Goal: Information Seeking & Learning: Learn about a topic

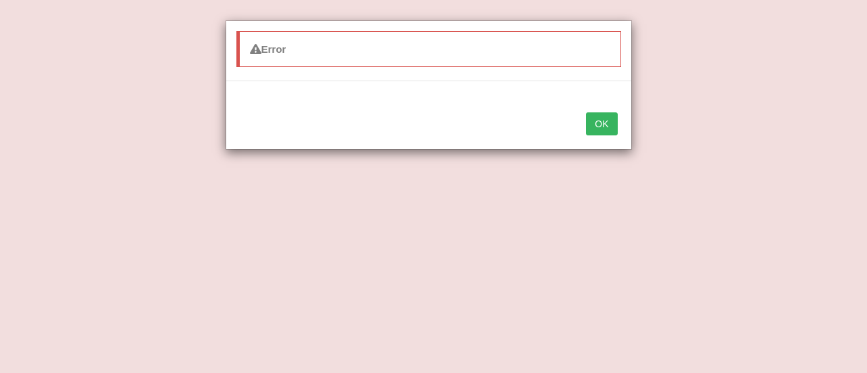
click at [599, 120] on button "OK" at bounding box center [601, 123] width 31 height 23
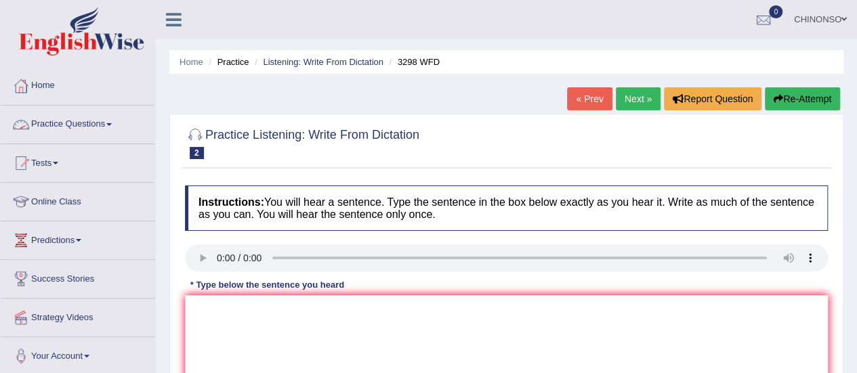
click at [110, 123] on link "Practice Questions" at bounding box center [78, 123] width 154 height 34
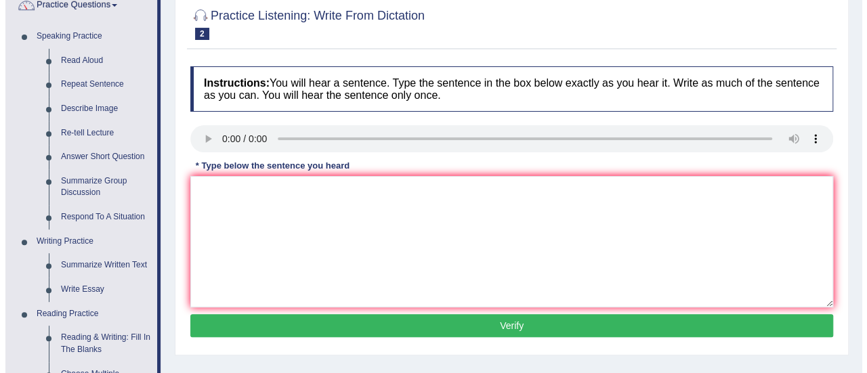
scroll to position [120, 0]
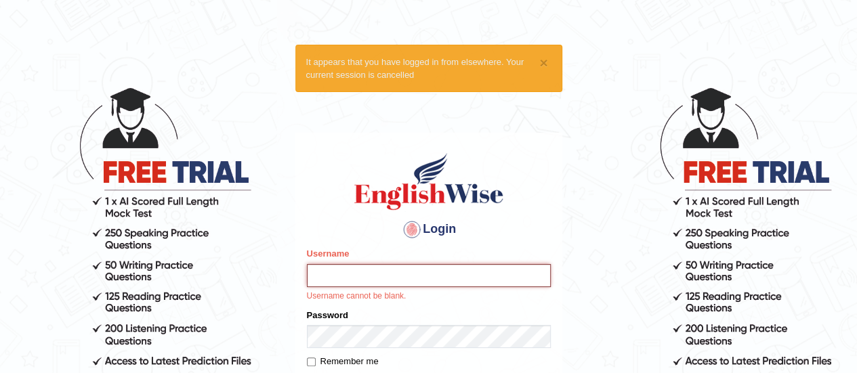
type input "Johncross"
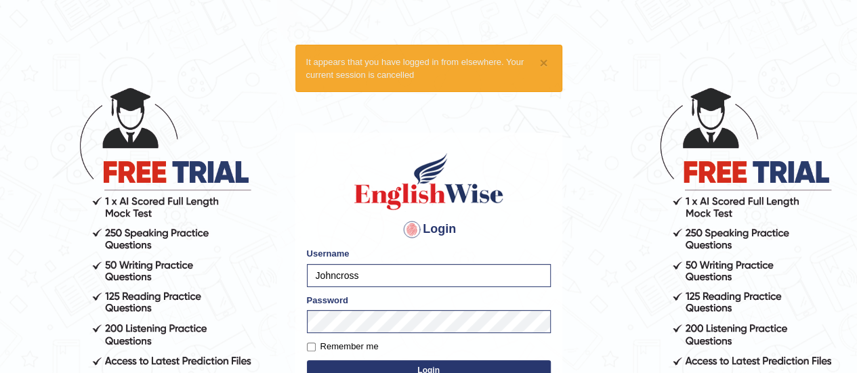
scroll to position [173, 0]
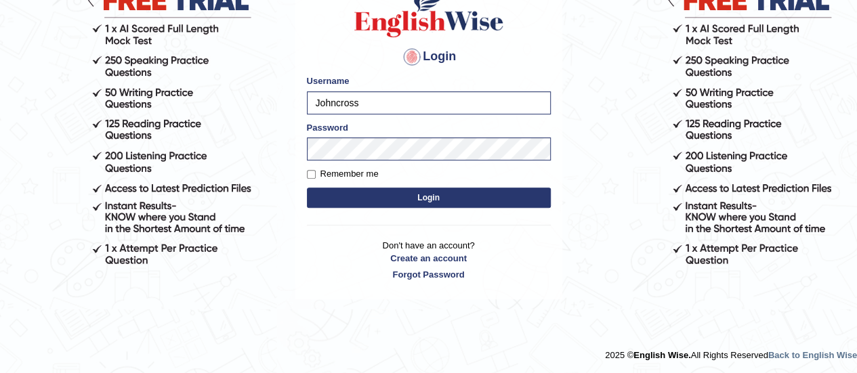
click at [403, 200] on button "Login" at bounding box center [429, 198] width 244 height 20
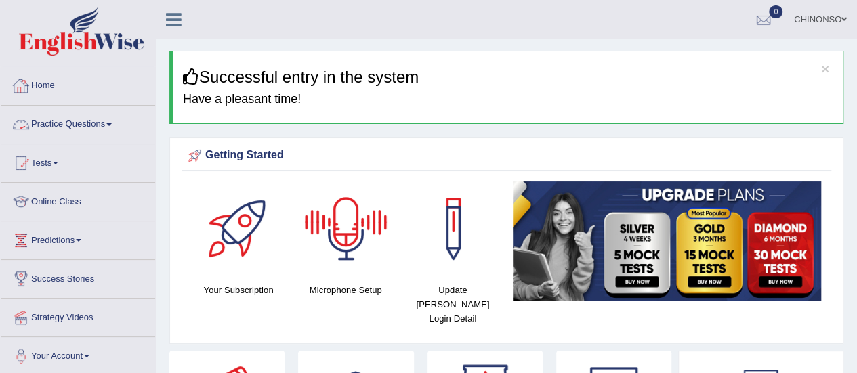
click at [114, 122] on link "Practice Questions" at bounding box center [78, 123] width 154 height 34
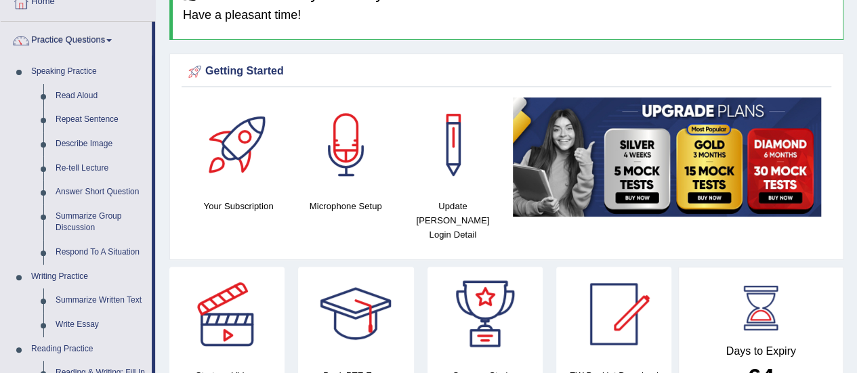
scroll to position [79, 0]
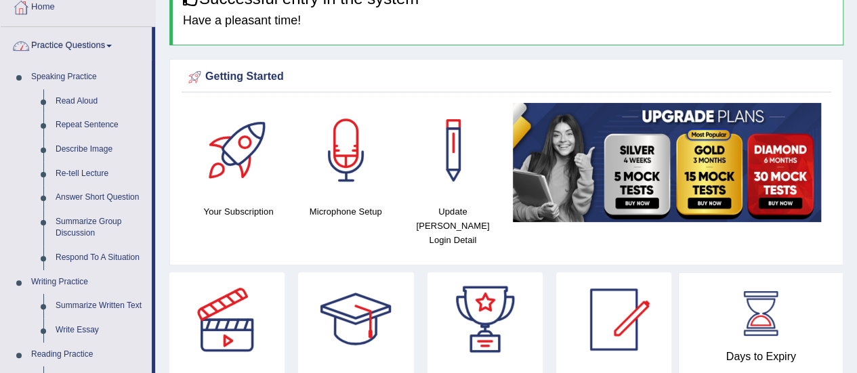
click at [112, 41] on link "Practice Questions" at bounding box center [76, 44] width 151 height 34
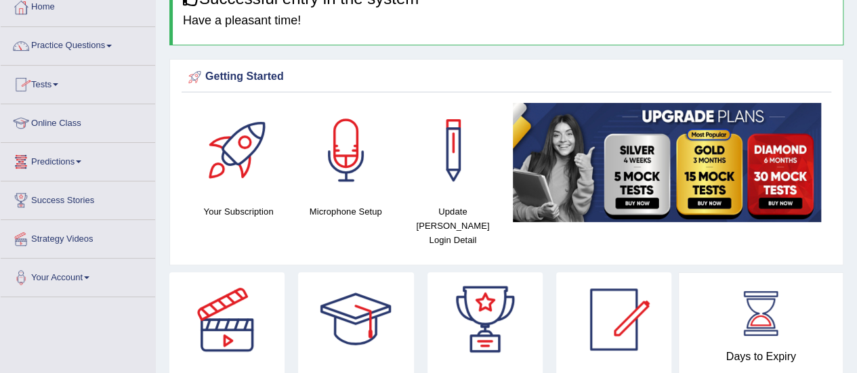
click at [79, 122] on link "Online Class" at bounding box center [78, 121] width 154 height 34
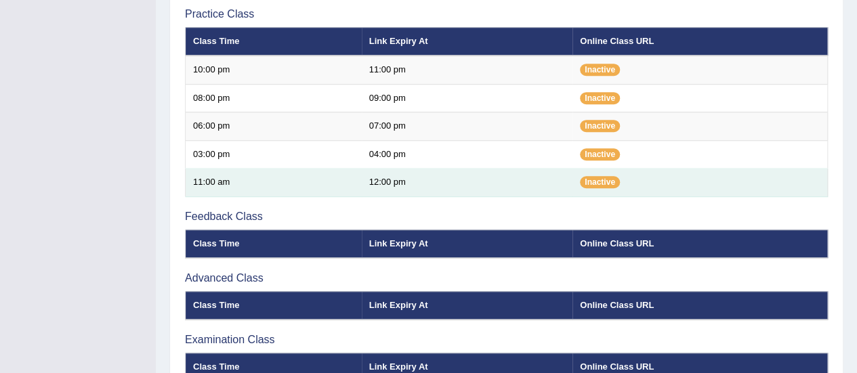
scroll to position [478, 0]
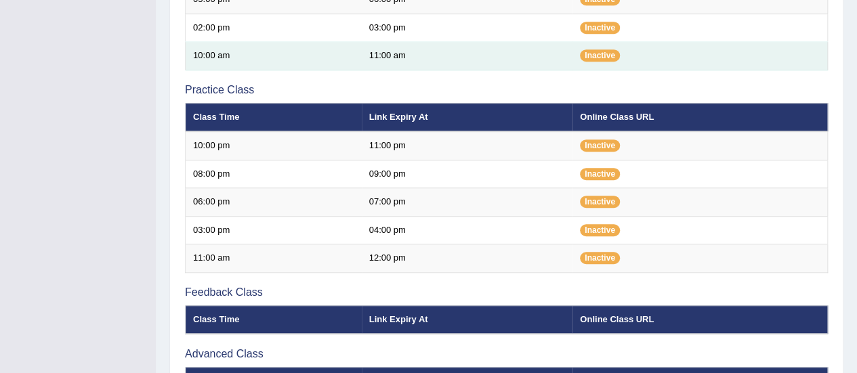
scroll to position [404, 0]
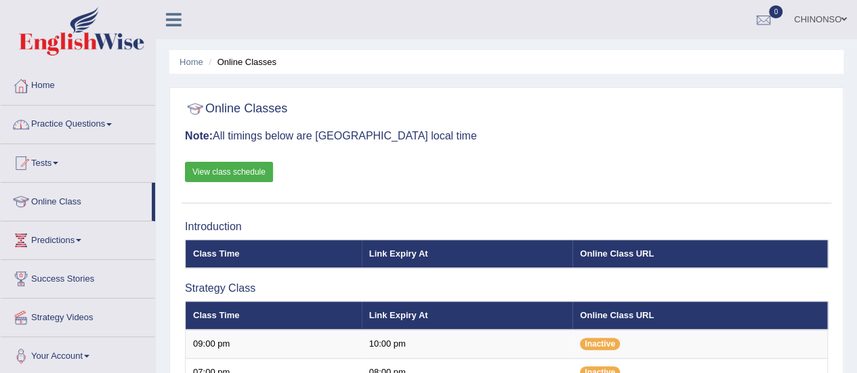
click at [112, 120] on link "Practice Questions" at bounding box center [78, 123] width 154 height 34
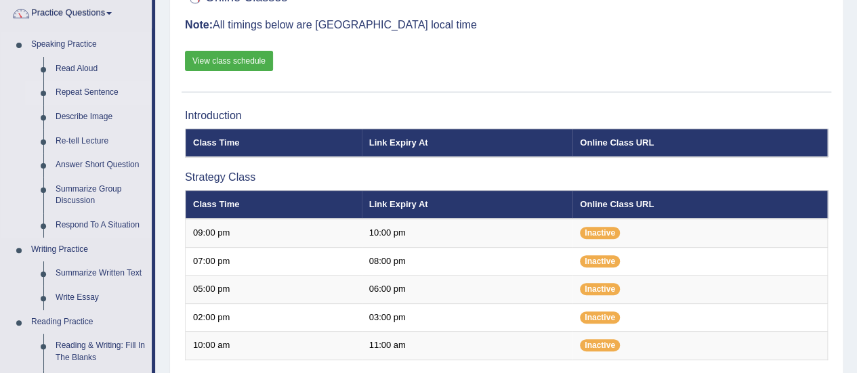
scroll to position [117, 0]
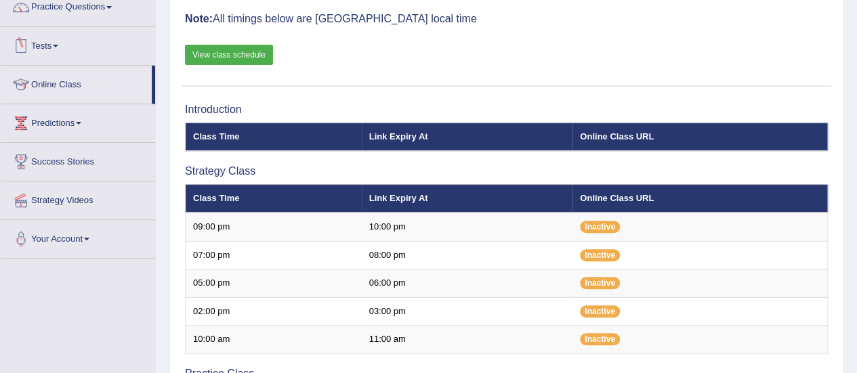
drag, startPoint x: 153, startPoint y: 79, endPoint x: 169, endPoint y: 140, distance: 62.4
click at [169, 140] on div "Toggle navigation Home Practice Questions Speaking Practice Read Aloud Repeat S…" at bounding box center [428, 344] width 857 height 922
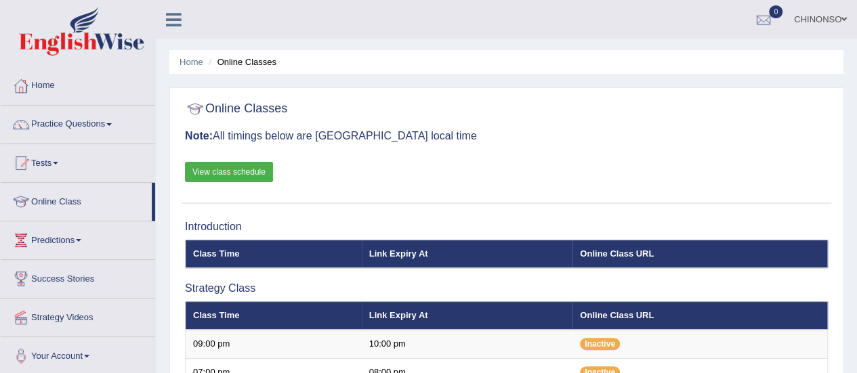
click at [116, 137] on link "Practice Questions" at bounding box center [78, 123] width 154 height 34
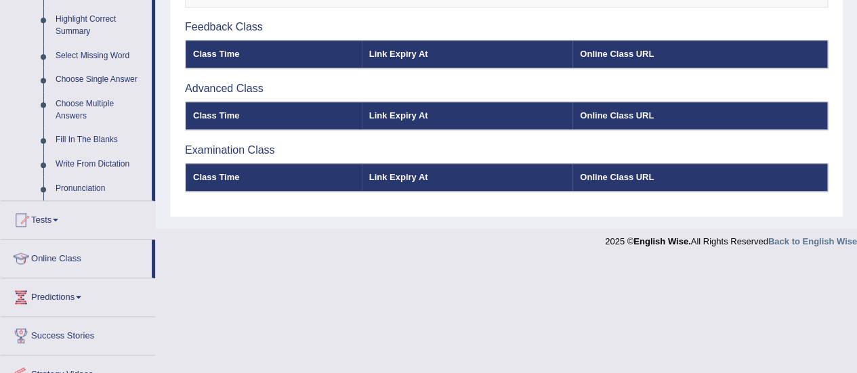
scroll to position [669, 0]
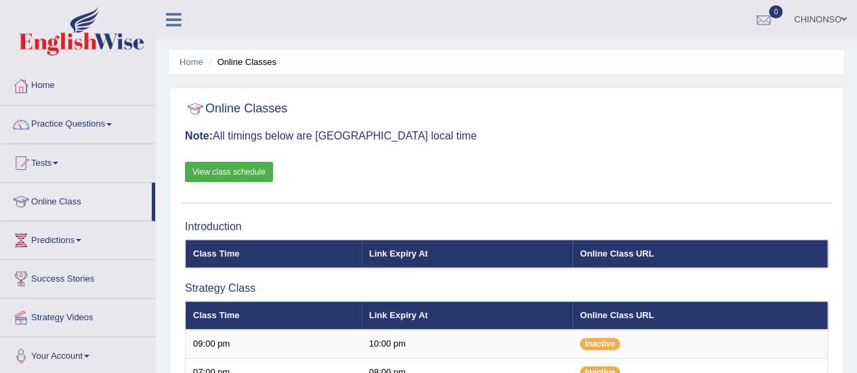
click at [108, 133] on link "Practice Questions" at bounding box center [78, 123] width 154 height 34
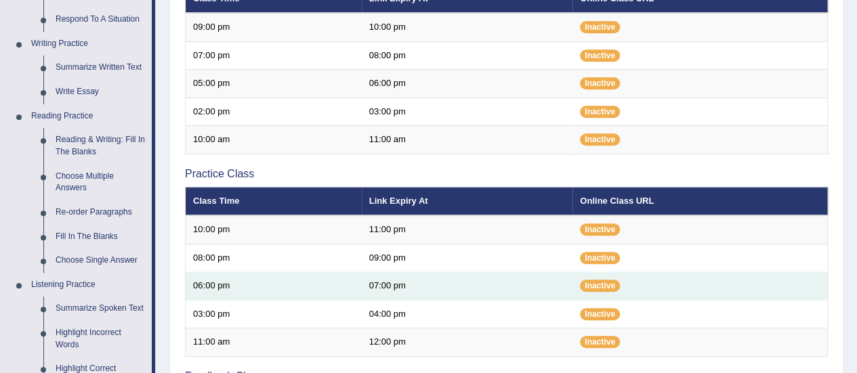
scroll to position [316, 0]
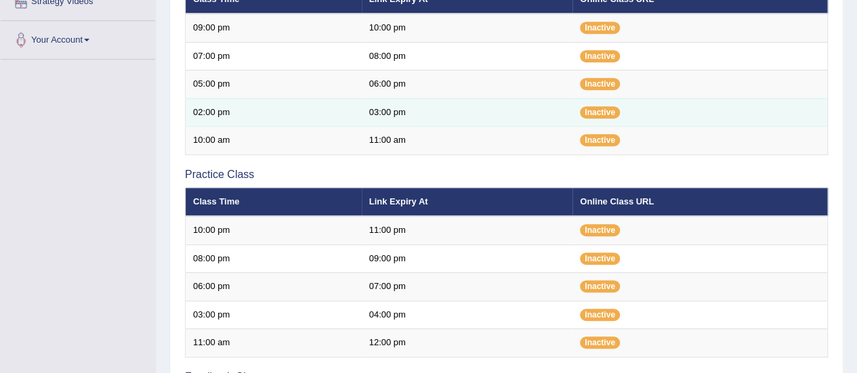
click at [338, 123] on td "02:00 pm" at bounding box center [274, 112] width 176 height 28
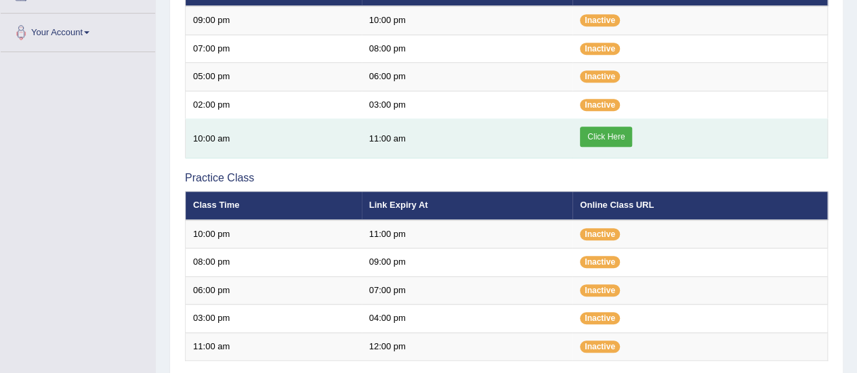
click at [601, 135] on link "Click Here" at bounding box center [606, 137] width 52 height 20
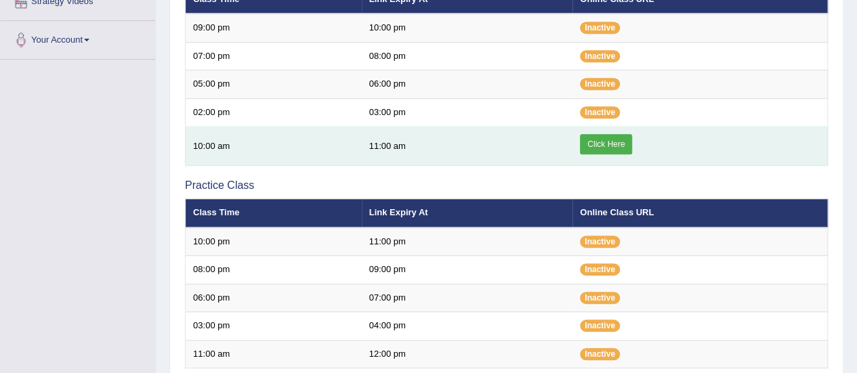
click at [606, 140] on link "Click Here" at bounding box center [606, 144] width 52 height 20
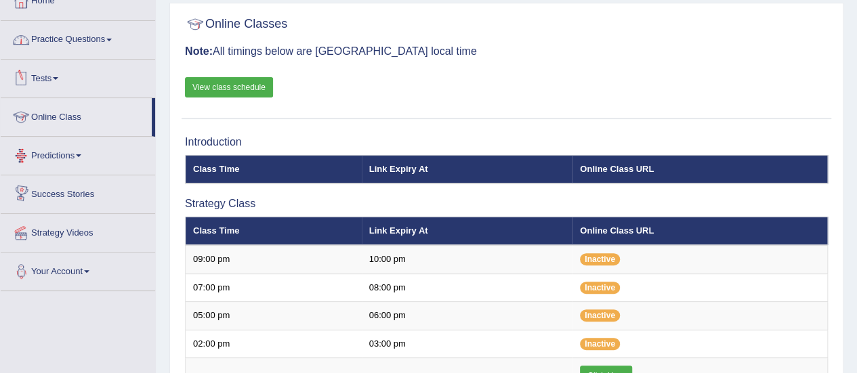
scroll to position [83, 0]
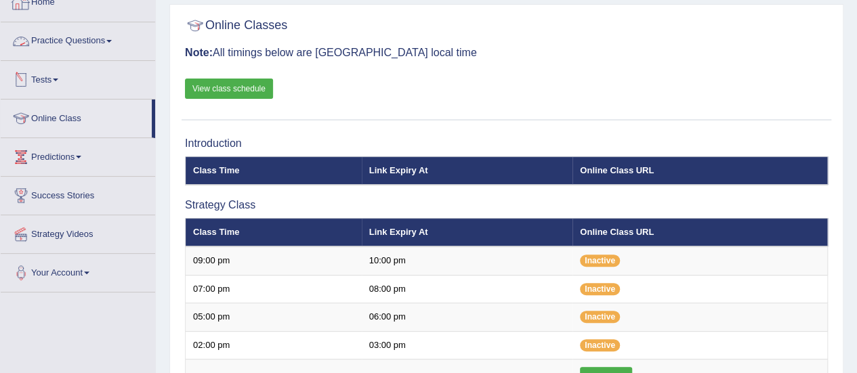
click at [106, 38] on link "Practice Questions" at bounding box center [78, 39] width 154 height 34
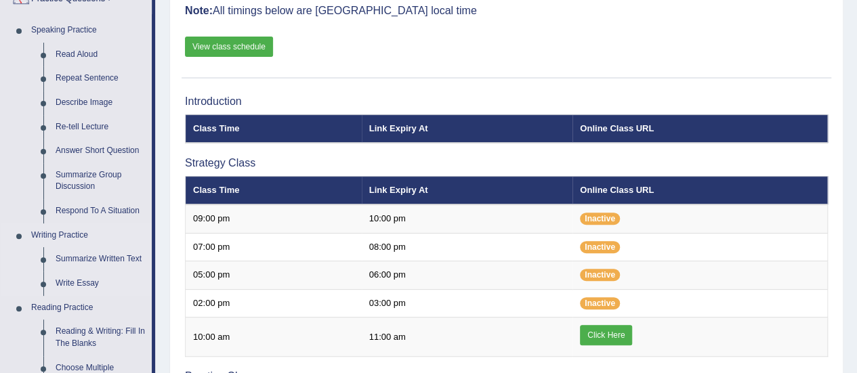
scroll to position [133, 0]
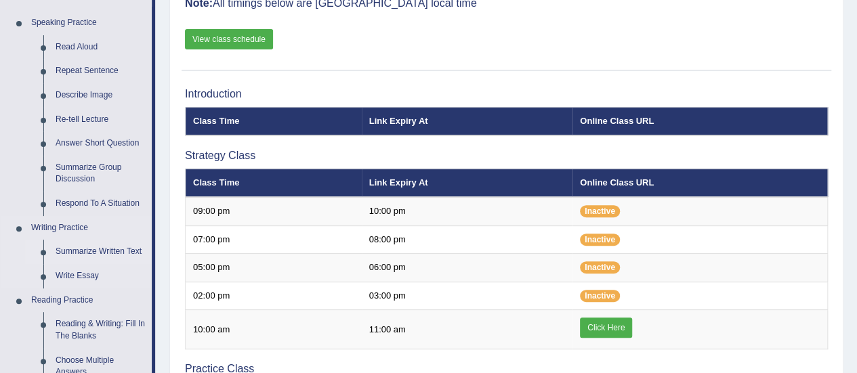
click at [95, 249] on link "Summarize Written Text" at bounding box center [100, 252] width 102 height 24
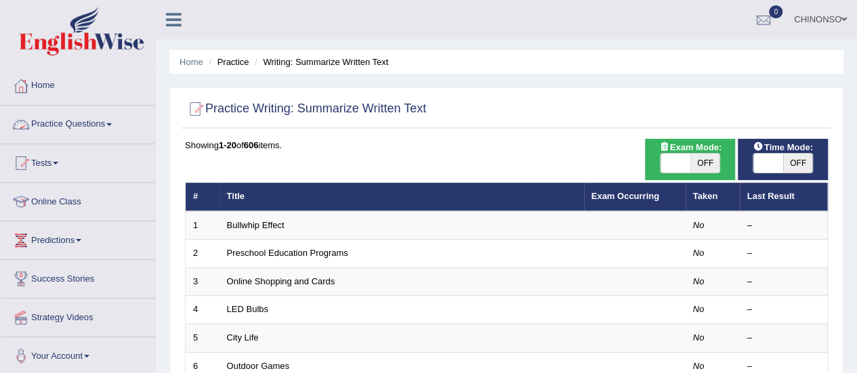
click at [98, 129] on link "Practice Questions" at bounding box center [78, 123] width 154 height 34
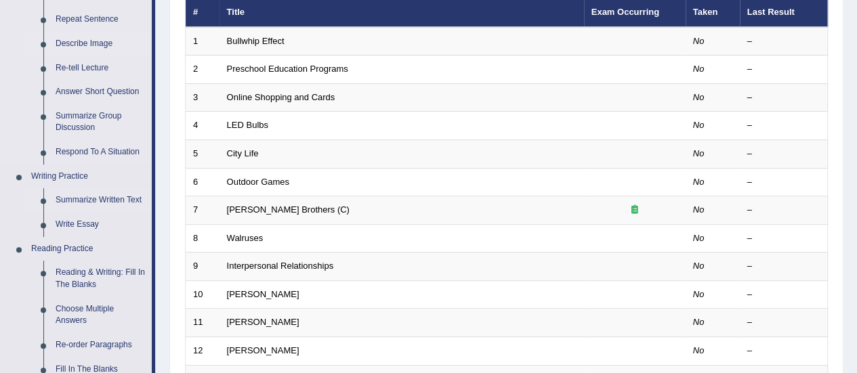
scroll to position [188, 0]
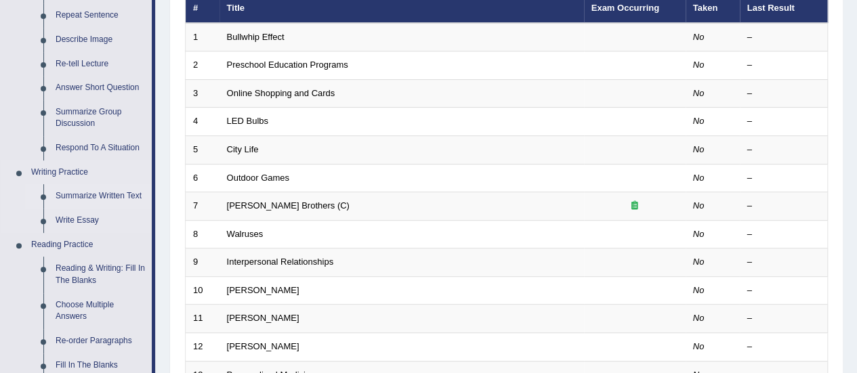
click at [89, 194] on link "Summarize Written Text" at bounding box center [100, 196] width 102 height 24
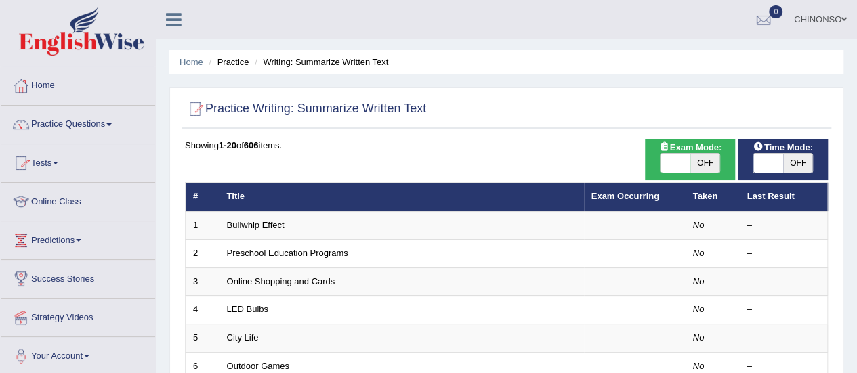
click at [91, 123] on link "Practice Questions" at bounding box center [78, 123] width 154 height 34
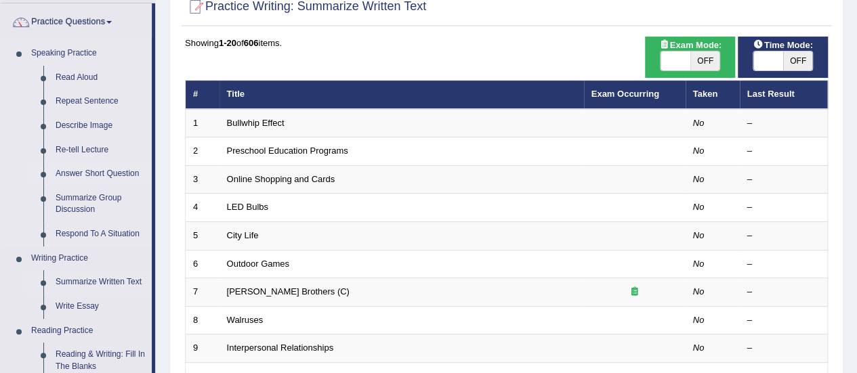
scroll to position [103, 0]
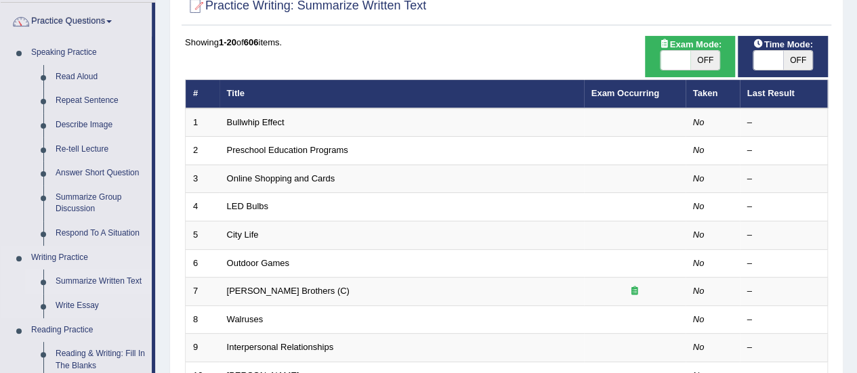
click at [95, 280] on link "Summarize Written Text" at bounding box center [100, 282] width 102 height 24
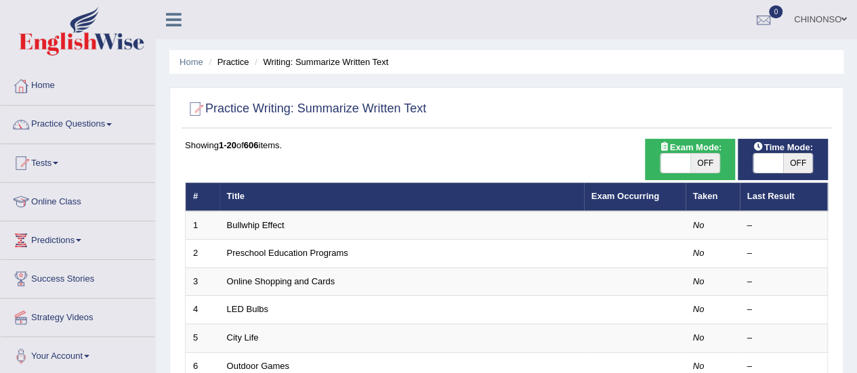
click at [708, 160] on span "OFF" at bounding box center [705, 163] width 30 height 19
checkbox input "true"
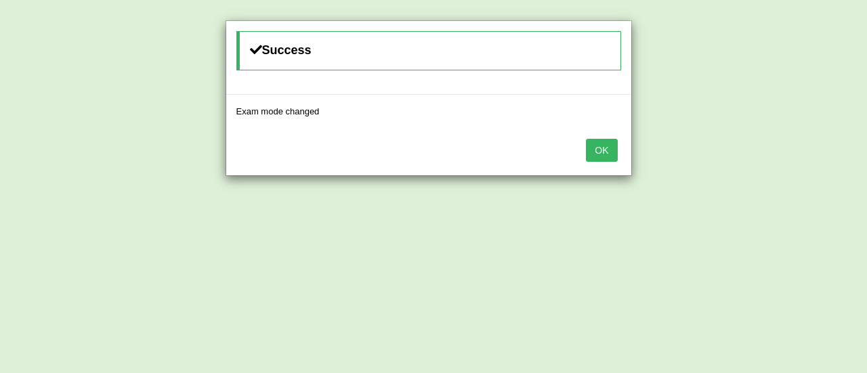
click at [602, 150] on button "OK" at bounding box center [601, 150] width 31 height 23
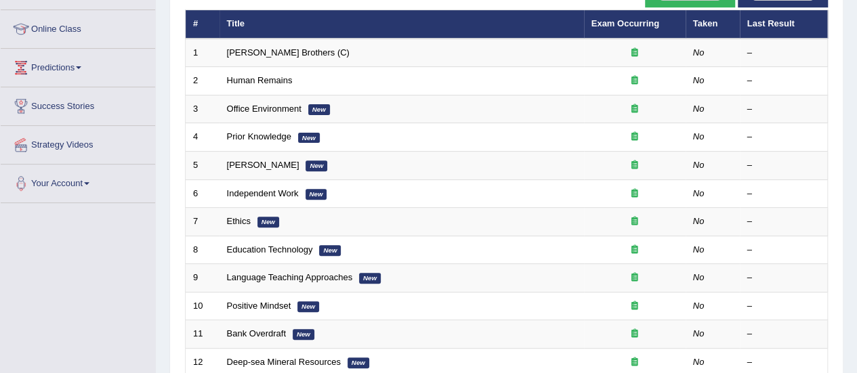
scroll to position [173, 0]
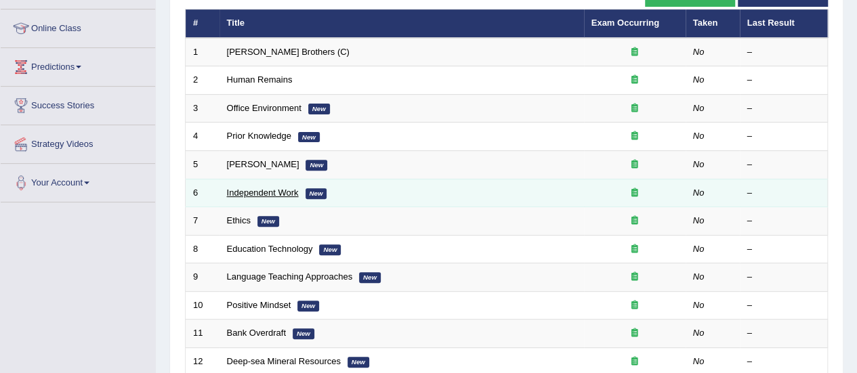
click at [274, 189] on link "Independent Work" at bounding box center [263, 193] width 72 height 10
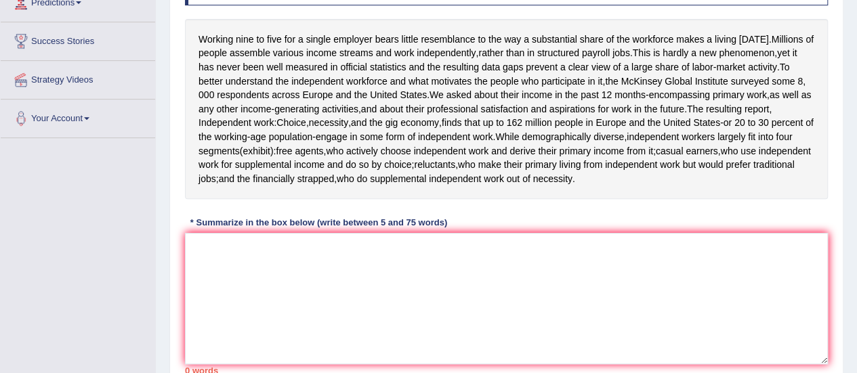
scroll to position [240, 0]
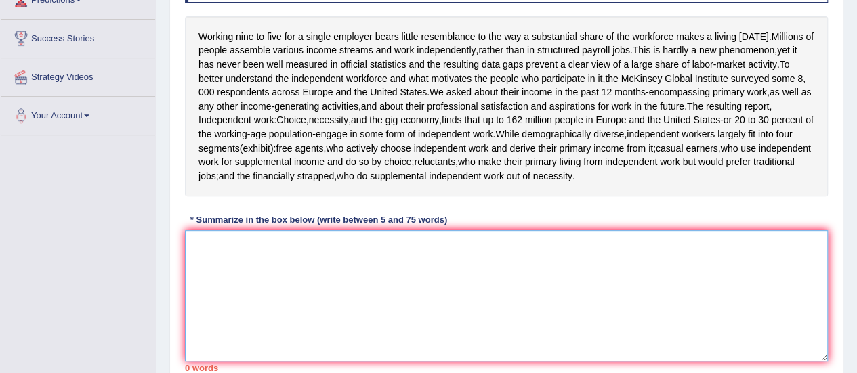
click at [534, 266] on textarea at bounding box center [506, 295] width 643 height 131
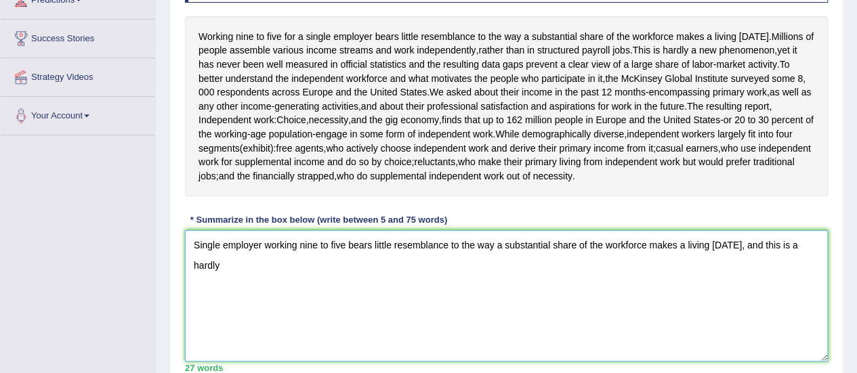
click at [790, 243] on textarea "Single employer working nine to five bears little resemblance to the way a subs…" at bounding box center [506, 295] width 643 height 131
click at [811, 244] on textarea "Single employer working nine to five bears little resemblance to the way a subs…" at bounding box center [506, 295] width 643 height 131
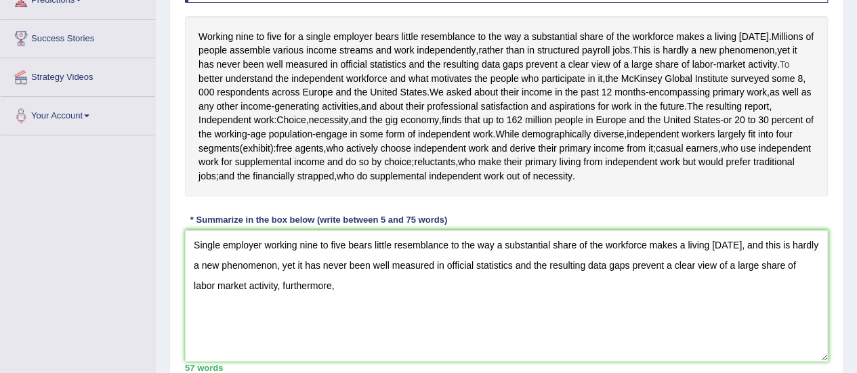
click at [786, 60] on span "To" at bounding box center [785, 65] width 10 height 14
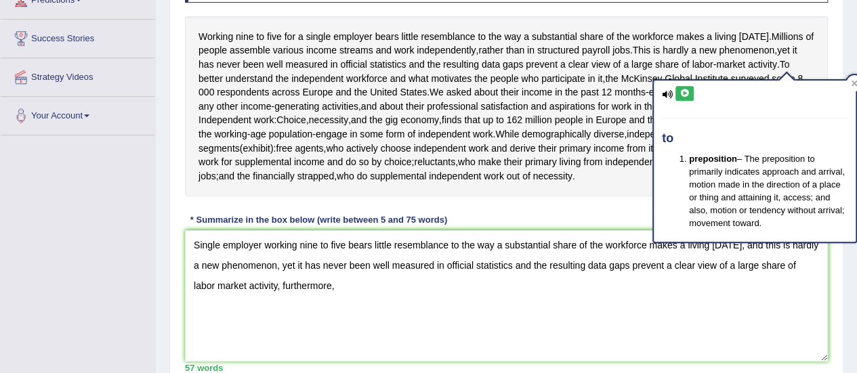
click at [807, 61] on div "Working nine to five for a single employer bears little resemblance to the way …" at bounding box center [506, 106] width 643 height 181
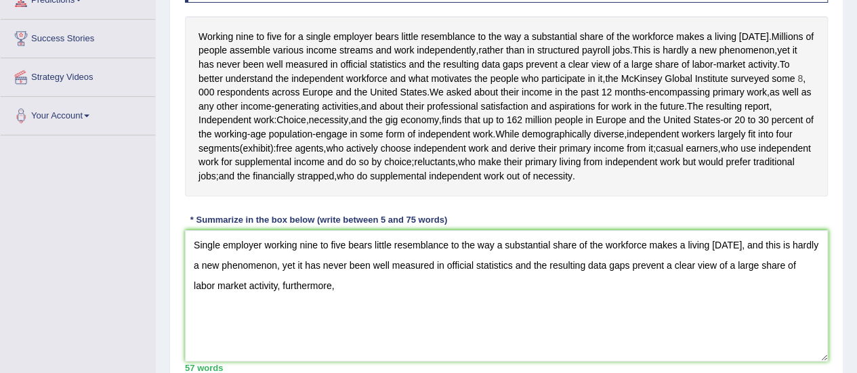
drag, startPoint x: 780, startPoint y: 58, endPoint x: 802, endPoint y: 83, distance: 34.1
click at [802, 83] on div "Working nine to five for a single employer bears little resemblance to the way …" at bounding box center [506, 106] width 643 height 181
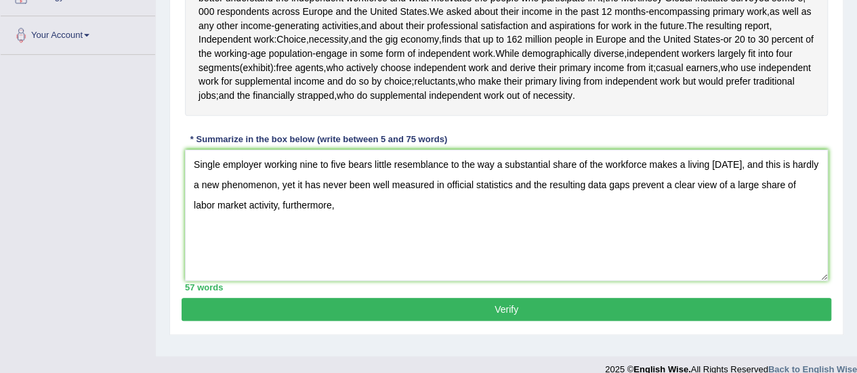
scroll to position [337, 0]
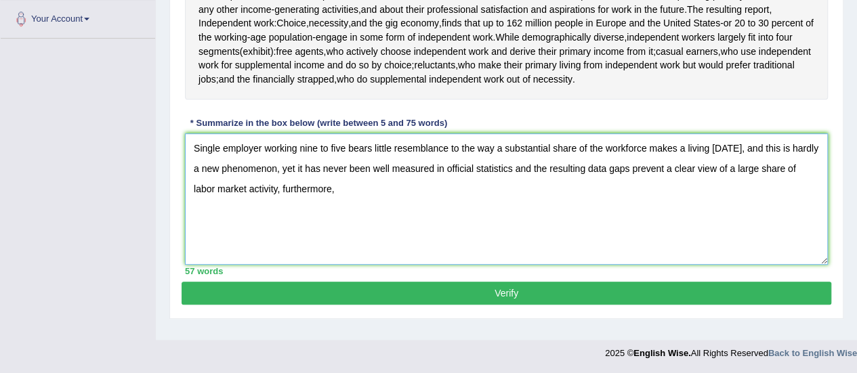
click at [320, 185] on textarea "Single employer working nine to five bears little resemblance to the way a subs…" at bounding box center [506, 198] width 643 height 131
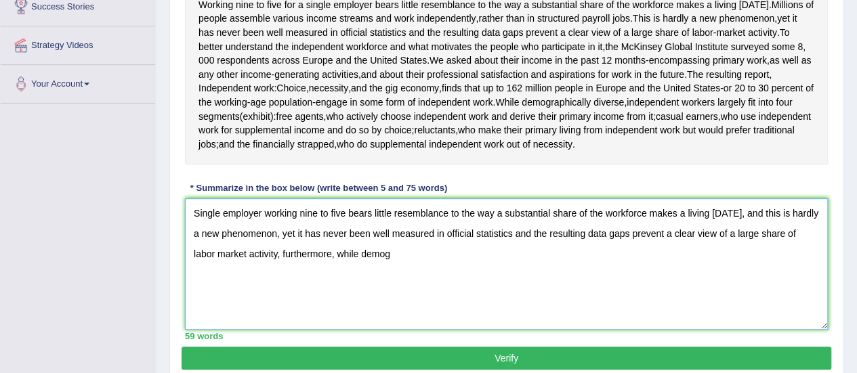
scroll to position [271, 0]
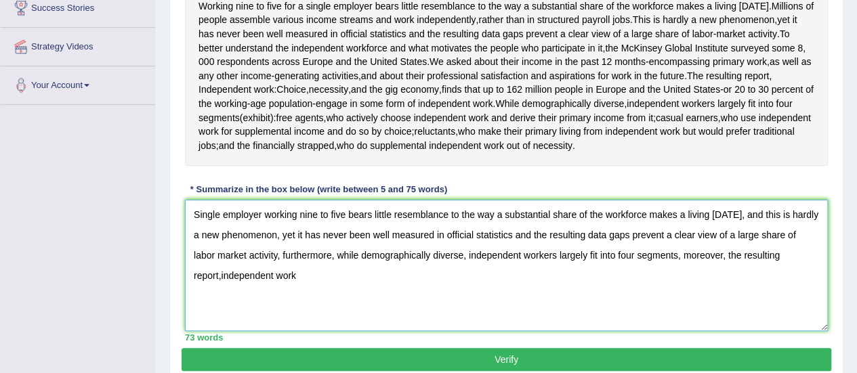
click at [218, 271] on textarea "Single employer working nine to five bears little resemblance to the way a subs…" at bounding box center [506, 265] width 643 height 131
click at [221, 275] on textarea "Single employer working nine to five bears little resemblance to the way a subs…" at bounding box center [506, 265] width 643 height 131
click at [275, 272] on textarea "Single employer working nine to five bears little resemblance to the way a subs…" at bounding box center [506, 265] width 643 height 131
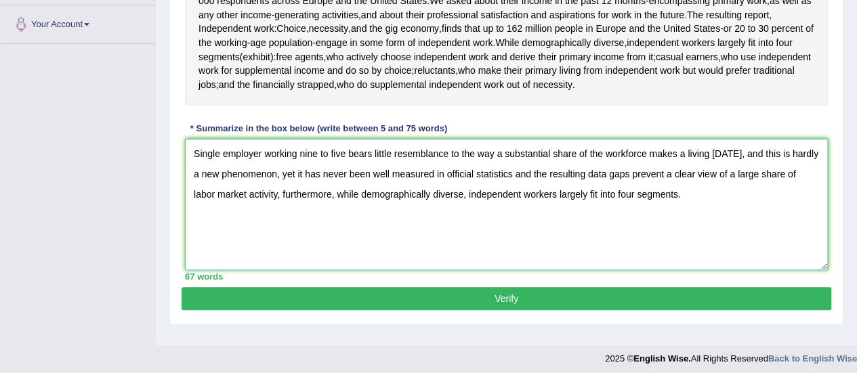
scroll to position [332, 0]
type textarea "Single employer working nine to five bears little resemblance to the way a subs…"
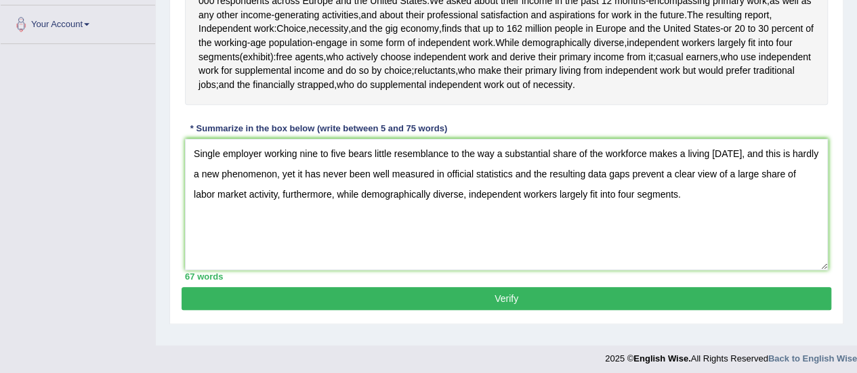
click at [475, 299] on button "Verify" at bounding box center [507, 298] width 650 height 23
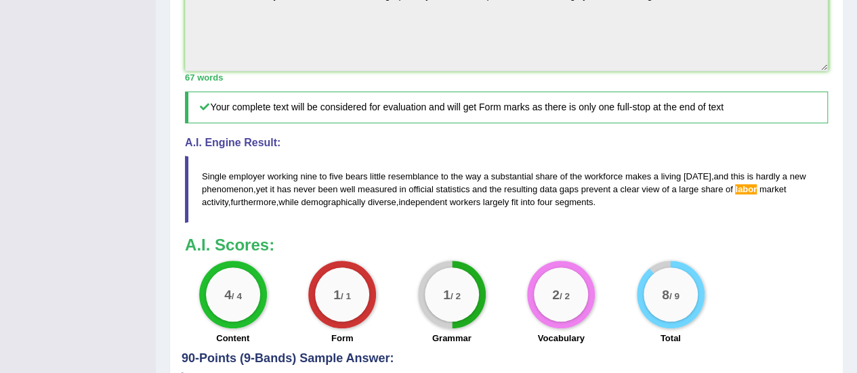
scroll to position [513, 0]
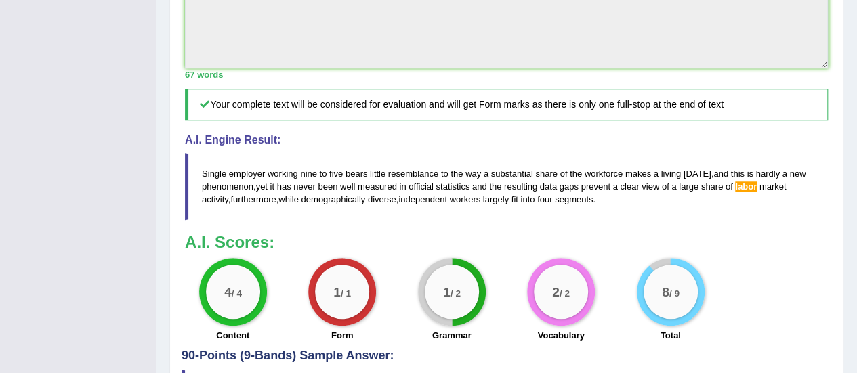
drag, startPoint x: 199, startPoint y: 162, endPoint x: 269, endPoint y: 179, distance: 72.0
click at [269, 179] on blockquote "Single employer working nine to five bears little resemblance to the way a subs…" at bounding box center [506, 186] width 643 height 67
drag, startPoint x: 209, startPoint y: 163, endPoint x: 268, endPoint y: 172, distance: 60.3
click at [268, 172] on blockquote "Single employer working nine to five bears little resemblance to the way a subs…" at bounding box center [506, 186] width 643 height 67
click at [240, 173] on span "employer" at bounding box center [247, 174] width 36 height 10
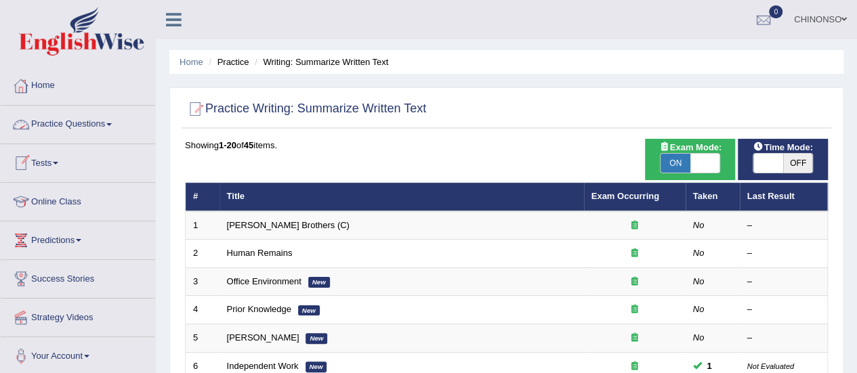
click at [89, 128] on link "Practice Questions" at bounding box center [78, 123] width 154 height 34
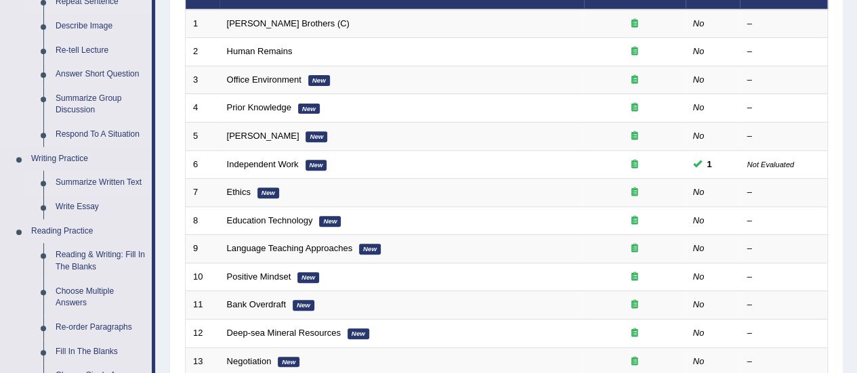
scroll to position [207, 0]
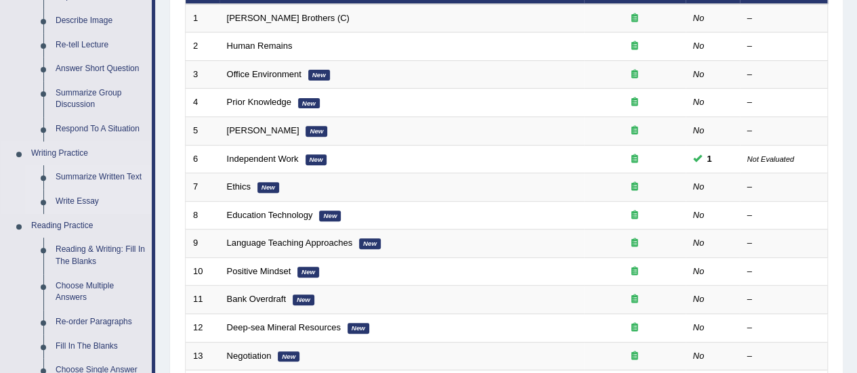
click at [83, 203] on link "Write Essay" at bounding box center [100, 202] width 102 height 24
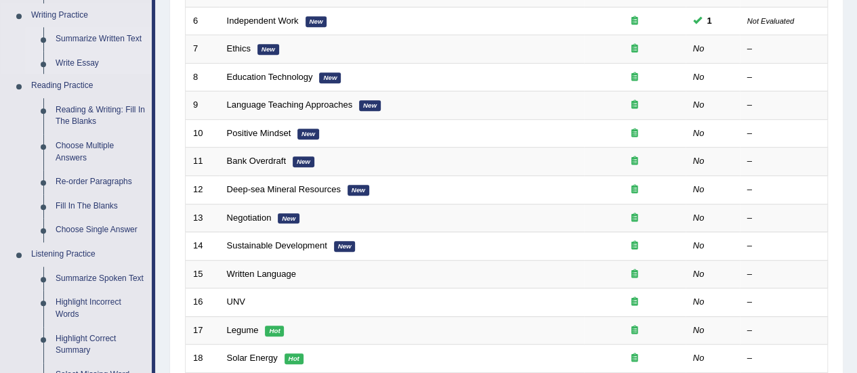
scroll to position [703, 0]
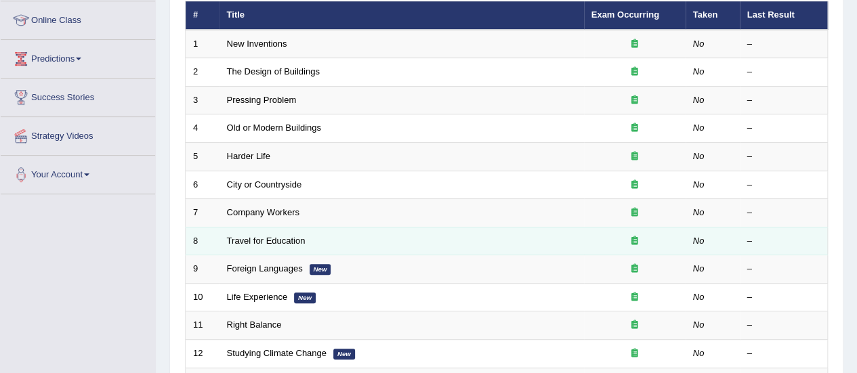
scroll to position [180, 0]
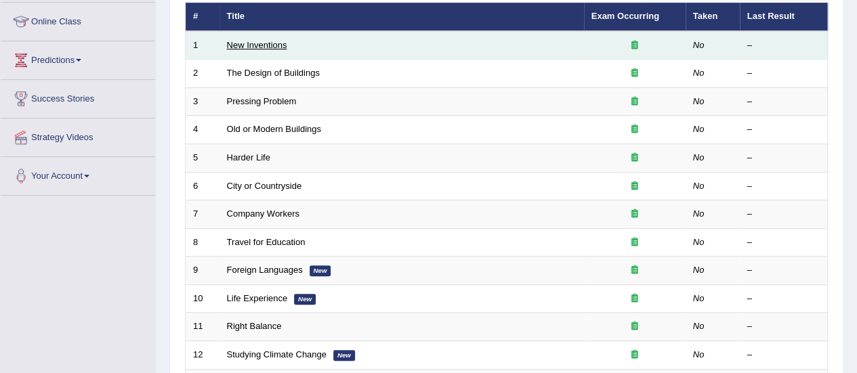
click at [264, 43] on link "New Inventions" at bounding box center [257, 45] width 60 height 10
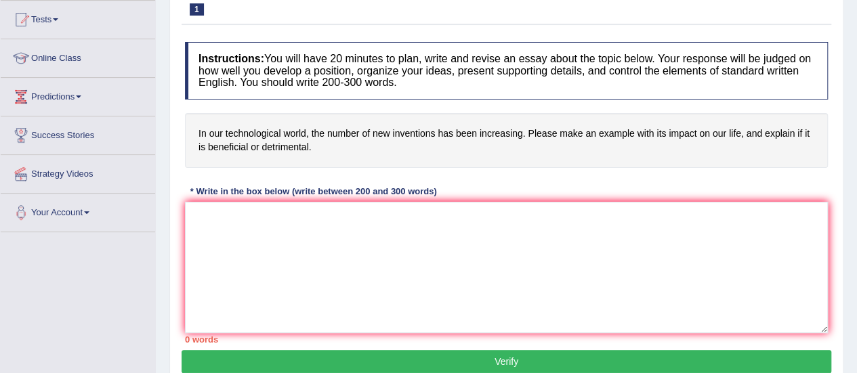
scroll to position [144, 0]
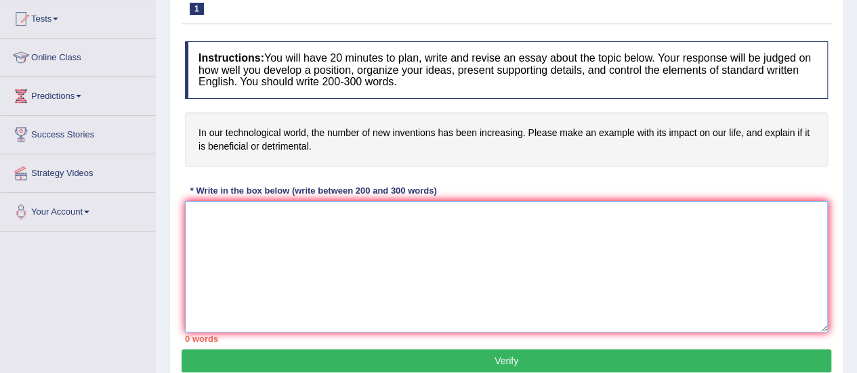
click at [252, 222] on textarea at bounding box center [506, 266] width 643 height 131
paste textarea "The increasing influence of (essay topic) on our lives has ignited numerous dis…"
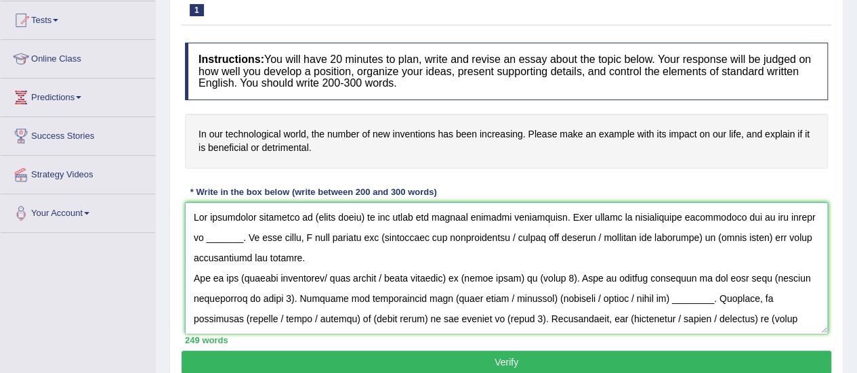
scroll to position [142, 0]
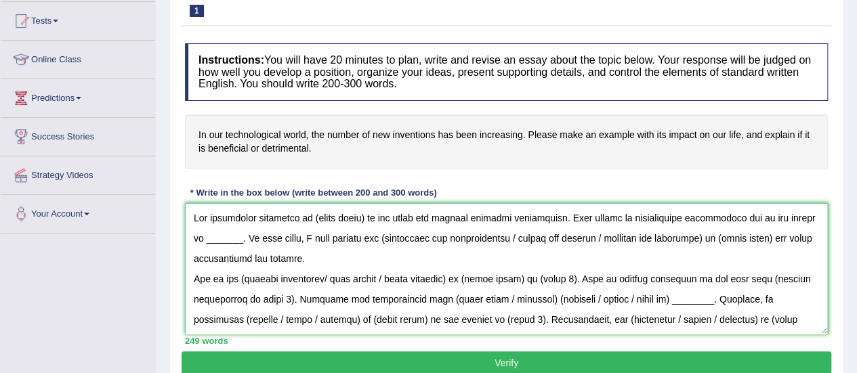
type textarea "The increasing influence of (essay topic) on our lives has ignited numerous dis…"
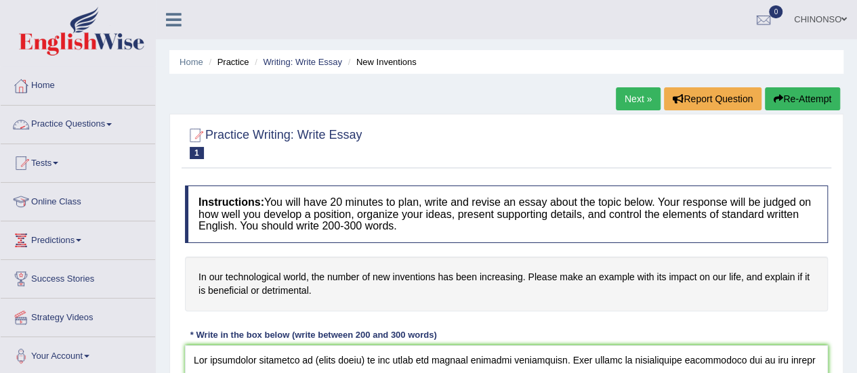
click at [45, 87] on link "Home" at bounding box center [78, 84] width 154 height 34
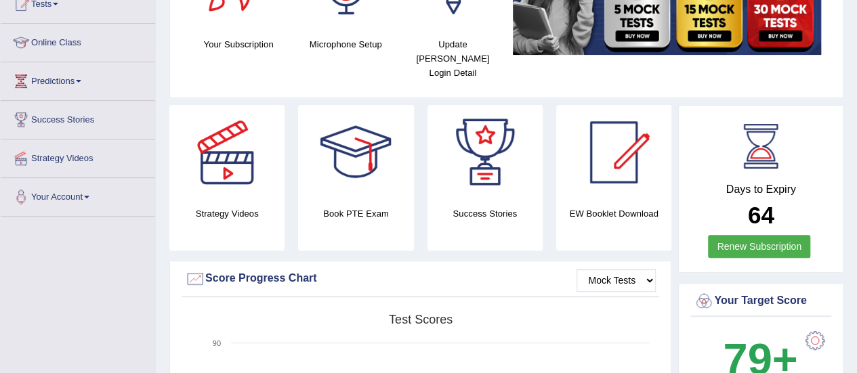
scroll to position [155, 0]
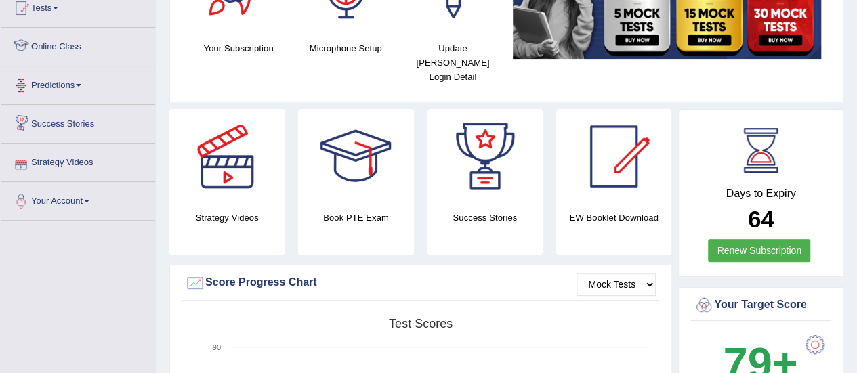
click at [53, 46] on link "Online Class" at bounding box center [78, 45] width 154 height 34
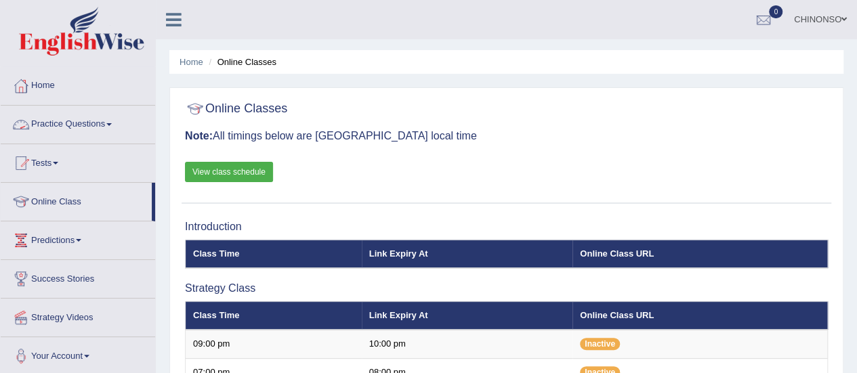
click at [69, 126] on link "Practice Questions" at bounding box center [78, 123] width 154 height 34
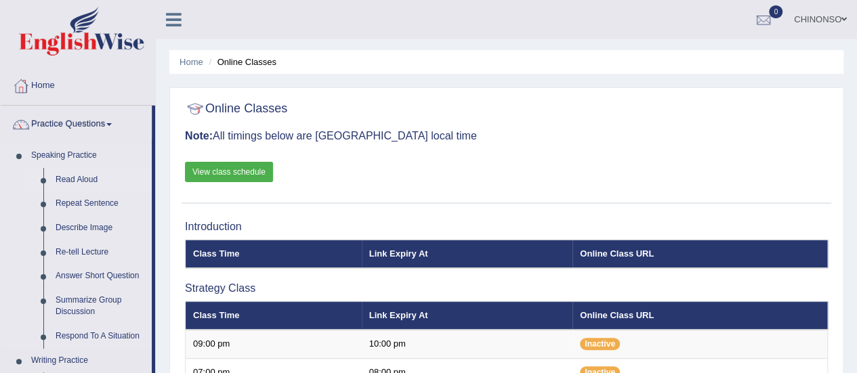
click at [68, 179] on link "Read Aloud" at bounding box center [100, 180] width 102 height 24
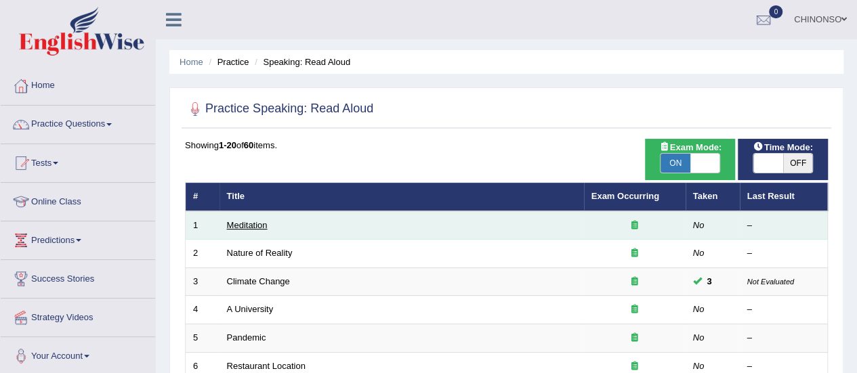
click at [247, 220] on link "Meditation" at bounding box center [247, 225] width 41 height 10
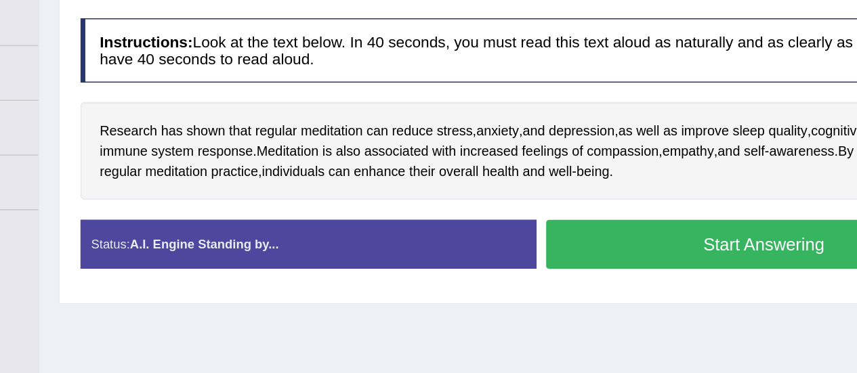
scroll to position [142, 0]
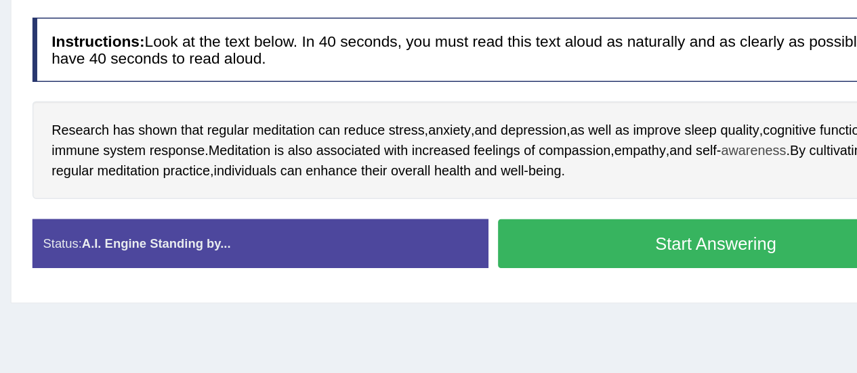
click at [685, 196] on span "awareness" at bounding box center [694, 192] width 46 height 14
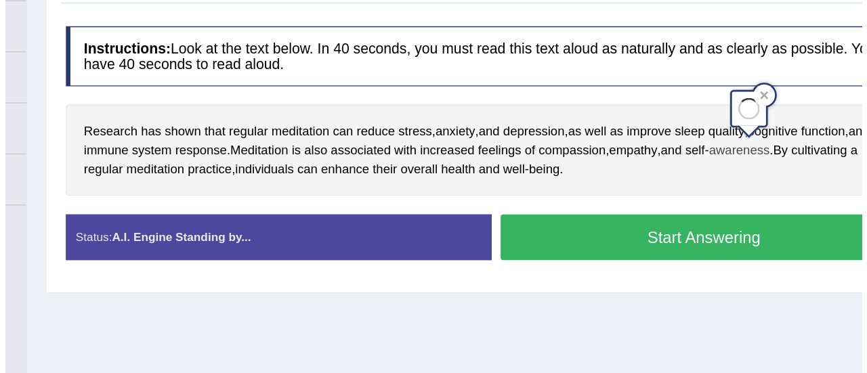
scroll to position [142, 0]
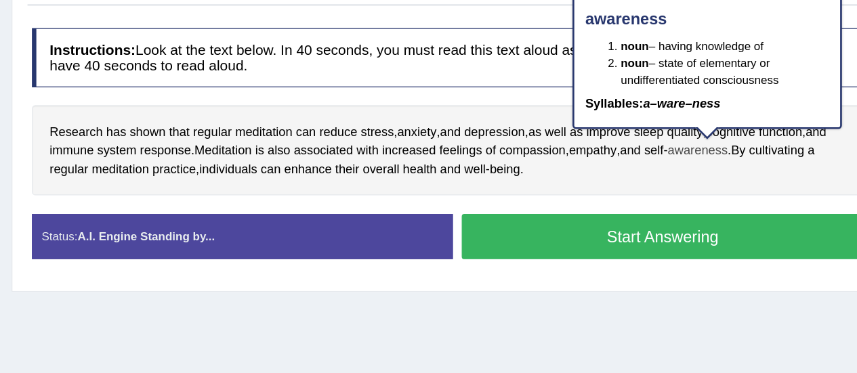
click at [648, 321] on div "Home Practice Speaking: Read Aloud Meditation * Remember to use the device Micr…" at bounding box center [506, 196] width 701 height 677
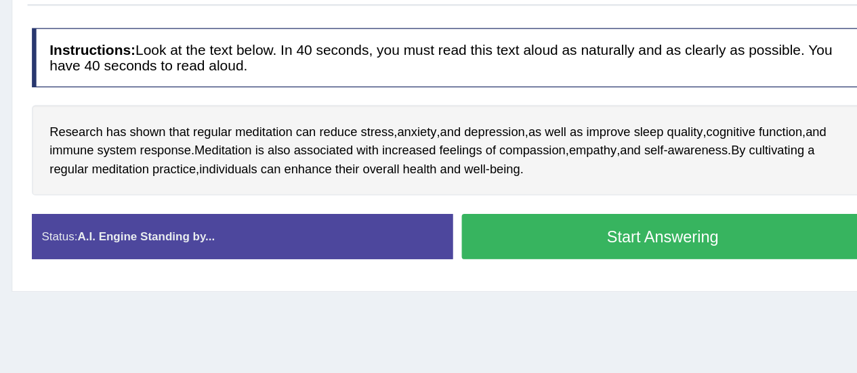
click at [548, 257] on button "Start Answering" at bounding box center [667, 257] width 308 height 35
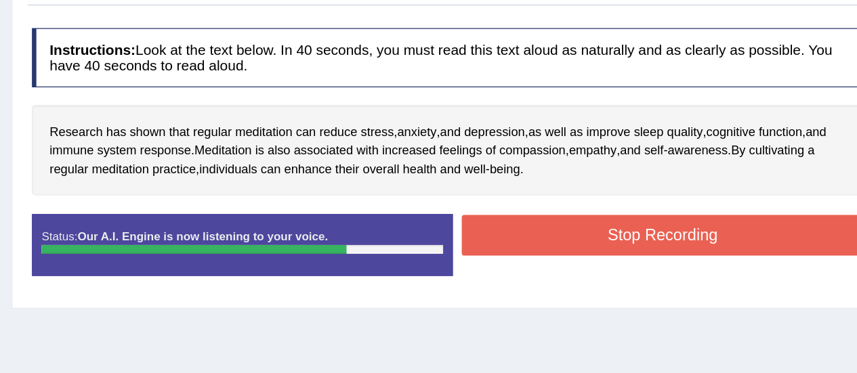
click at [548, 257] on button "Stop Recording" at bounding box center [667, 256] width 308 height 31
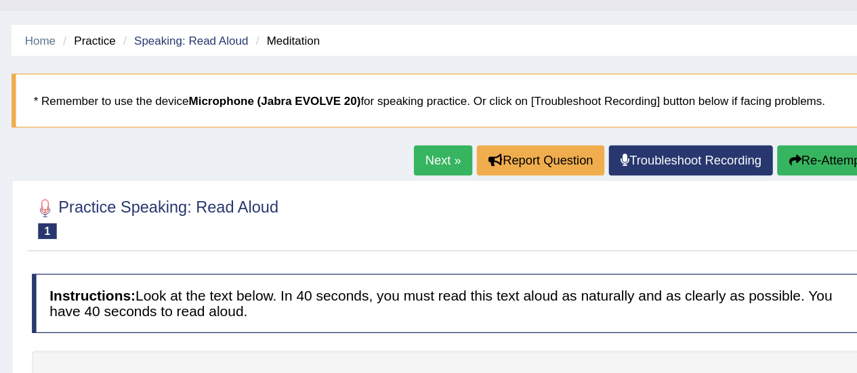
scroll to position [0, 0]
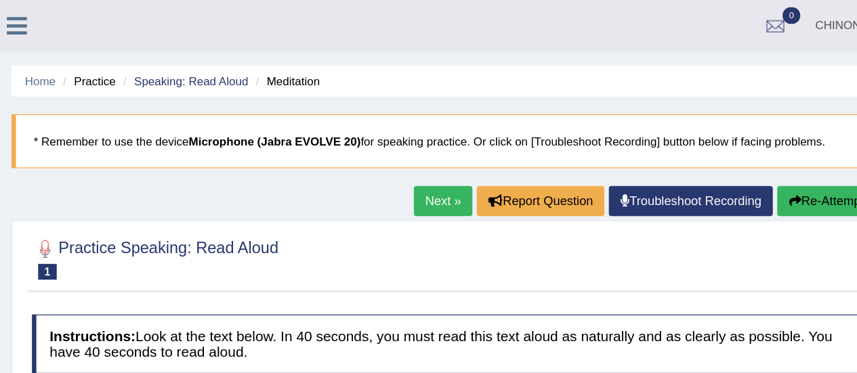
click at [496, 153] on link "Next »" at bounding box center [499, 153] width 45 height 23
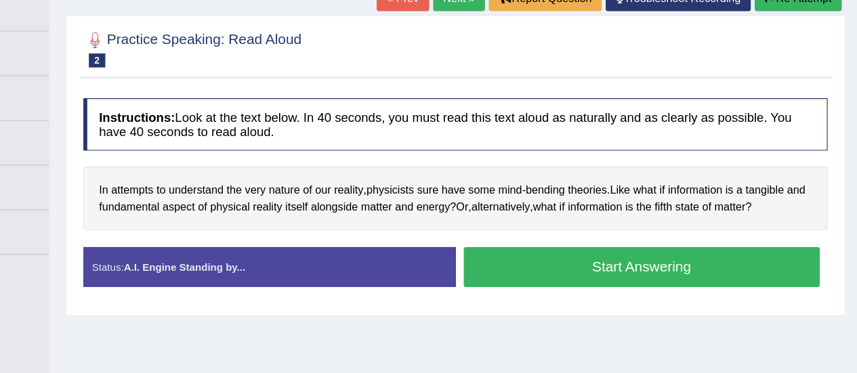
scroll to position [142, 0]
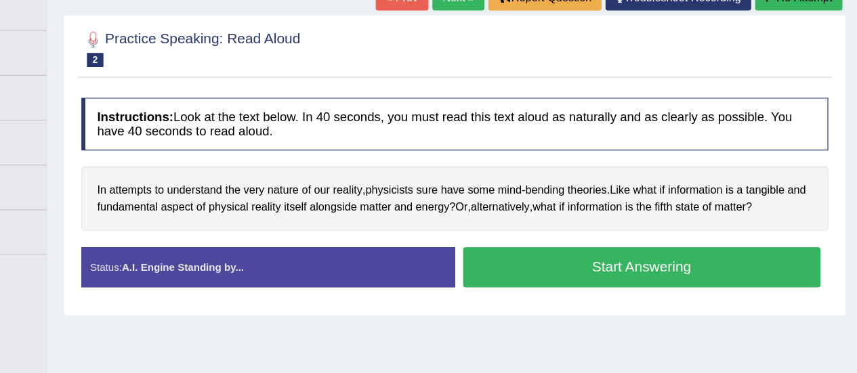
click at [682, 241] on button "Start Answering" at bounding box center [667, 244] width 308 height 35
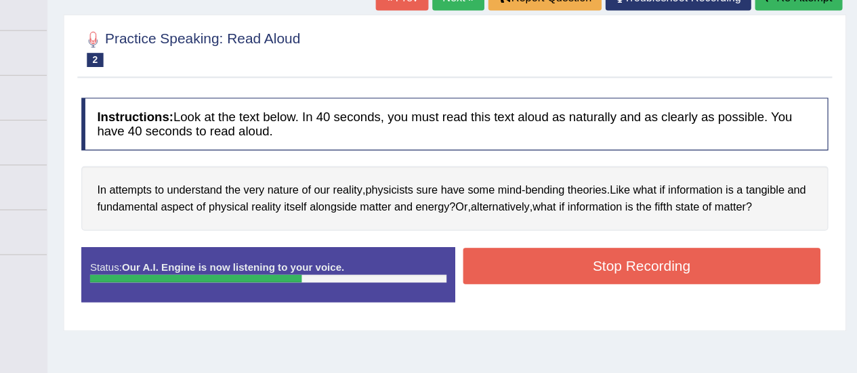
click at [682, 241] on button "Stop Recording" at bounding box center [667, 243] width 308 height 31
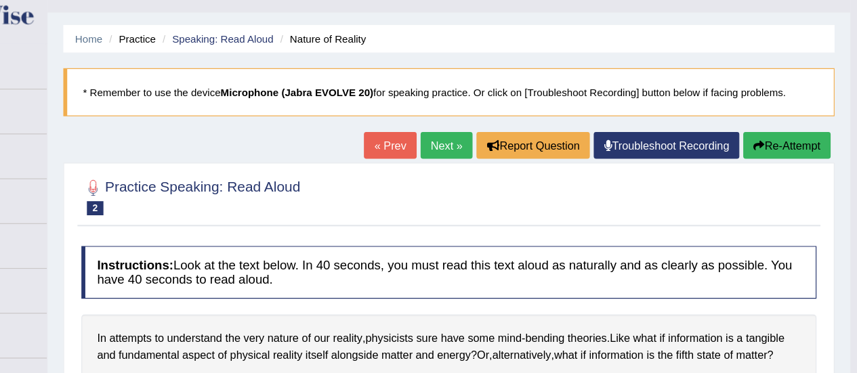
scroll to position [26, 0]
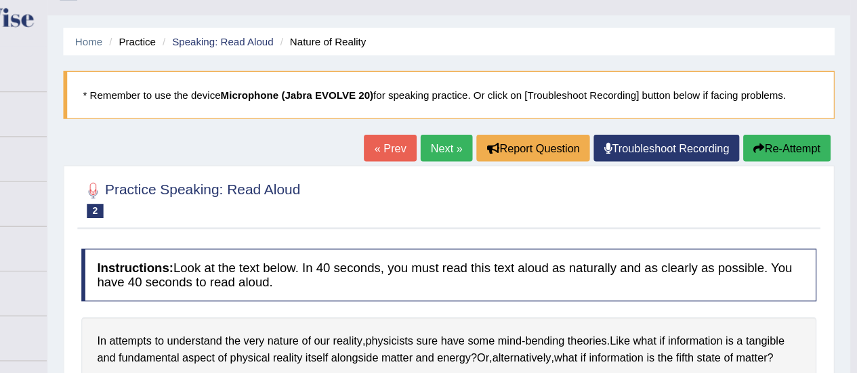
click at [497, 125] on link "Next »" at bounding box center [499, 127] width 45 height 23
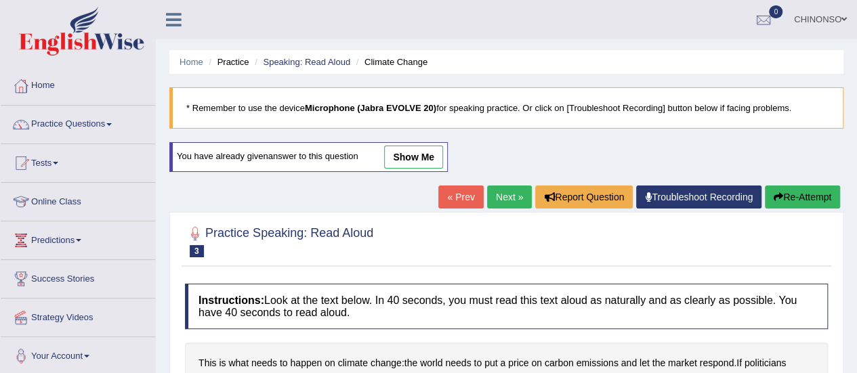
click at [507, 194] on link "Next »" at bounding box center [509, 197] width 45 height 23
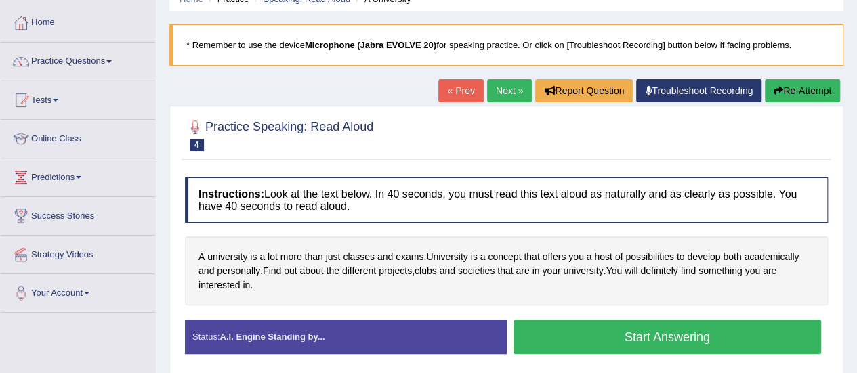
scroll to position [58, 0]
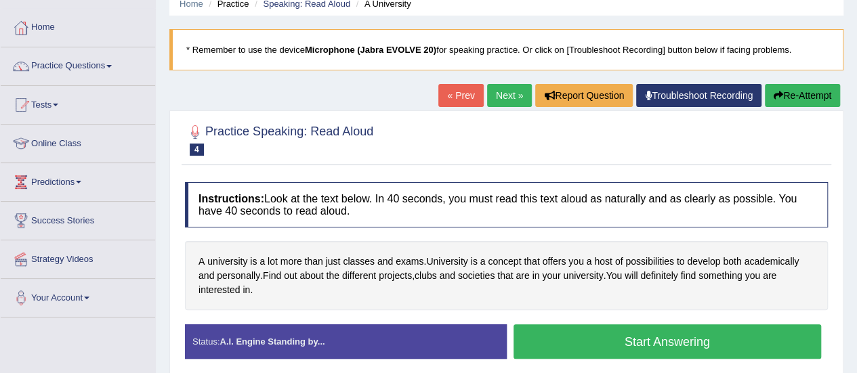
click at [467, 103] on link "« Prev" at bounding box center [460, 95] width 45 height 23
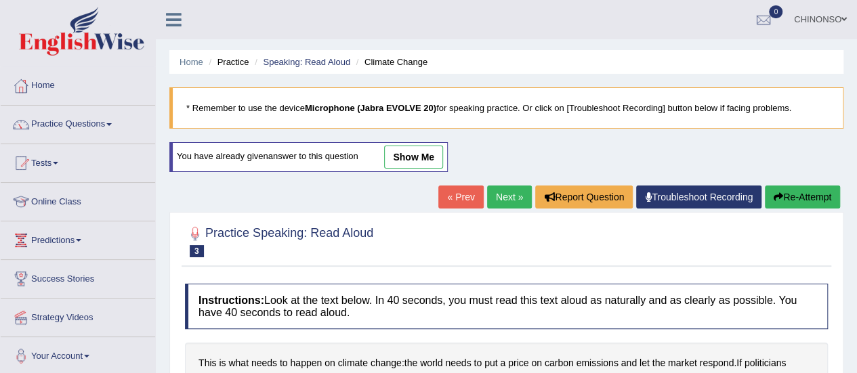
click at [459, 203] on link "« Prev" at bounding box center [460, 197] width 45 height 23
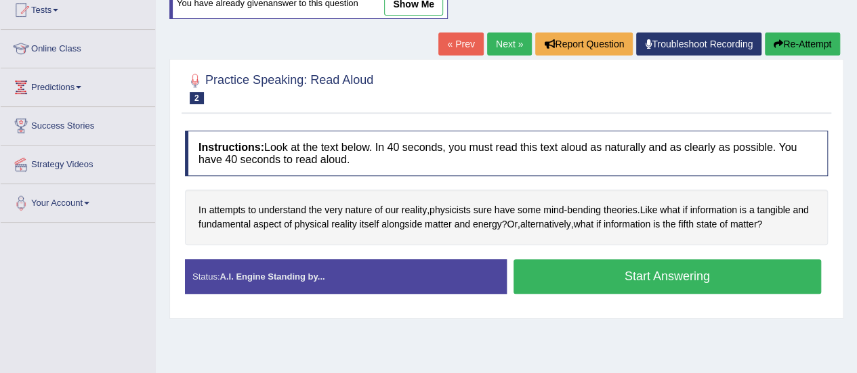
scroll to position [156, 0]
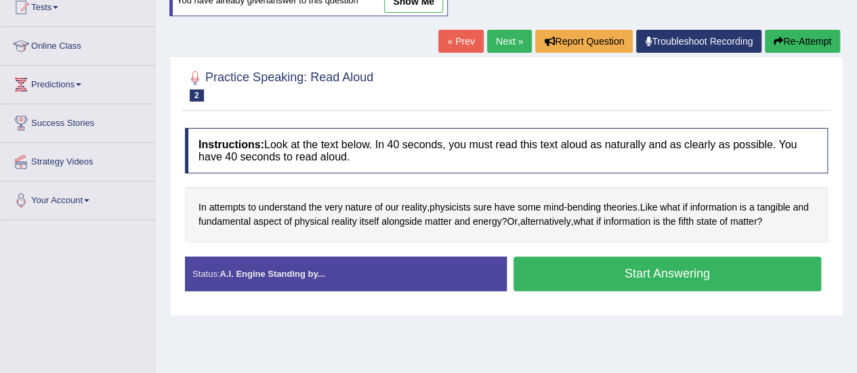
click at [453, 39] on link "« Prev" at bounding box center [460, 41] width 45 height 23
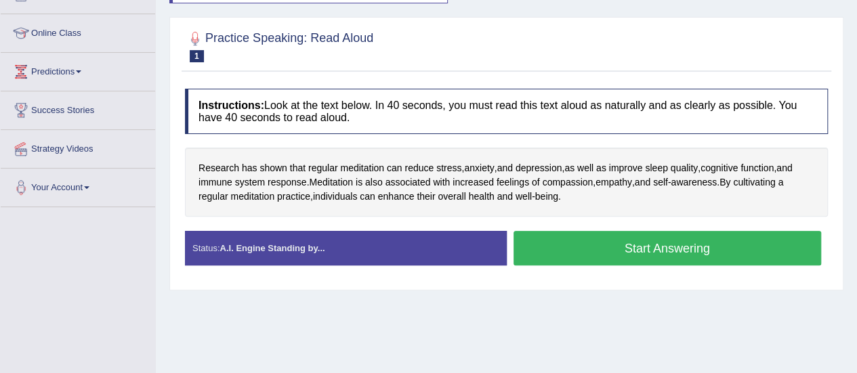
scroll to position [170, 0]
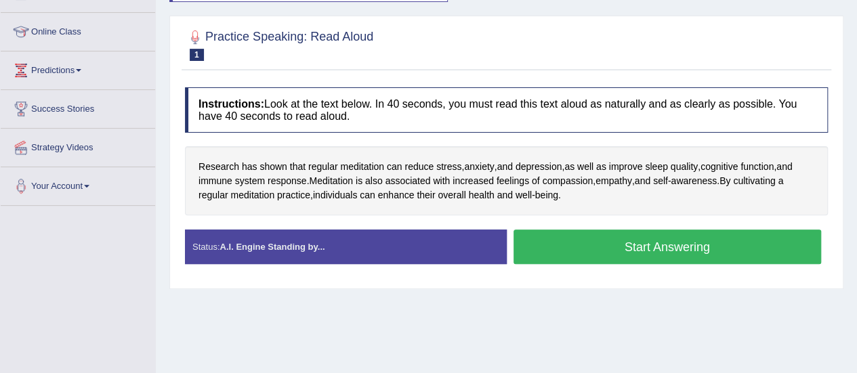
click at [610, 245] on button "Start Answering" at bounding box center [667, 247] width 308 height 35
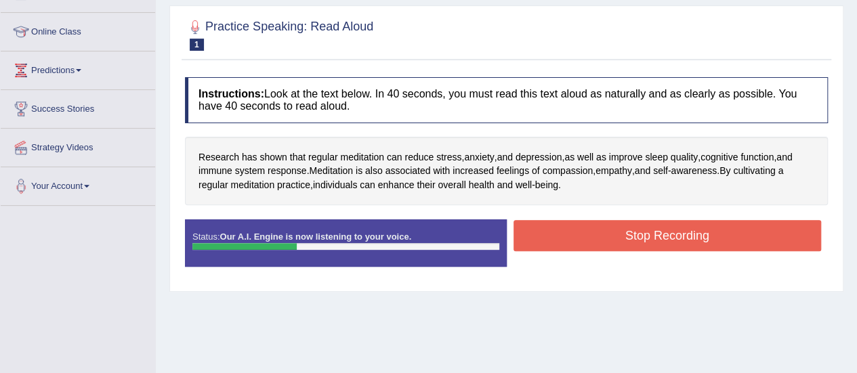
click at [610, 245] on button "Stop Recording" at bounding box center [667, 235] width 308 height 31
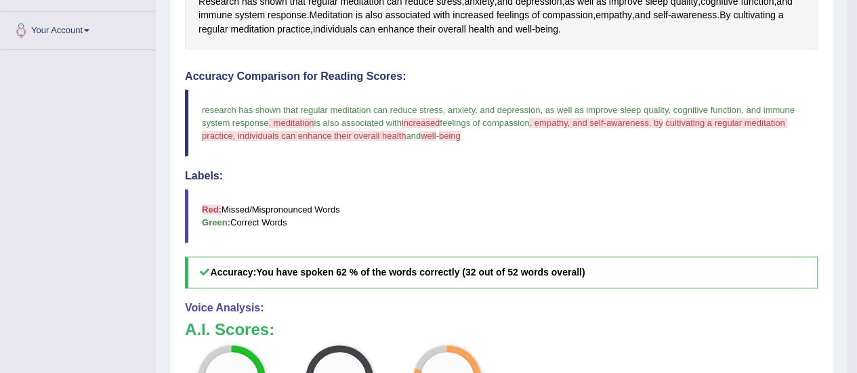
scroll to position [313, 0]
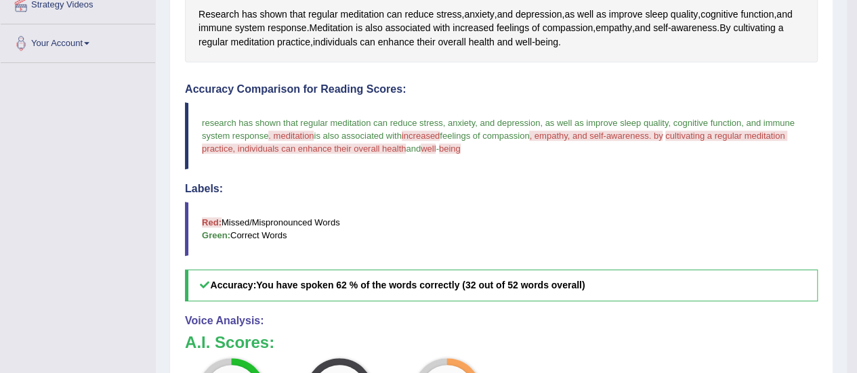
click at [556, 183] on h4 "Labels:" at bounding box center [501, 189] width 633 height 12
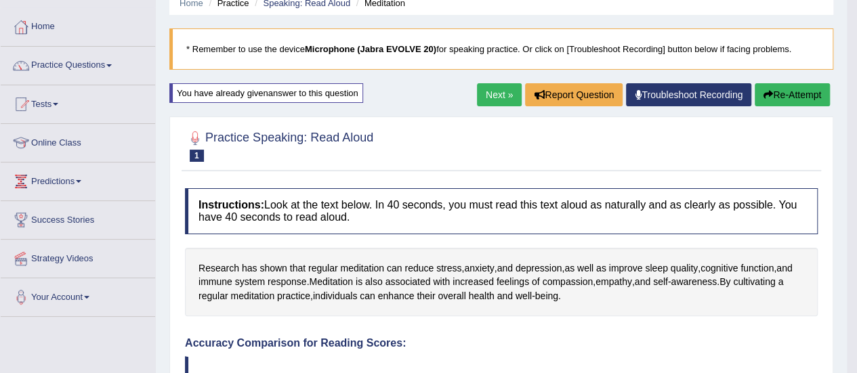
scroll to position [58, 0]
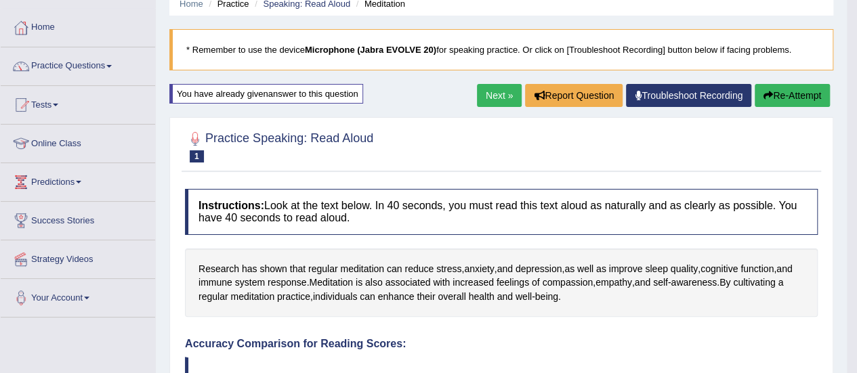
click at [791, 92] on button "Re-Attempt" at bounding box center [792, 95] width 75 height 23
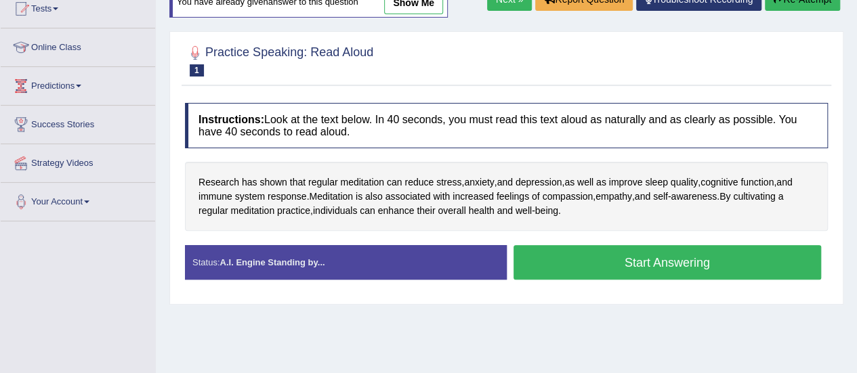
scroll to position [156, 0]
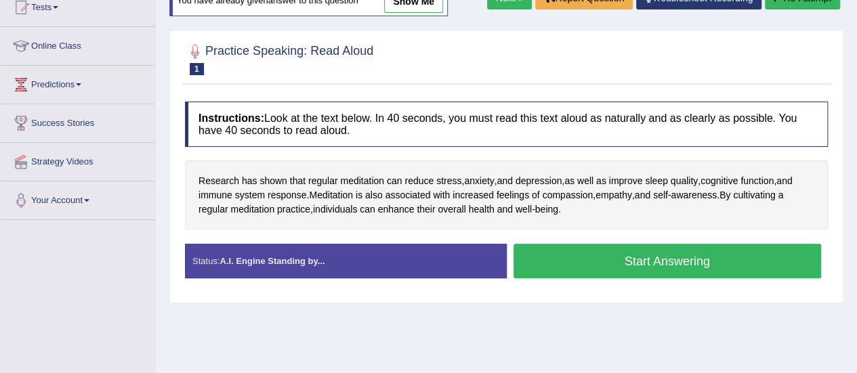
click at [587, 257] on button "Start Answering" at bounding box center [667, 261] width 308 height 35
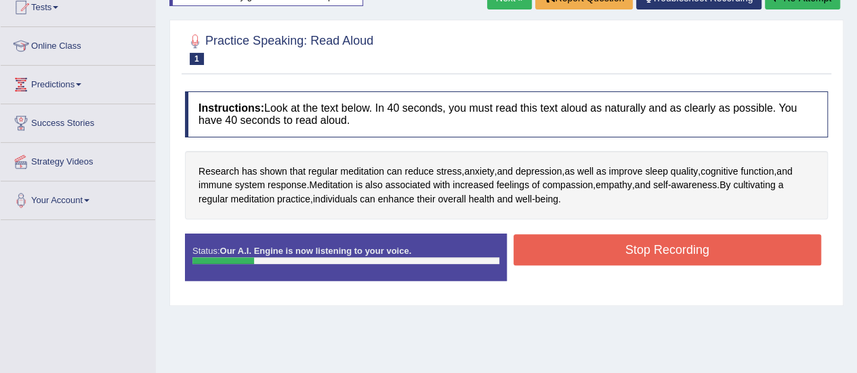
click at [587, 257] on button "Stop Recording" at bounding box center [667, 249] width 308 height 31
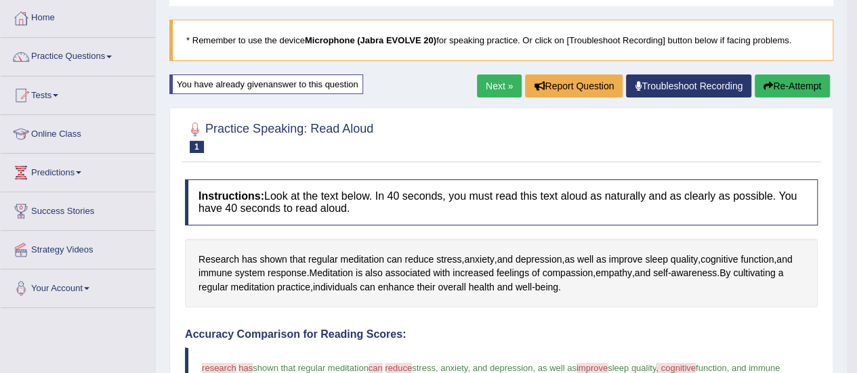
scroll to position [66, 0]
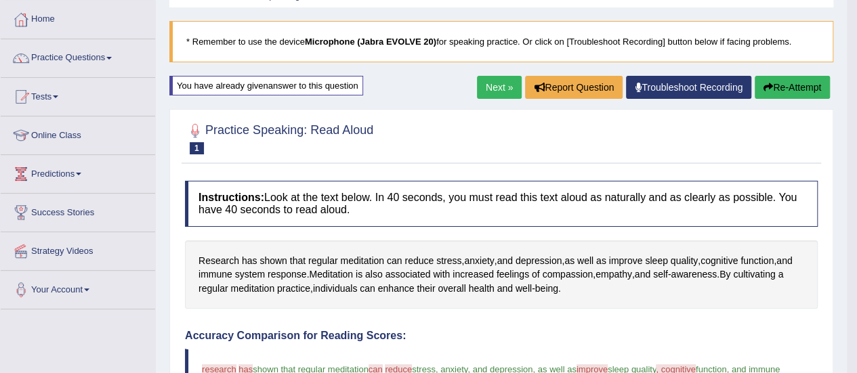
click at [778, 90] on button "Re-Attempt" at bounding box center [792, 87] width 75 height 23
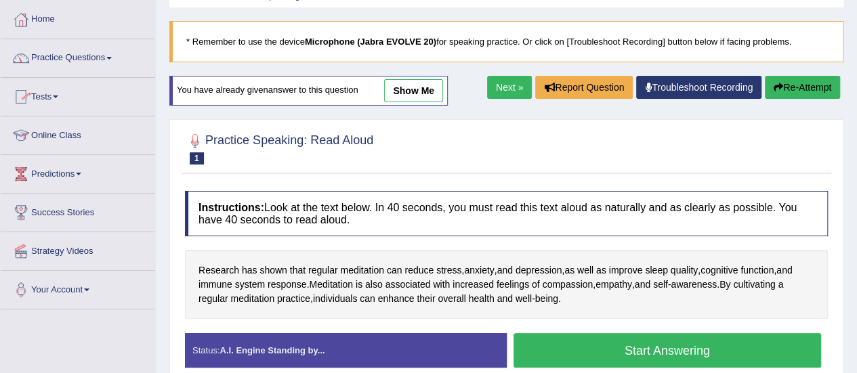
click at [111, 59] on span at bounding box center [108, 58] width 5 height 3
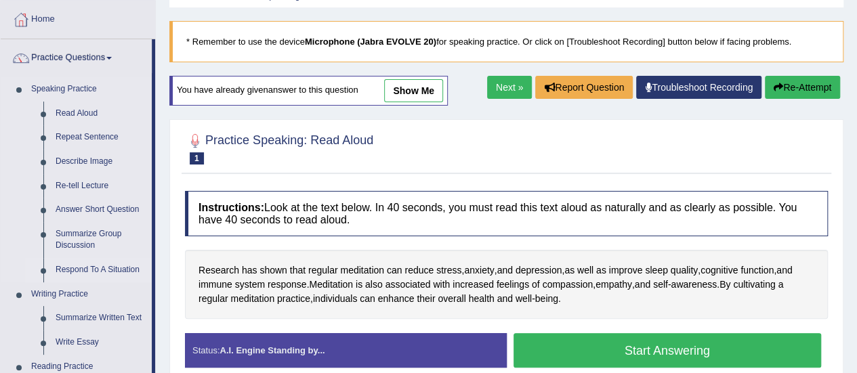
click at [63, 269] on link "Respond To A Situation" at bounding box center [100, 270] width 102 height 24
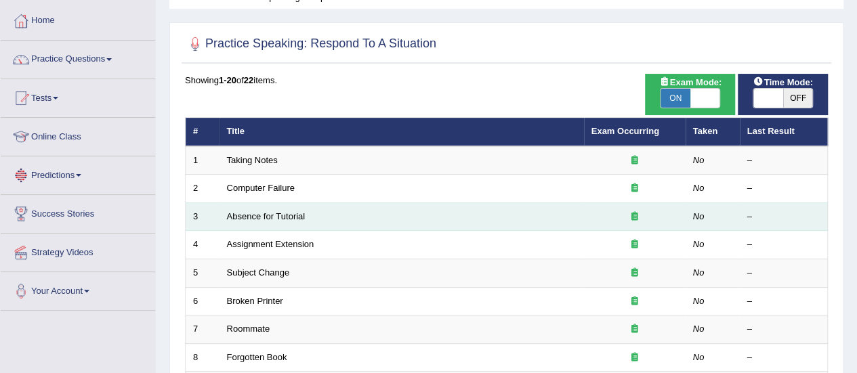
scroll to position [66, 0]
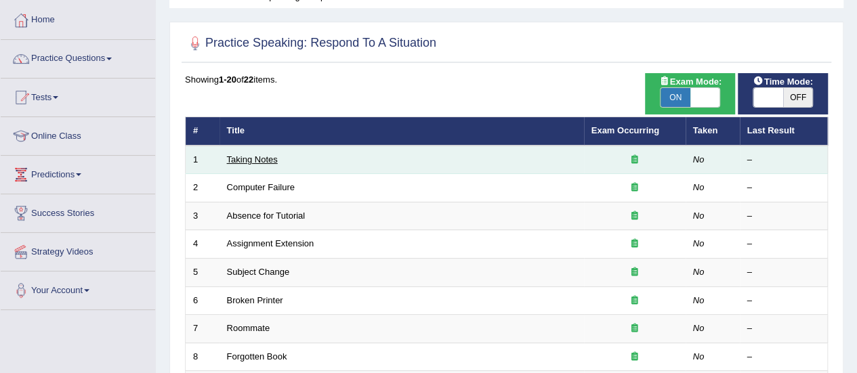
click at [260, 157] on link "Taking Notes" at bounding box center [252, 159] width 51 height 10
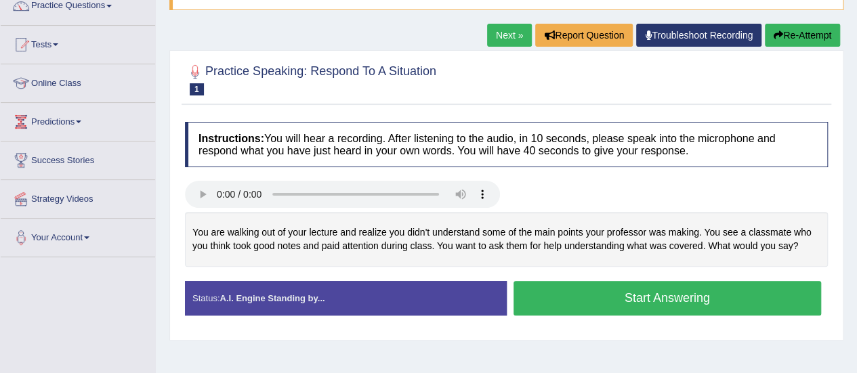
scroll to position [119, 0]
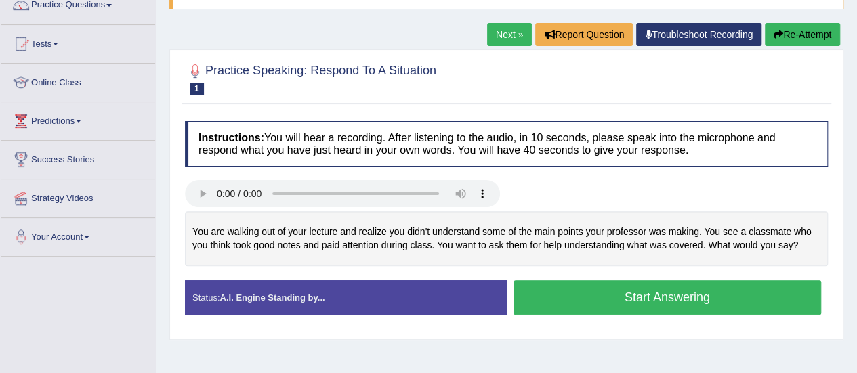
click at [624, 297] on button "Start Answering" at bounding box center [667, 297] width 308 height 35
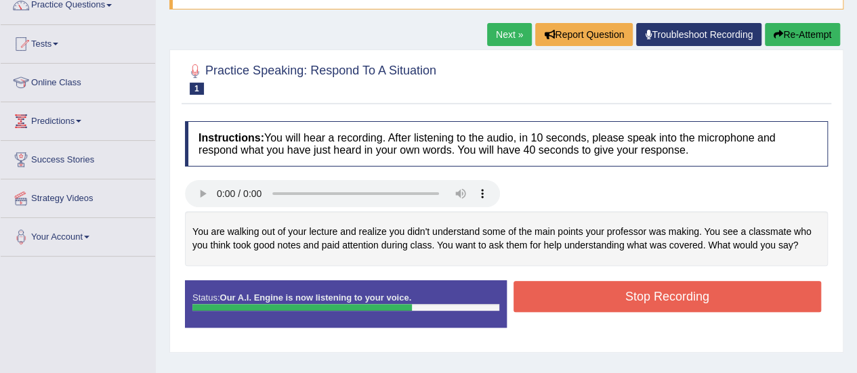
click at [624, 297] on button "Stop Recording" at bounding box center [667, 296] width 308 height 31
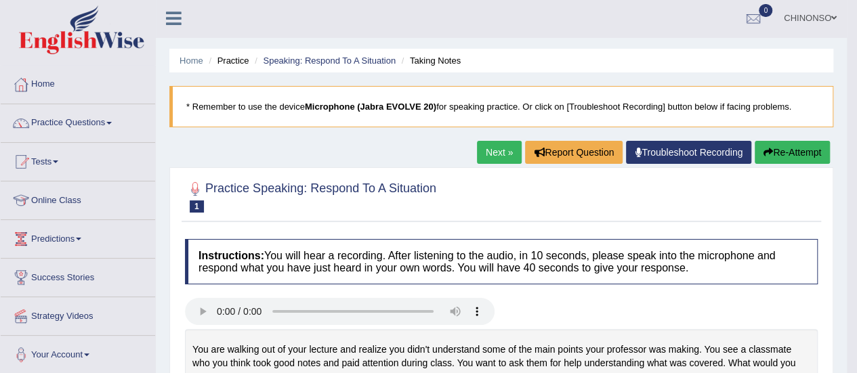
scroll to position [0, 0]
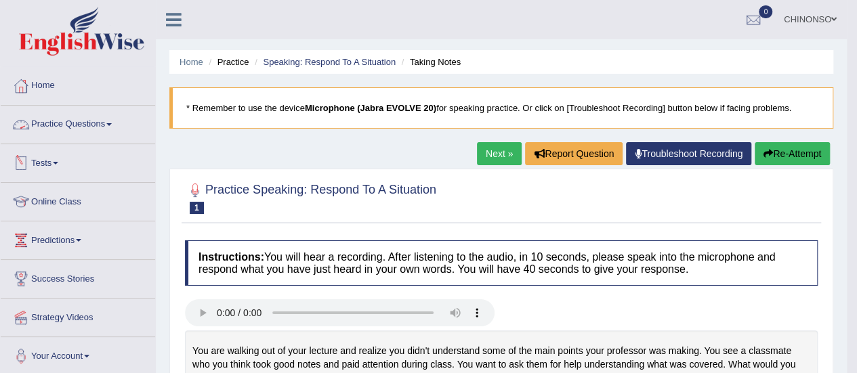
click at [75, 124] on link "Practice Questions" at bounding box center [78, 123] width 154 height 34
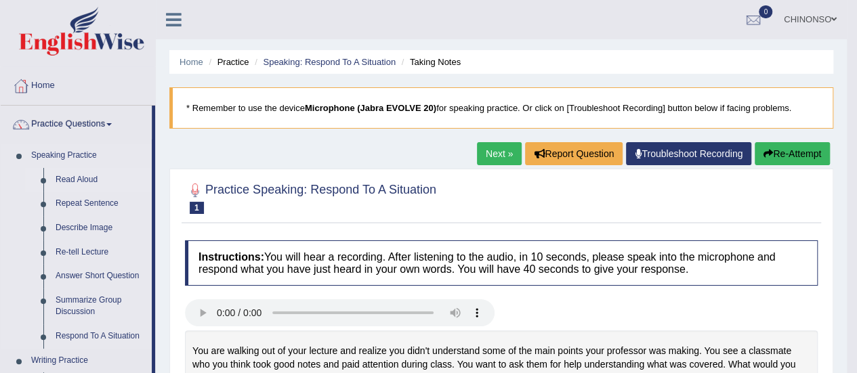
click at [88, 182] on link "Read Aloud" at bounding box center [100, 180] width 102 height 24
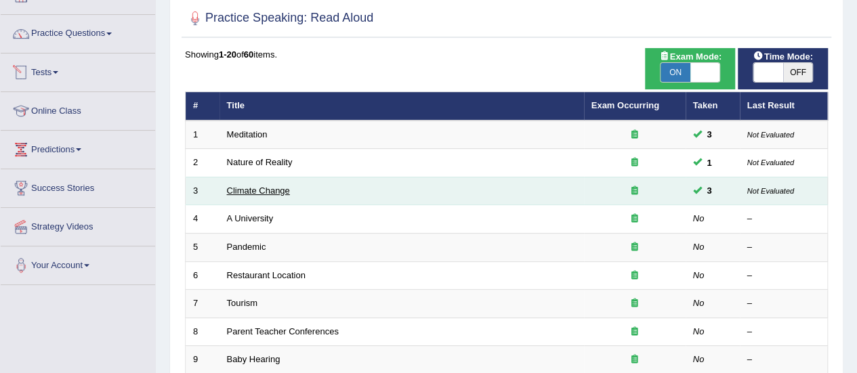
scroll to position [110, 0]
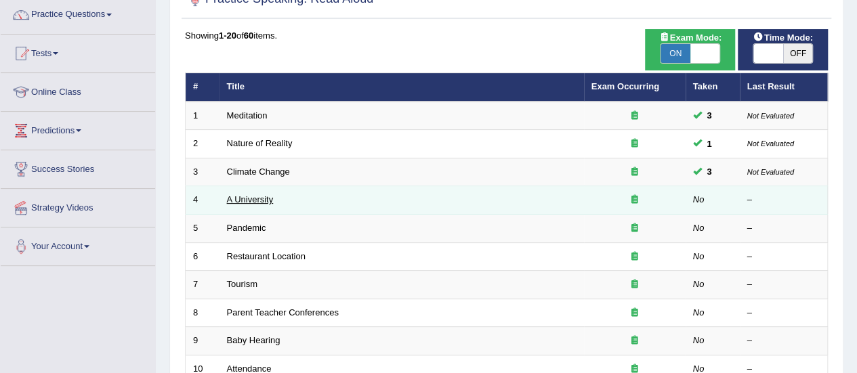
click at [256, 198] on link "A University" at bounding box center [250, 199] width 47 height 10
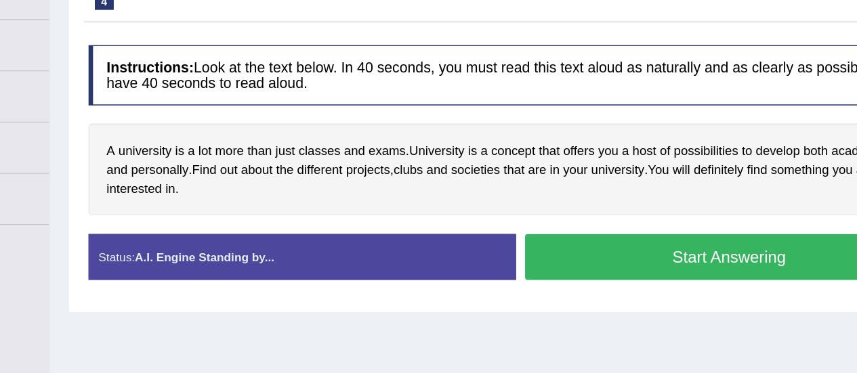
scroll to position [143, 0]
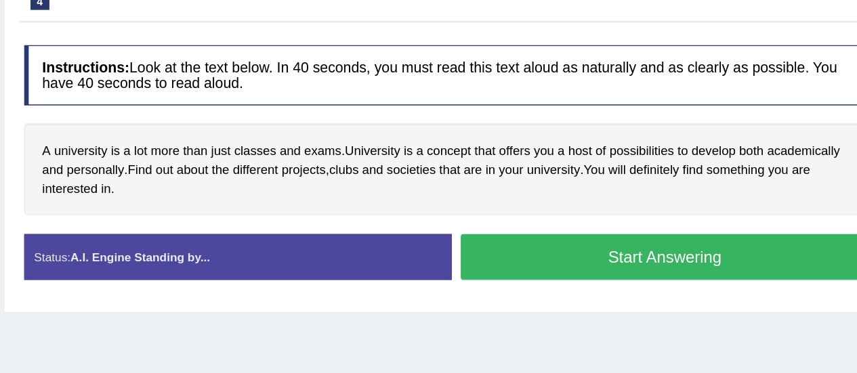
click at [639, 258] on button "Start Answering" at bounding box center [667, 257] width 308 height 35
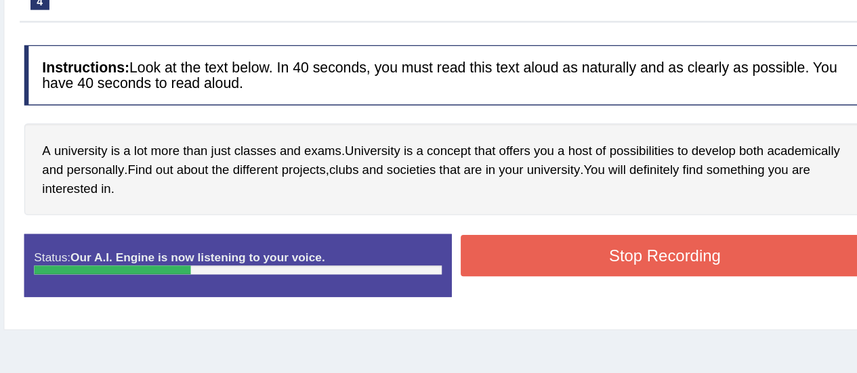
click at [639, 258] on button "Stop Recording" at bounding box center [667, 255] width 308 height 31
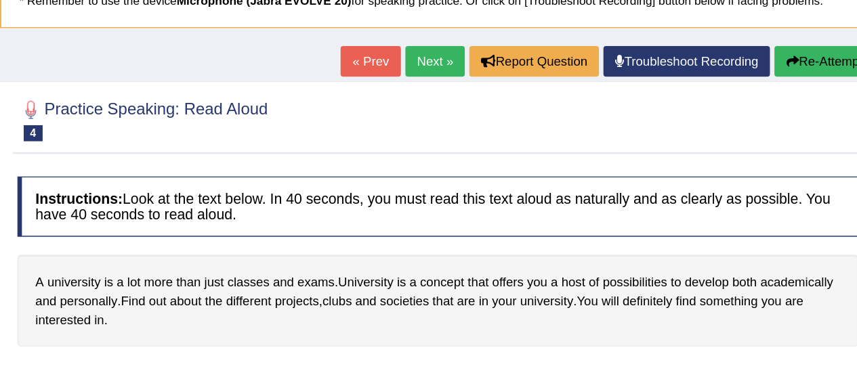
scroll to position [106, 0]
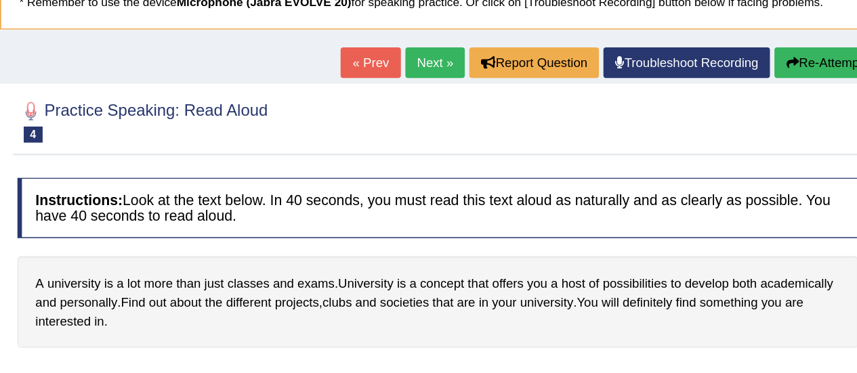
click at [445, 43] on link "« Prev" at bounding box center [450, 47] width 45 height 23
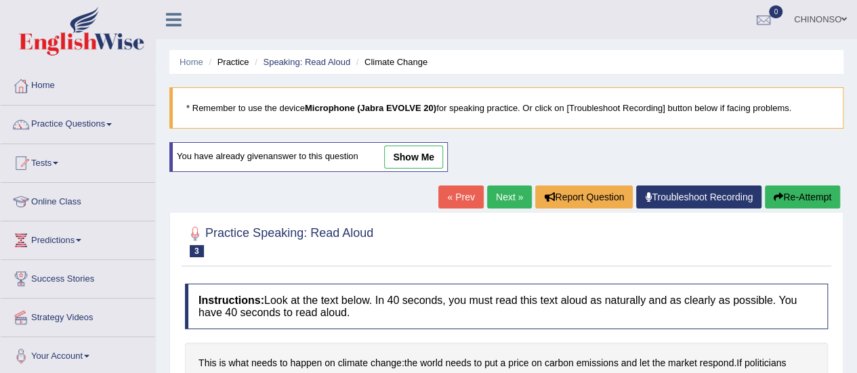
click at [507, 193] on link "Next »" at bounding box center [509, 197] width 45 height 23
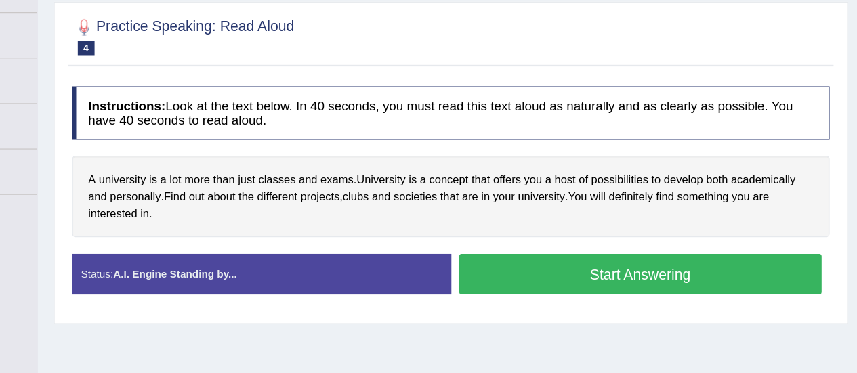
scroll to position [194, 0]
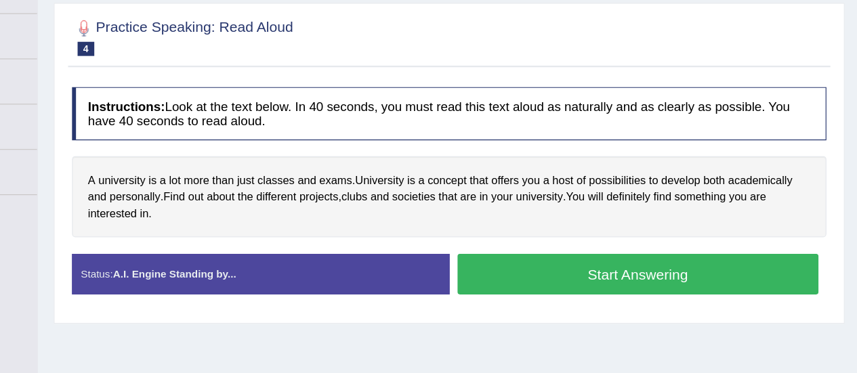
click at [684, 238] on button "Start Answering" at bounding box center [667, 249] width 308 height 35
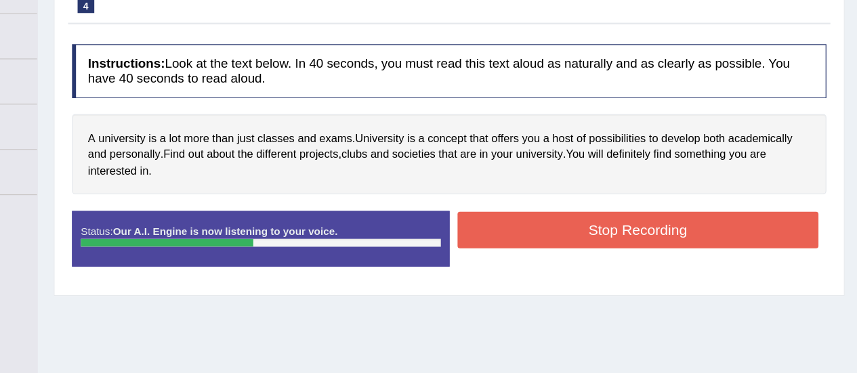
click at [688, 217] on button "Stop Recording" at bounding box center [667, 211] width 308 height 31
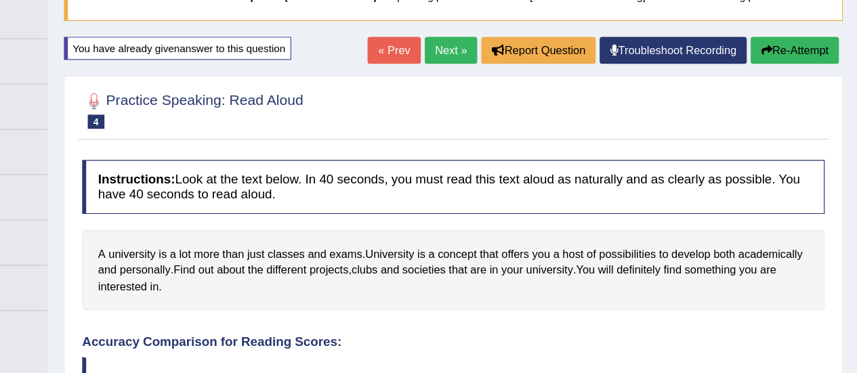
scroll to position [110, 0]
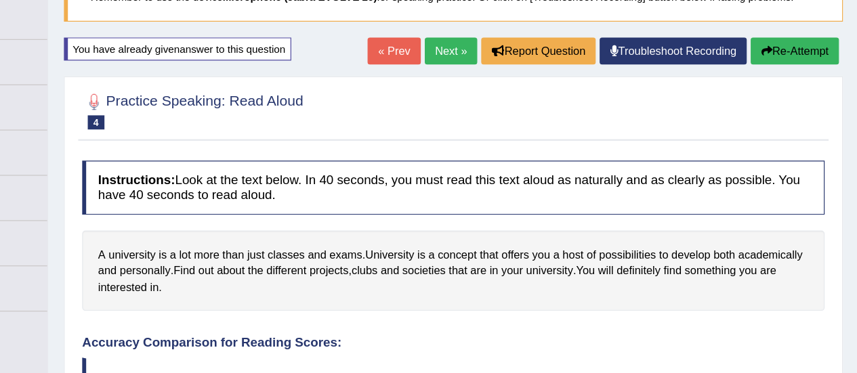
click at [498, 48] on link "Next »" at bounding box center [499, 43] width 45 height 23
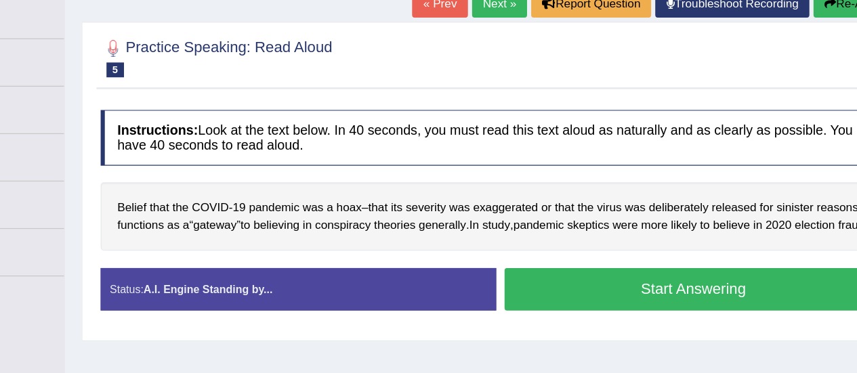
scroll to position [131, 0]
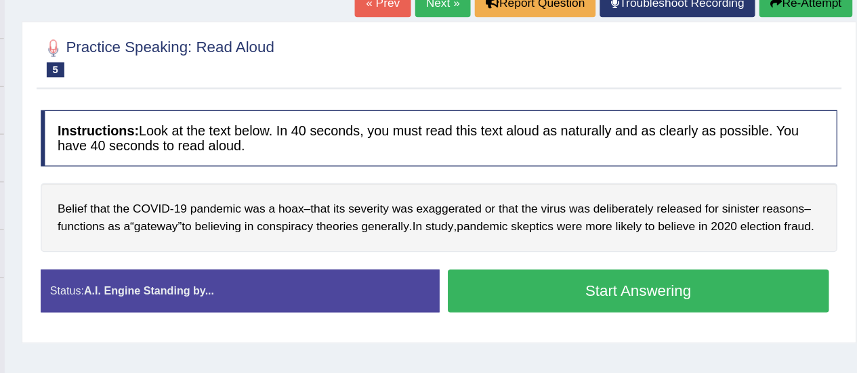
click at [776, 263] on button "Start Answering" at bounding box center [667, 255] width 308 height 35
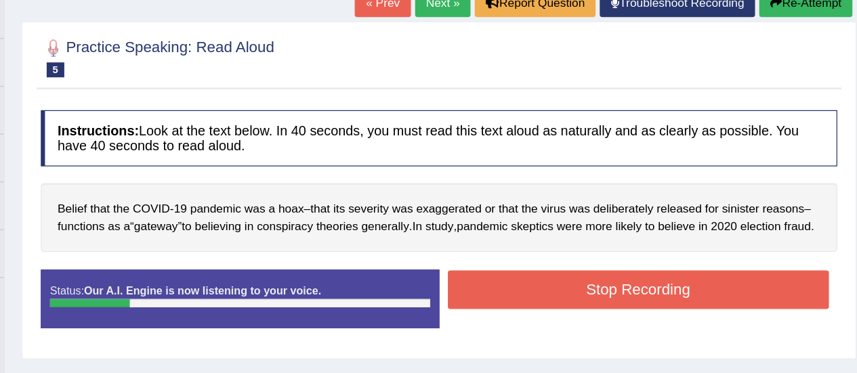
click at [774, 262] on button "Stop Recording" at bounding box center [667, 254] width 308 height 31
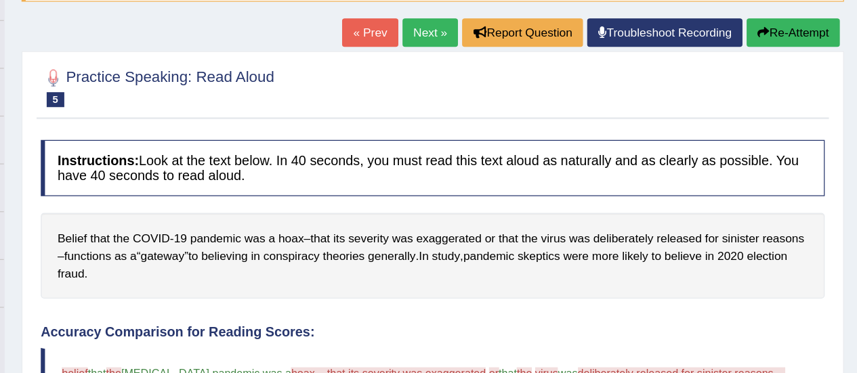
scroll to position [112, 0]
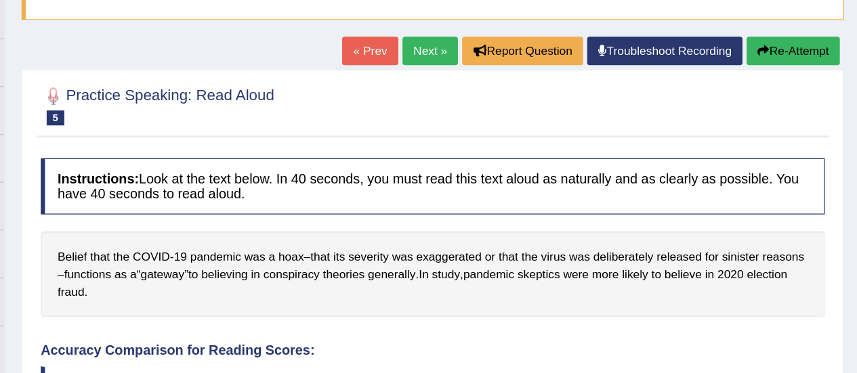
click at [444, 45] on link "« Prev" at bounding box center [450, 41] width 45 height 23
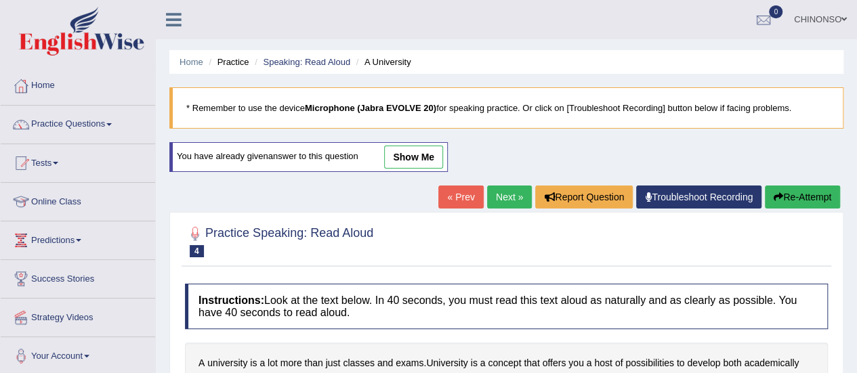
click at [505, 195] on link "Next »" at bounding box center [509, 197] width 45 height 23
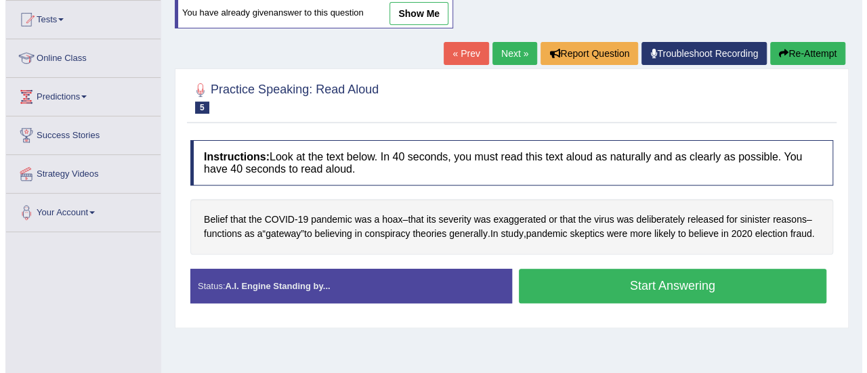
scroll to position [146, 0]
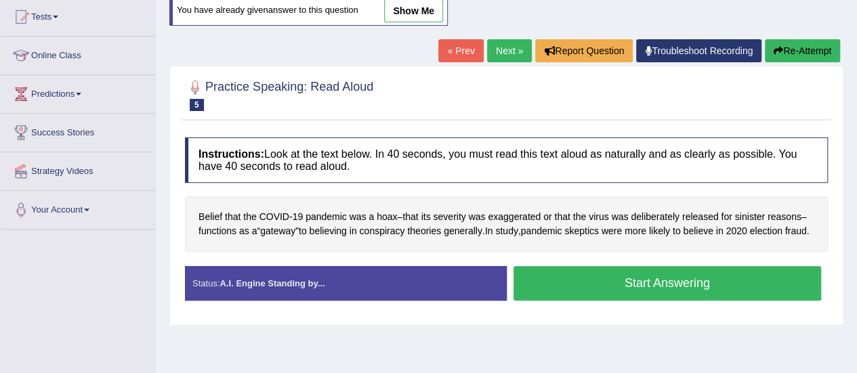
click at [618, 300] on button "Start Answering" at bounding box center [667, 283] width 308 height 35
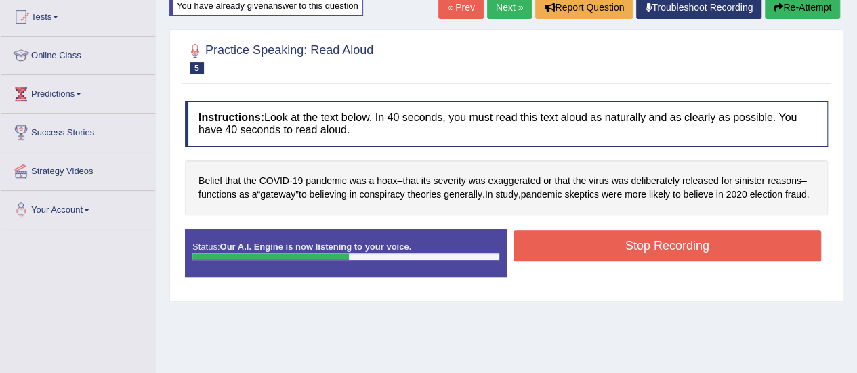
click at [710, 261] on button "Stop Recording" at bounding box center [667, 245] width 308 height 31
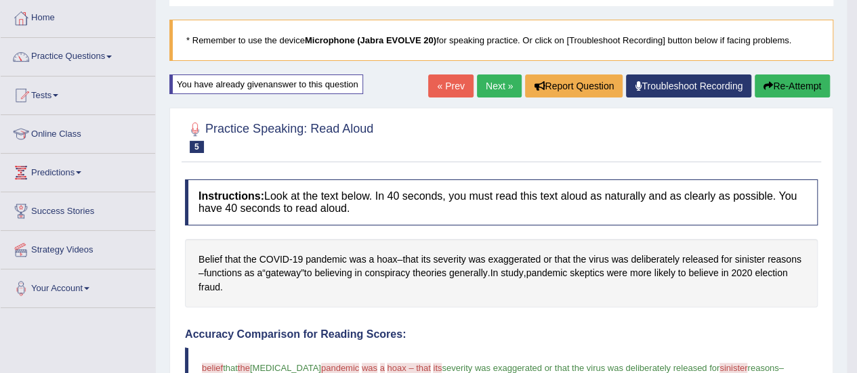
scroll to position [67, 0]
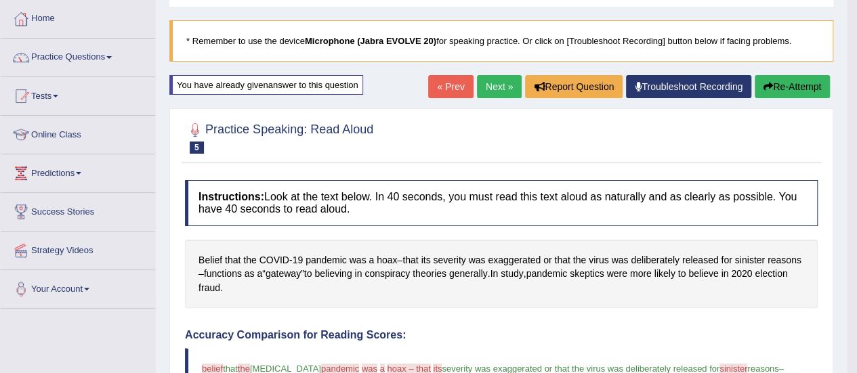
click at [793, 85] on button "Re-Attempt" at bounding box center [792, 86] width 75 height 23
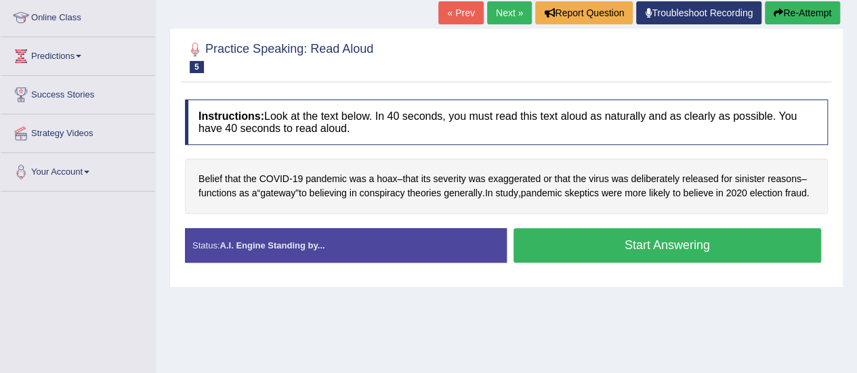
scroll to position [185, 0]
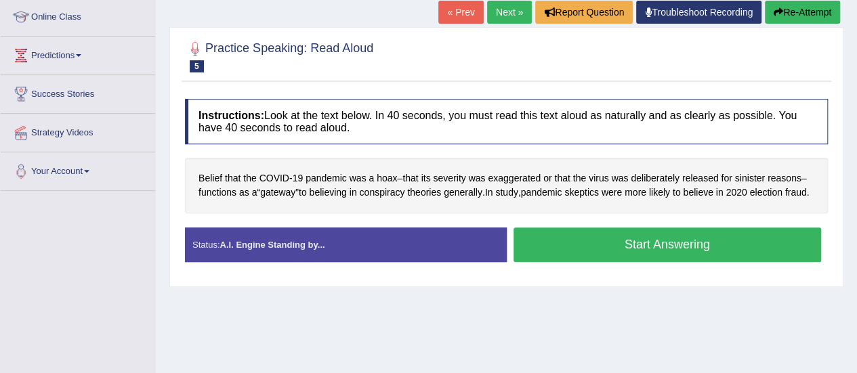
click at [494, 18] on link "Next »" at bounding box center [509, 12] width 45 height 23
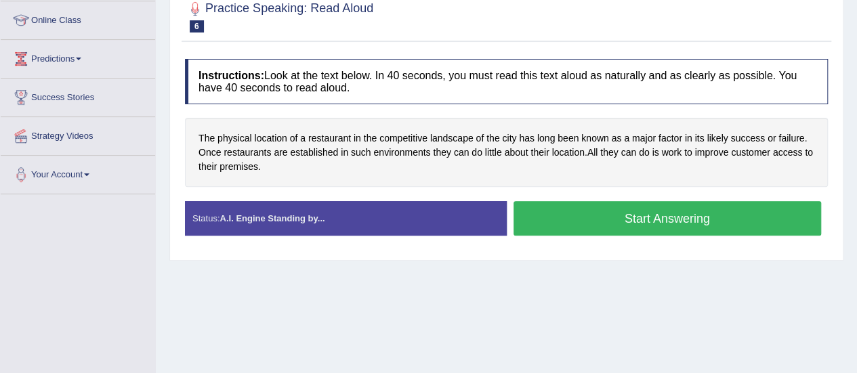
scroll to position [179, 0]
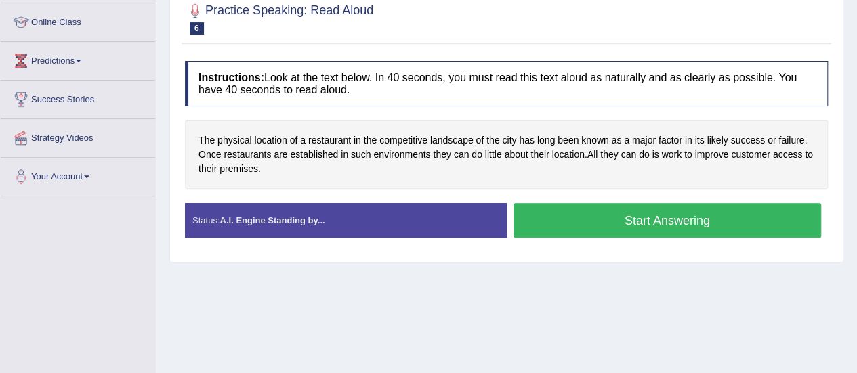
click at [702, 228] on button "Start Answering" at bounding box center [667, 220] width 308 height 35
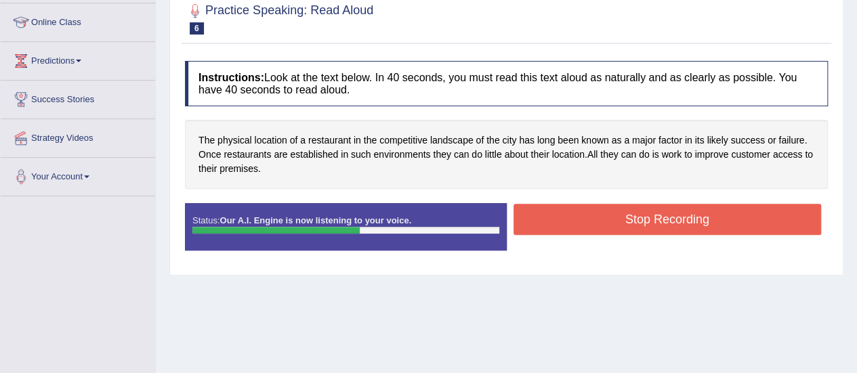
click at [723, 217] on button "Stop Recording" at bounding box center [667, 219] width 308 height 31
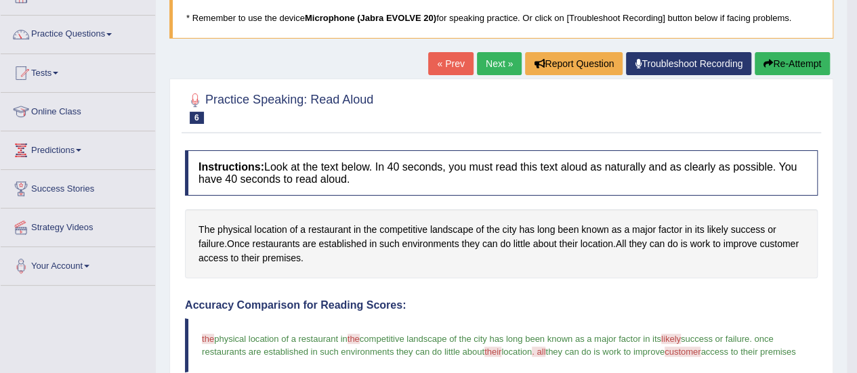
scroll to position [89, 0]
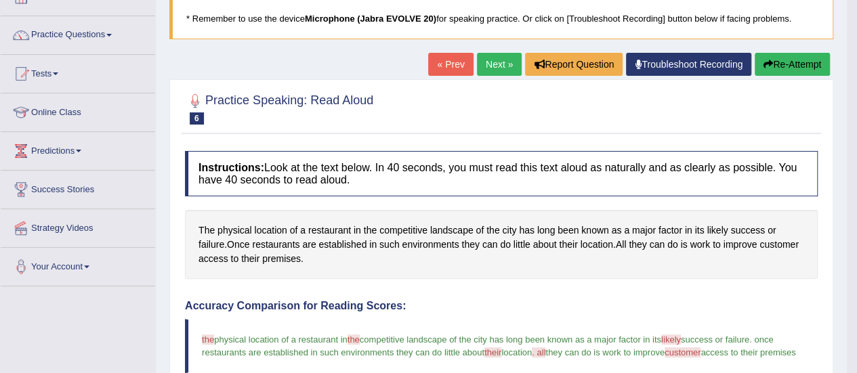
click at [496, 64] on link "Next »" at bounding box center [499, 64] width 45 height 23
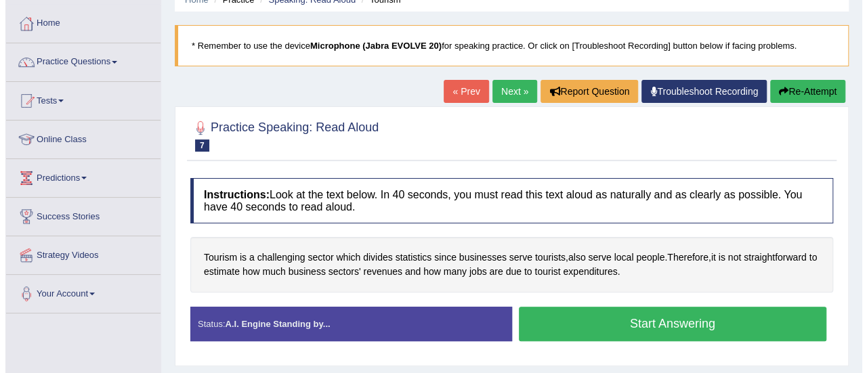
scroll to position [63, 0]
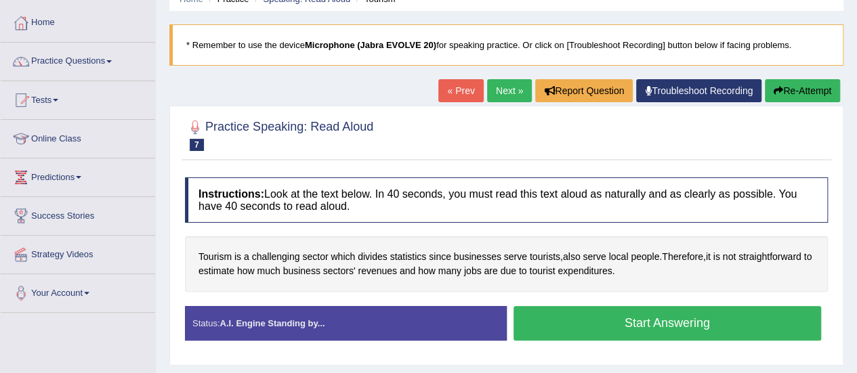
click at [670, 285] on div "Tourism is a challenging sector which divides statistics since businesses serve…" at bounding box center [506, 263] width 643 height 55
click at [667, 314] on button "Start Answering" at bounding box center [667, 323] width 308 height 35
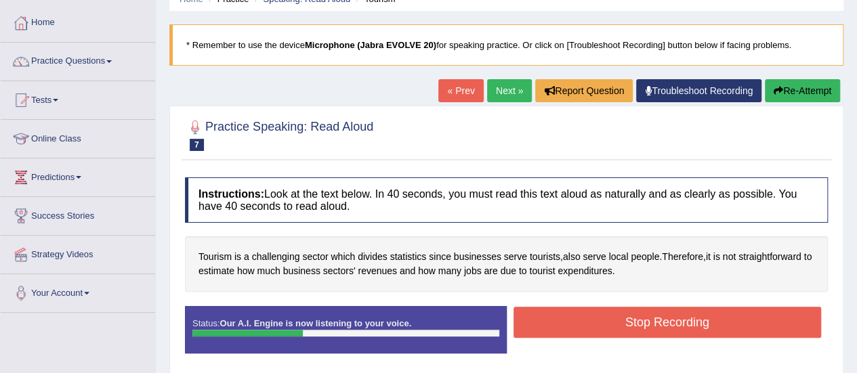
click at [652, 317] on button "Stop Recording" at bounding box center [667, 322] width 308 height 31
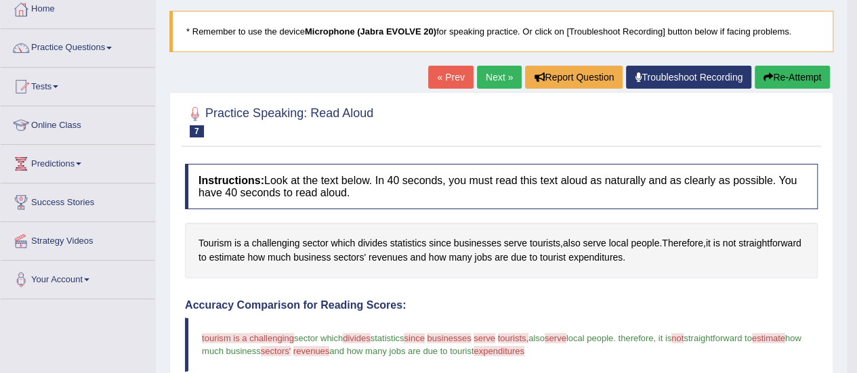
scroll to position [75, 0]
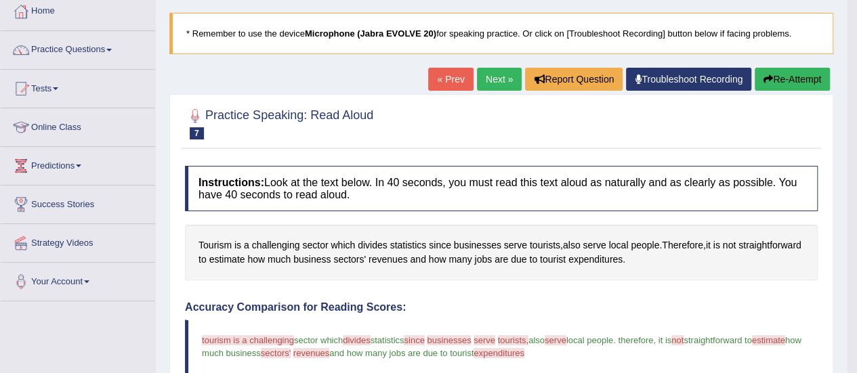
click at [495, 80] on link "Next »" at bounding box center [499, 79] width 45 height 23
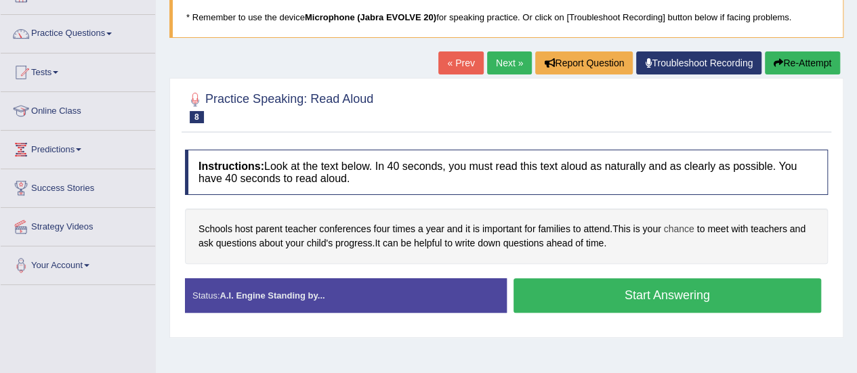
scroll to position [94, 0]
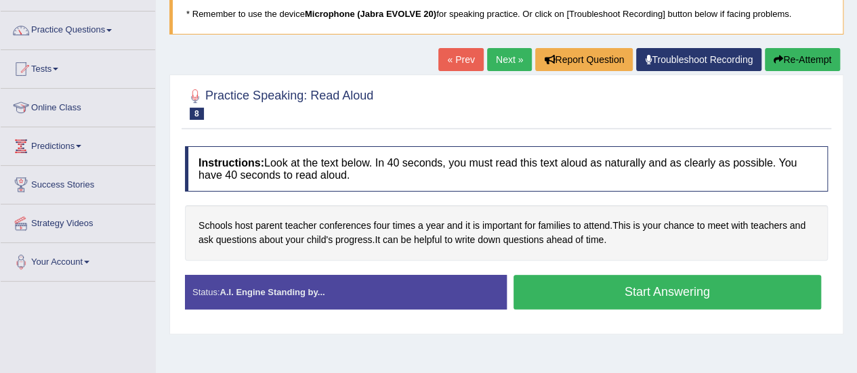
click at [658, 297] on button "Start Answering" at bounding box center [667, 292] width 308 height 35
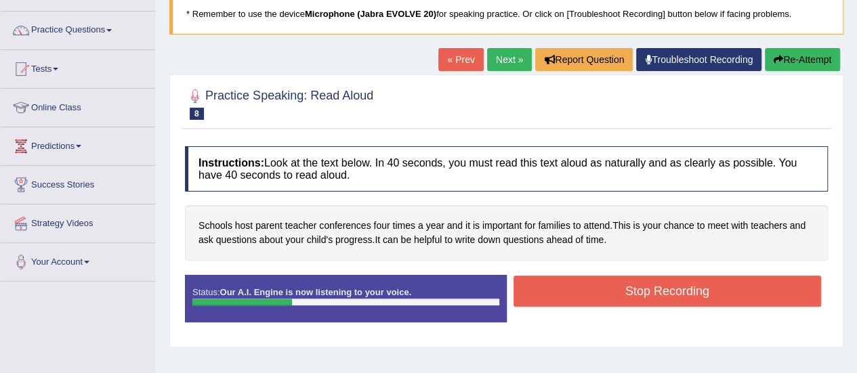
click at [718, 285] on button "Stop Recording" at bounding box center [667, 291] width 308 height 31
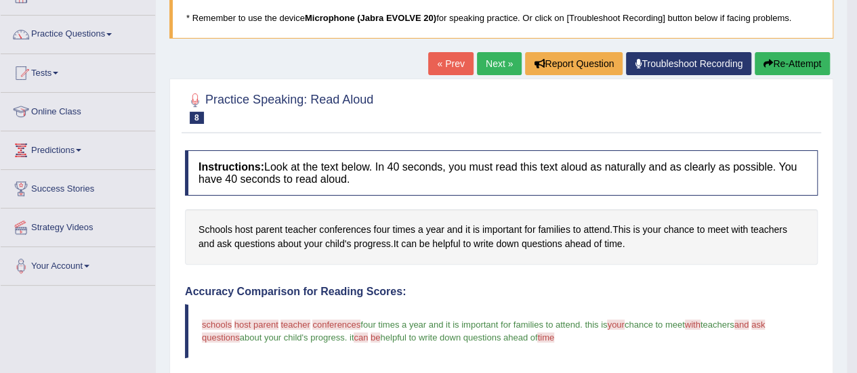
scroll to position [89, 0]
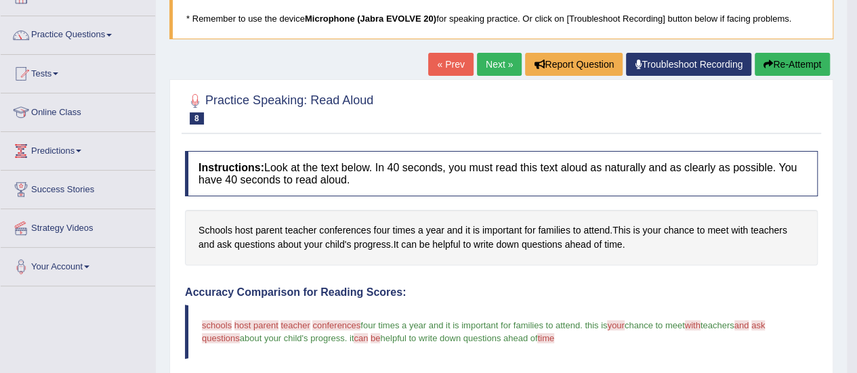
click at [492, 64] on link "Next »" at bounding box center [499, 64] width 45 height 23
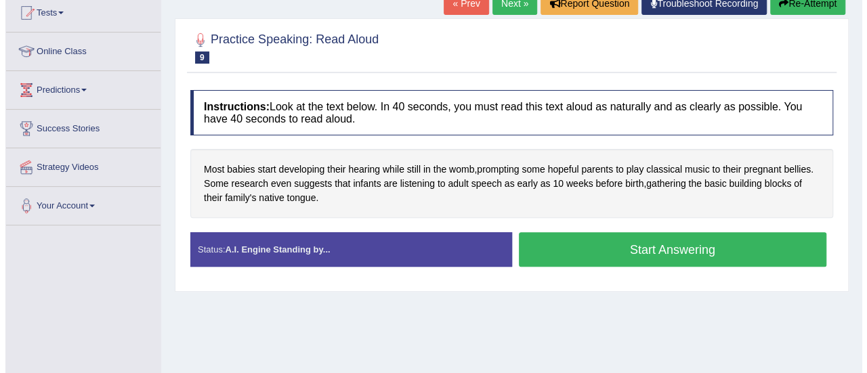
scroll to position [153, 0]
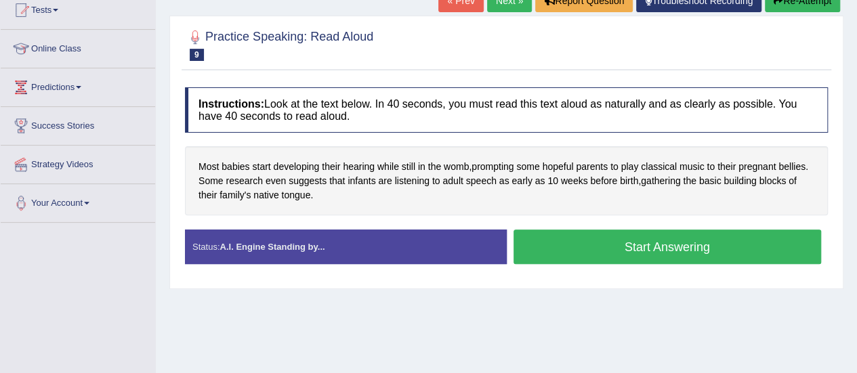
click at [720, 253] on button "Start Answering" at bounding box center [667, 247] width 308 height 35
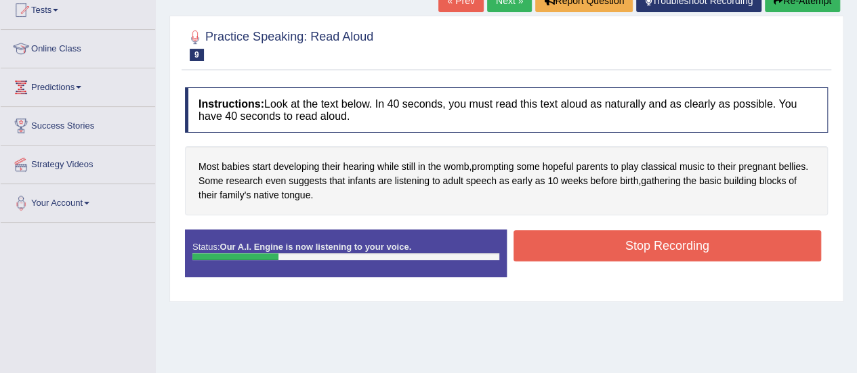
click at [727, 255] on button "Stop Recording" at bounding box center [667, 245] width 308 height 31
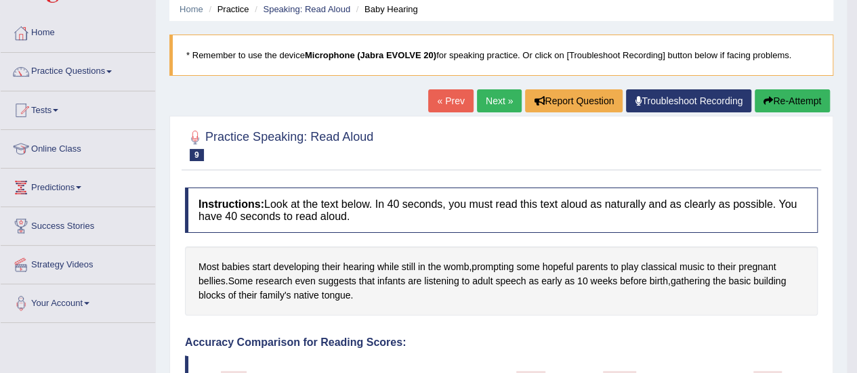
scroll to position [53, 0]
click at [490, 100] on link "Next »" at bounding box center [499, 100] width 45 height 23
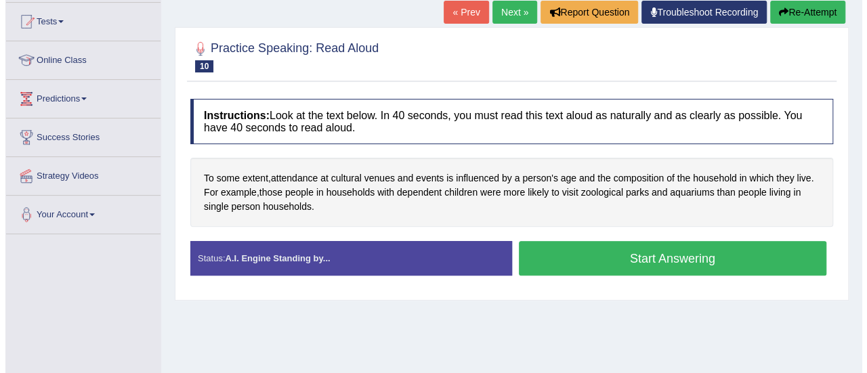
scroll to position [142, 0]
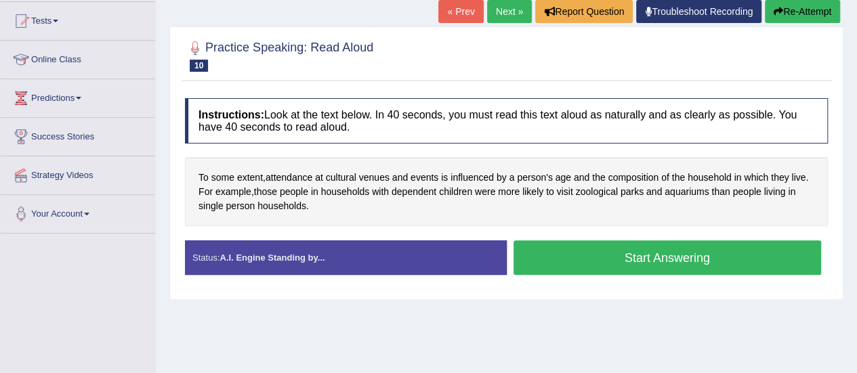
click at [656, 259] on button "Start Answering" at bounding box center [667, 257] width 308 height 35
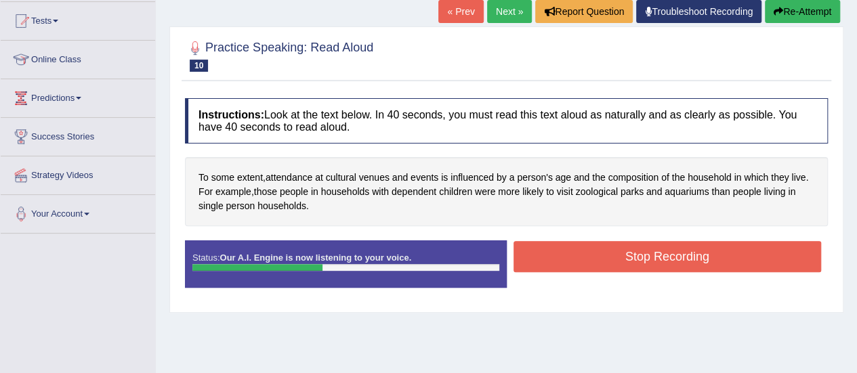
click at [685, 246] on button "Stop Recording" at bounding box center [667, 256] width 308 height 31
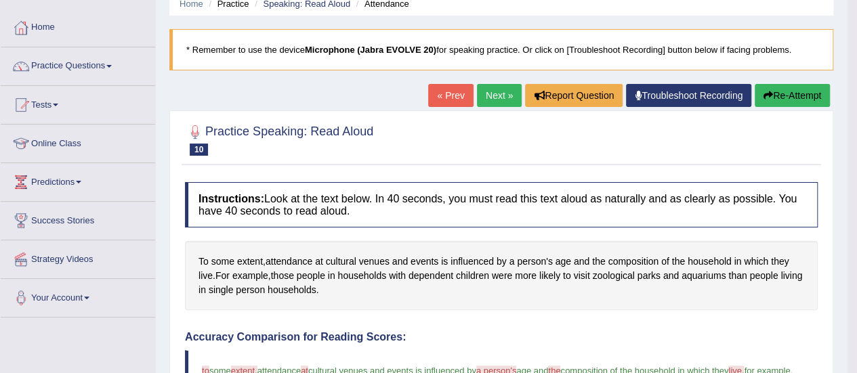
scroll to position [54, 0]
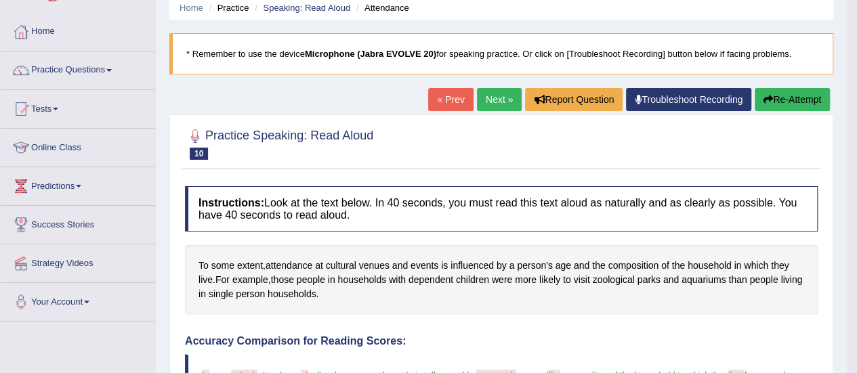
click at [497, 100] on link "Next »" at bounding box center [499, 99] width 45 height 23
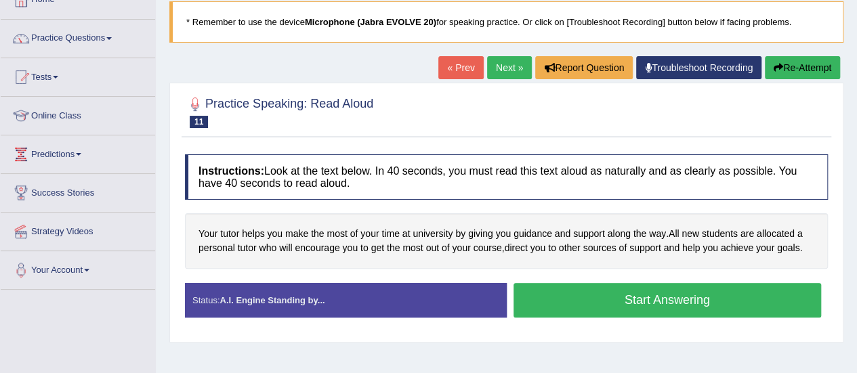
scroll to position [93, 0]
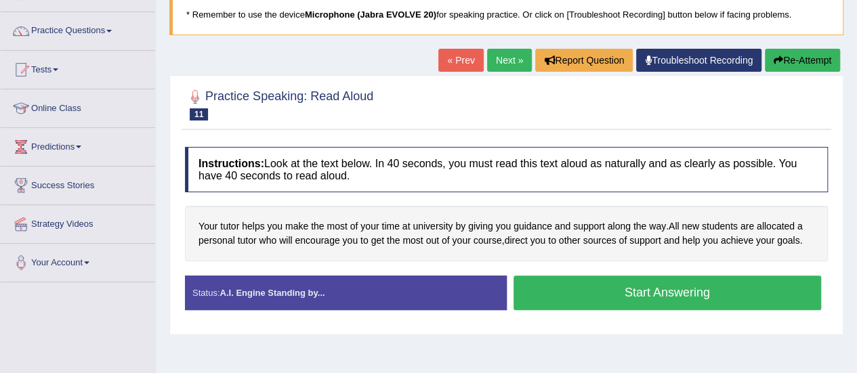
click at [729, 291] on button "Start Answering" at bounding box center [667, 293] width 308 height 35
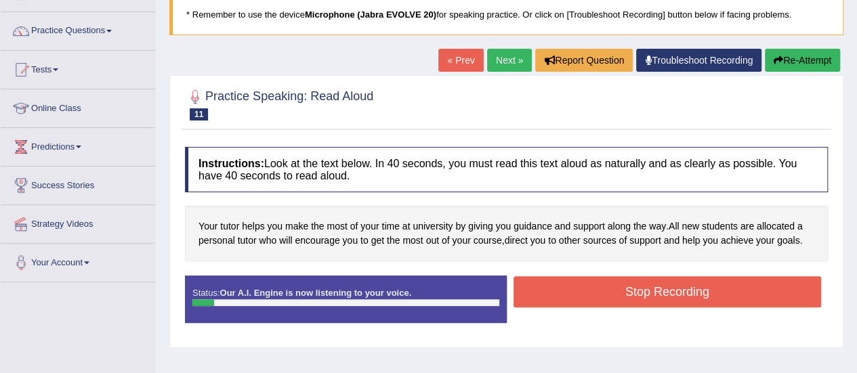
click at [661, 301] on button "Stop Recording" at bounding box center [667, 291] width 308 height 31
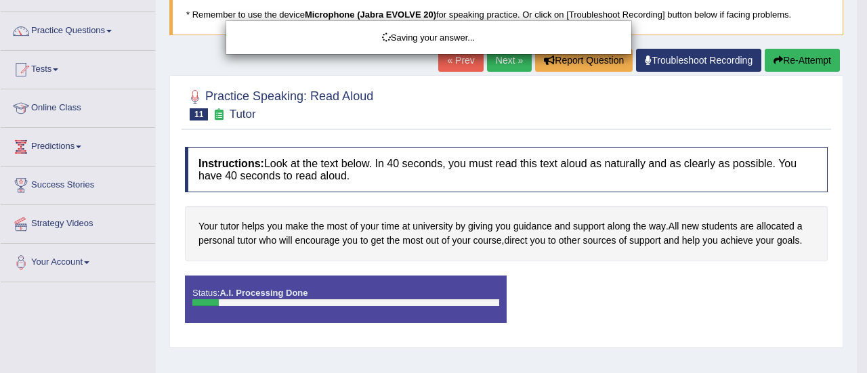
click at [801, 60] on div "Saving your answer..." at bounding box center [433, 186] width 867 height 373
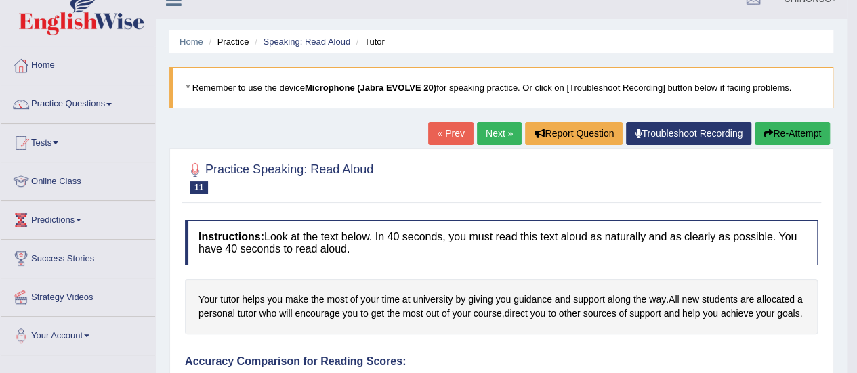
scroll to position [0, 0]
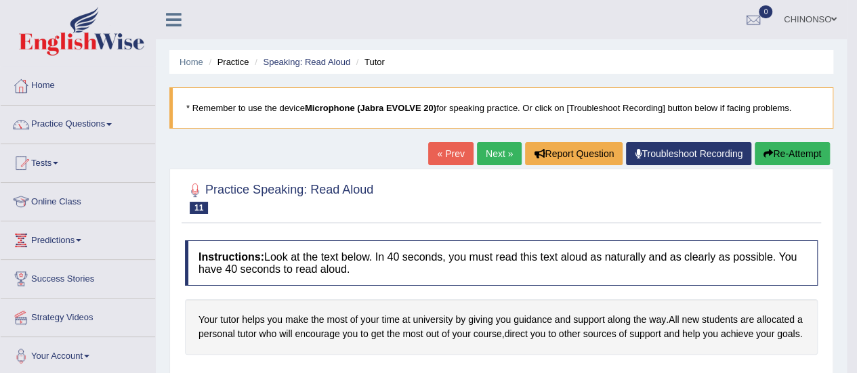
click at [786, 157] on button "Re-Attempt" at bounding box center [792, 153] width 75 height 23
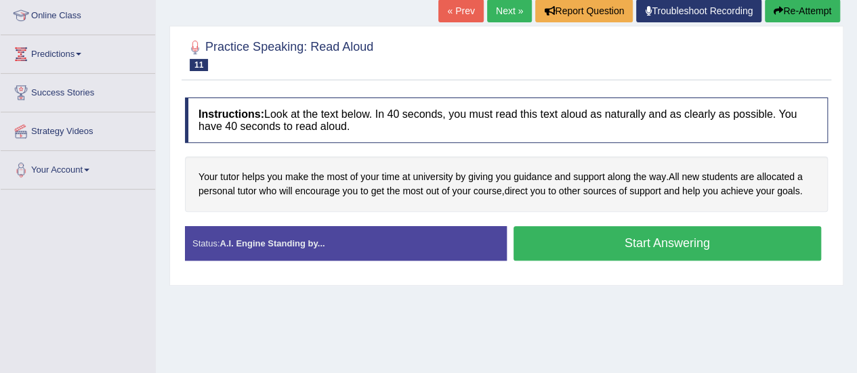
scroll to position [188, 0]
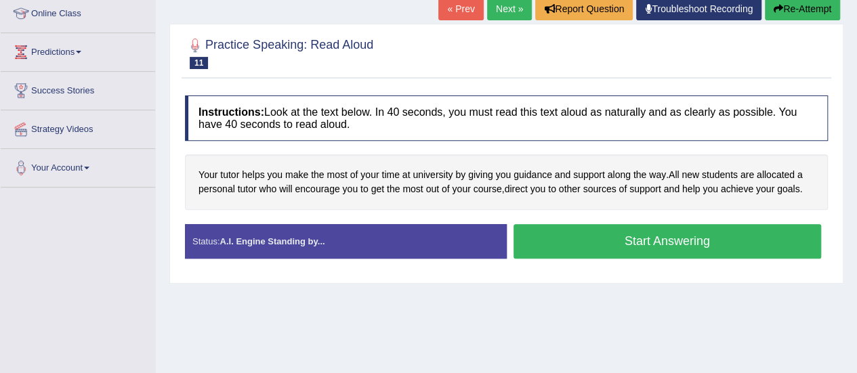
click at [753, 242] on button "Start Answering" at bounding box center [667, 241] width 308 height 35
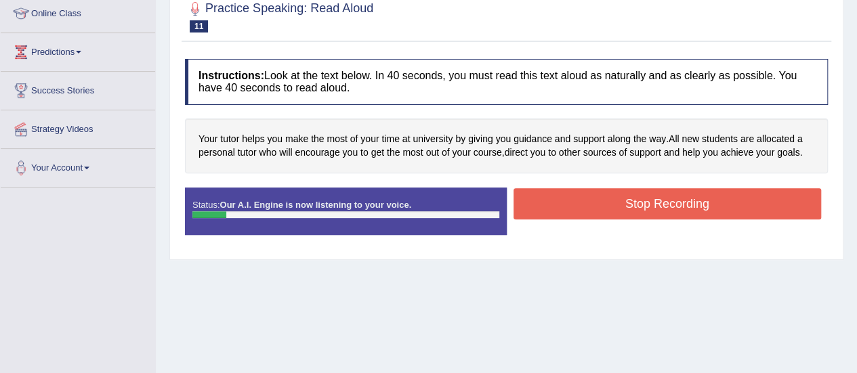
click at [701, 214] on button "Stop Recording" at bounding box center [667, 203] width 308 height 31
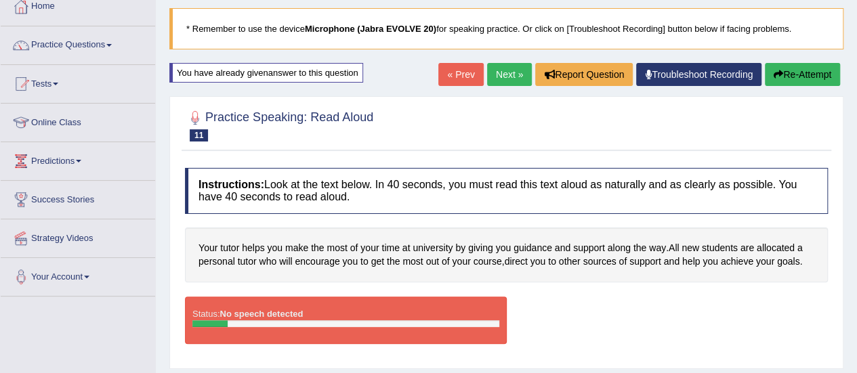
scroll to position [73, 0]
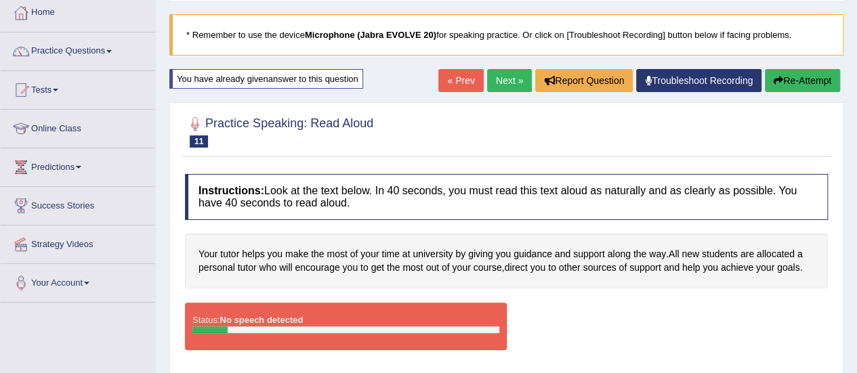
click at [799, 79] on button "Re-Attempt" at bounding box center [802, 80] width 75 height 23
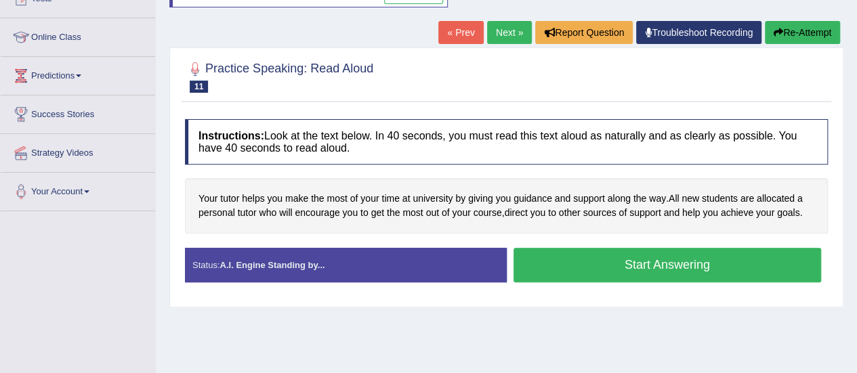
scroll to position [169, 0]
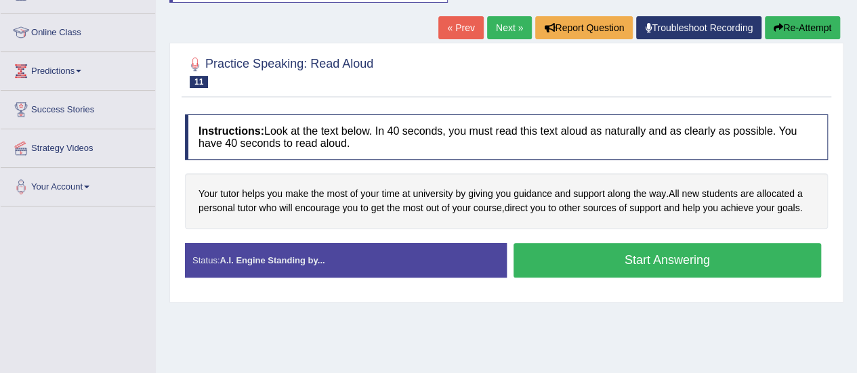
click at [645, 257] on button "Start Answering" at bounding box center [667, 260] width 308 height 35
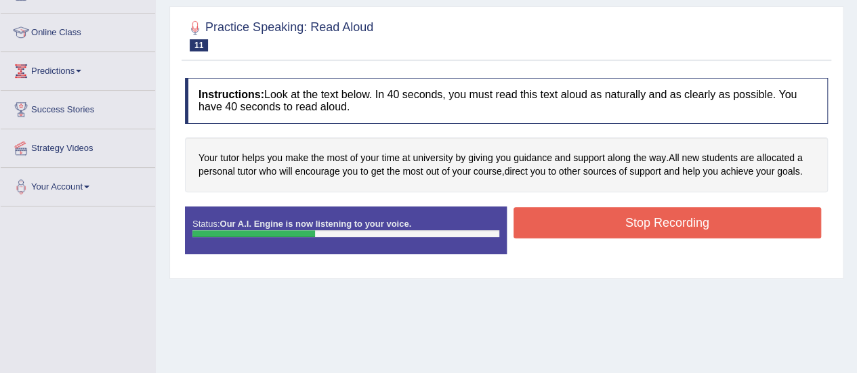
click at [748, 228] on button "Stop Recording" at bounding box center [667, 222] width 308 height 31
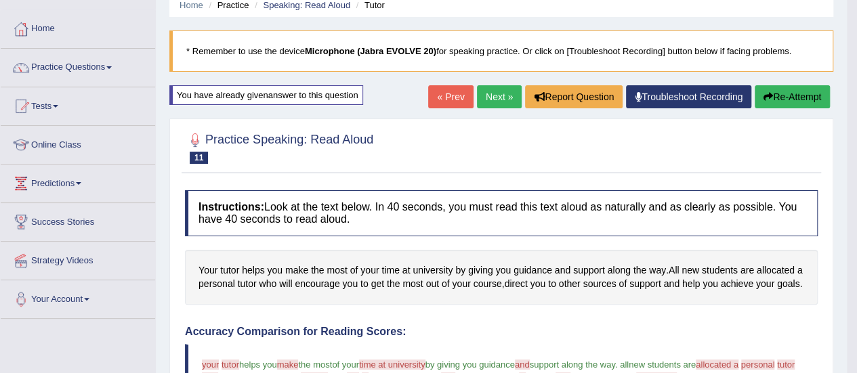
scroll to position [57, 0]
click at [487, 105] on link "Next »" at bounding box center [499, 96] width 45 height 23
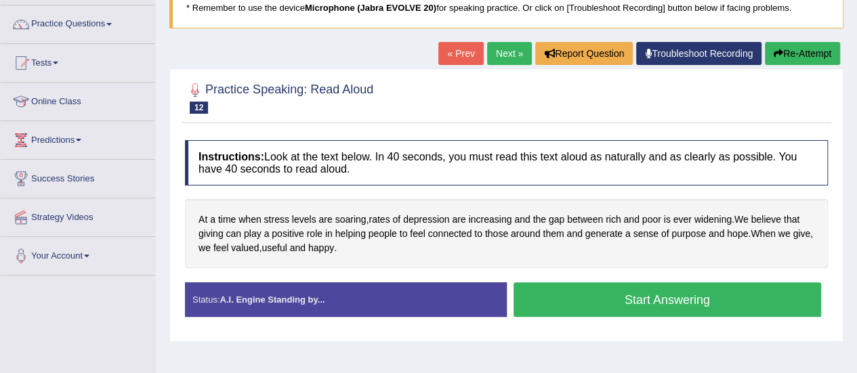
scroll to position [126, 0]
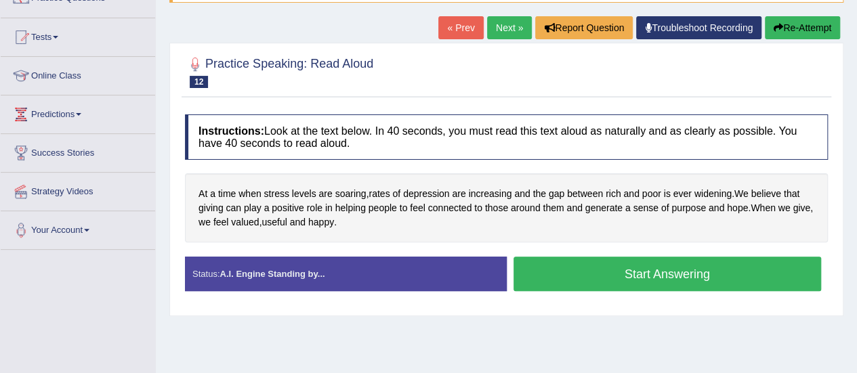
click at [710, 278] on button "Start Answering" at bounding box center [667, 274] width 308 height 35
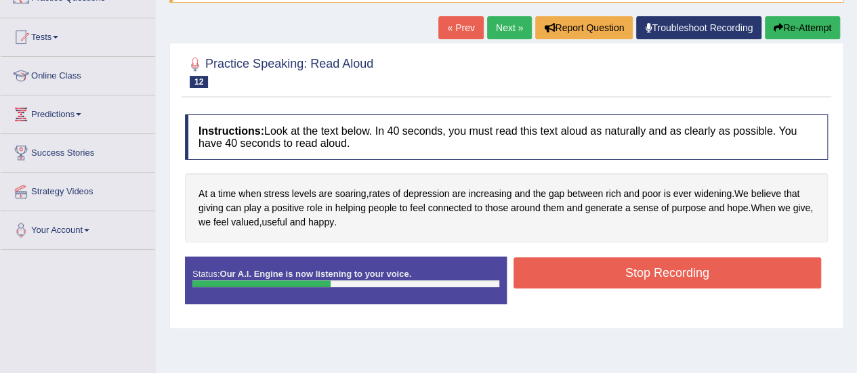
click at [710, 278] on button "Stop Recording" at bounding box center [667, 272] width 308 height 31
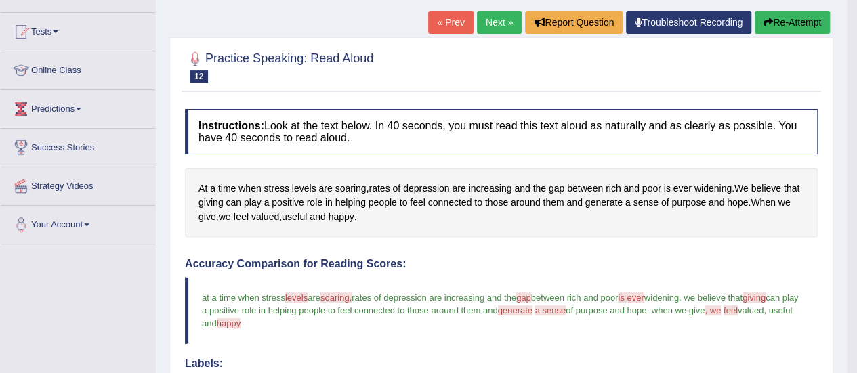
scroll to position [130, 0]
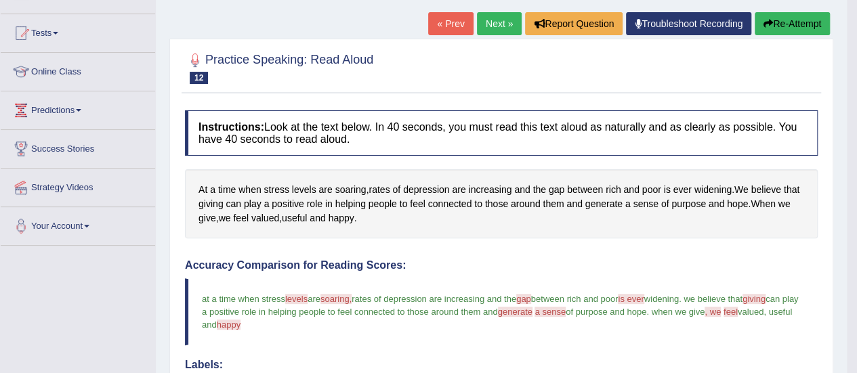
click at [492, 23] on link "Next »" at bounding box center [499, 23] width 45 height 23
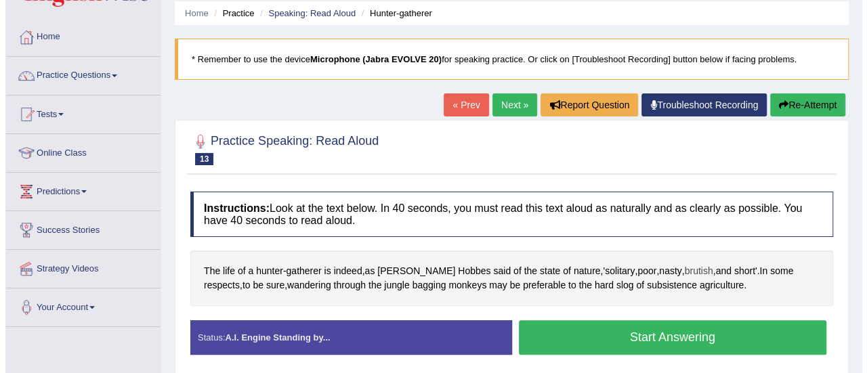
scroll to position [51, 0]
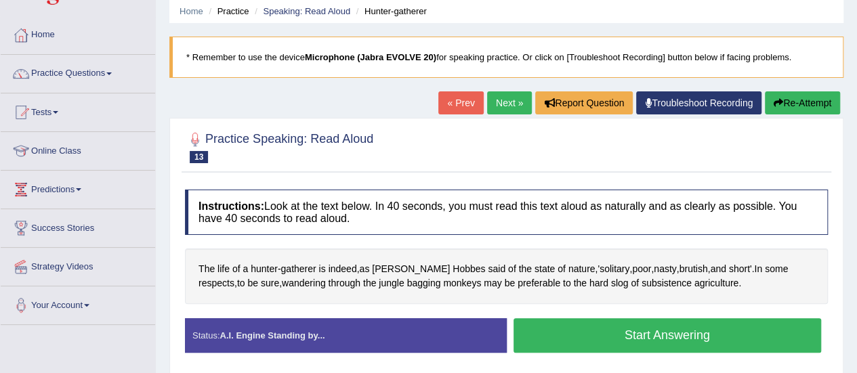
click at [740, 337] on button "Start Answering" at bounding box center [667, 335] width 308 height 35
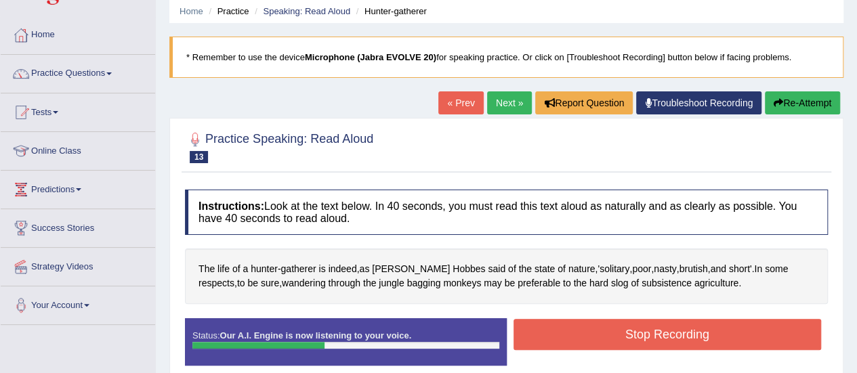
click at [725, 337] on button "Stop Recording" at bounding box center [667, 334] width 308 height 31
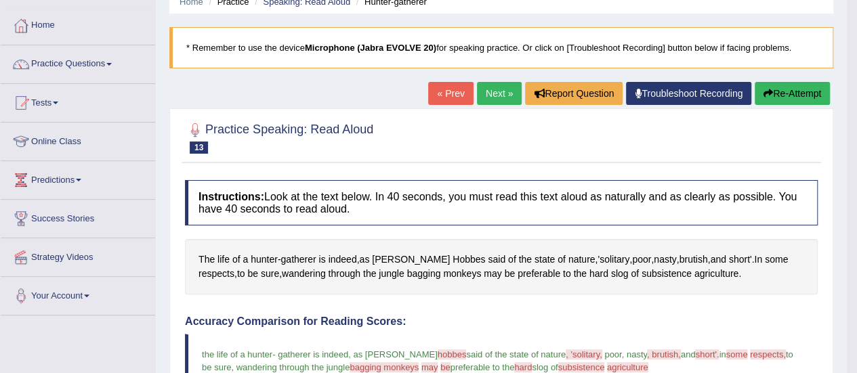
scroll to position [57, 0]
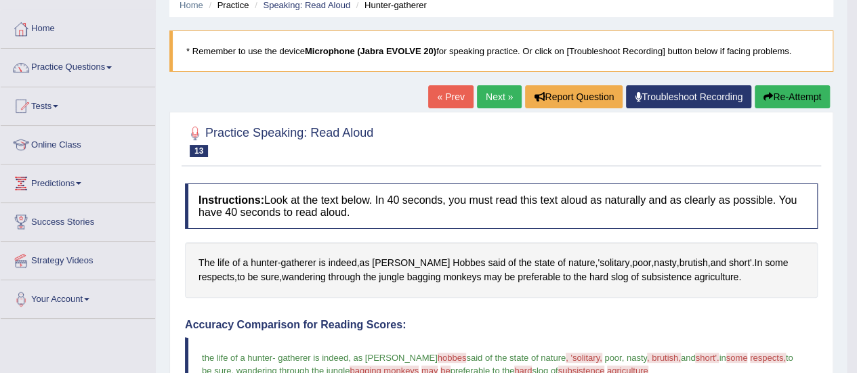
click at [497, 96] on link "Next »" at bounding box center [499, 96] width 45 height 23
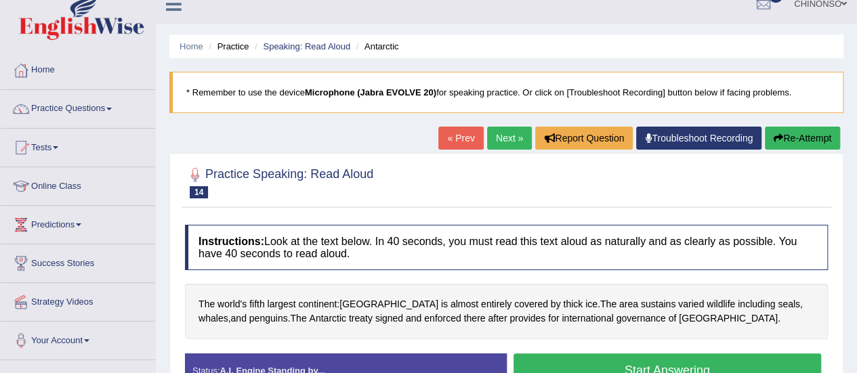
scroll to position [12, 0]
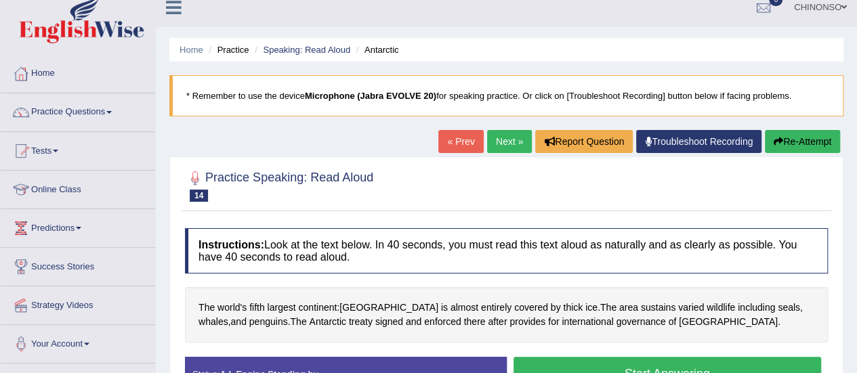
click at [104, 124] on link "Practice Questions" at bounding box center [78, 110] width 154 height 34
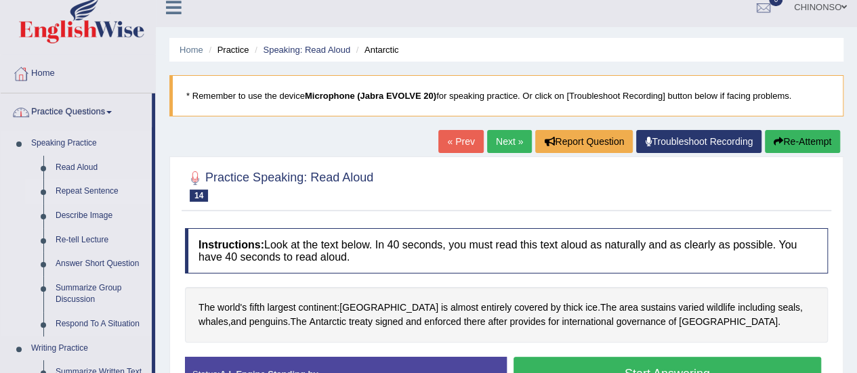
click at [100, 194] on link "Repeat Sentence" at bounding box center [100, 191] width 102 height 24
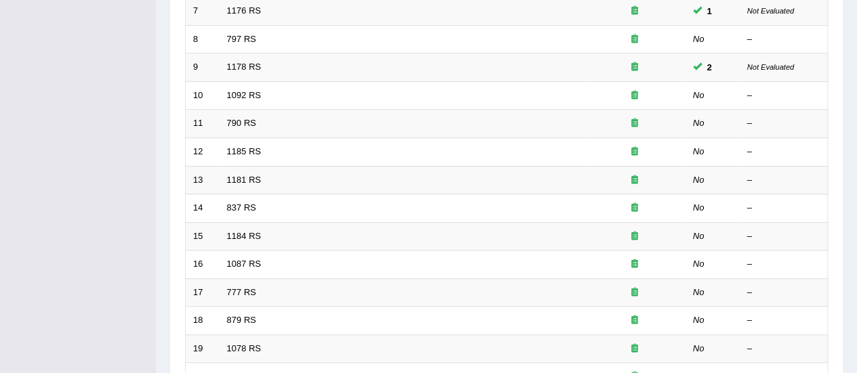
scroll to position [384, 0]
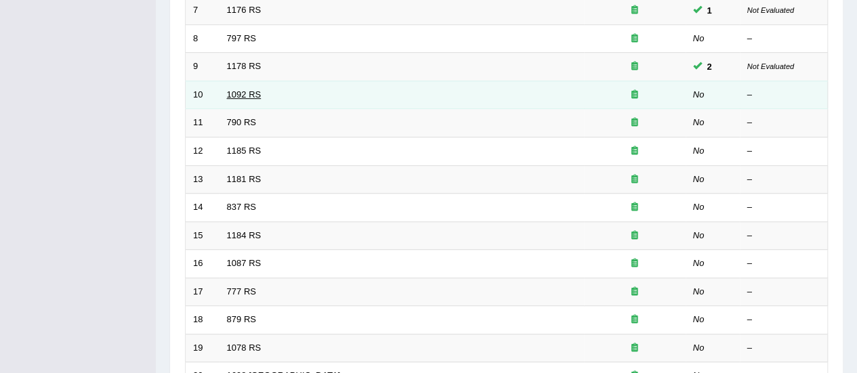
click at [240, 91] on link "1092 RS" at bounding box center [244, 94] width 35 height 10
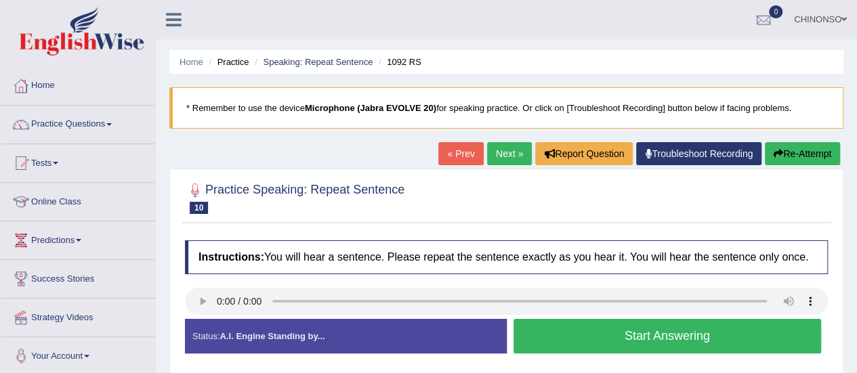
click at [618, 341] on button "Start Answering" at bounding box center [667, 336] width 308 height 35
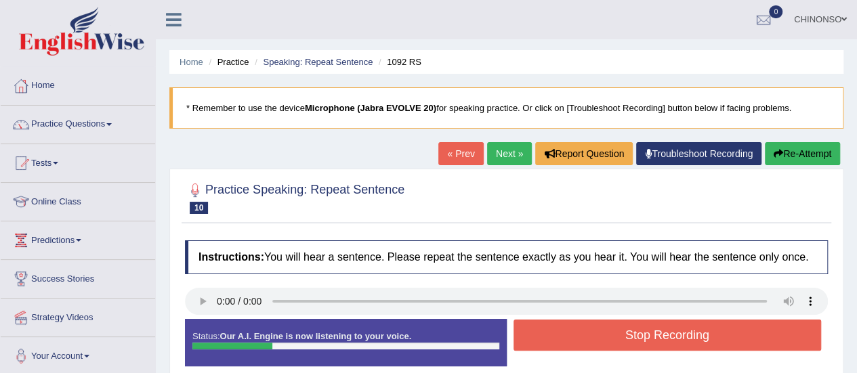
click at [618, 341] on button "Stop Recording" at bounding box center [667, 335] width 308 height 31
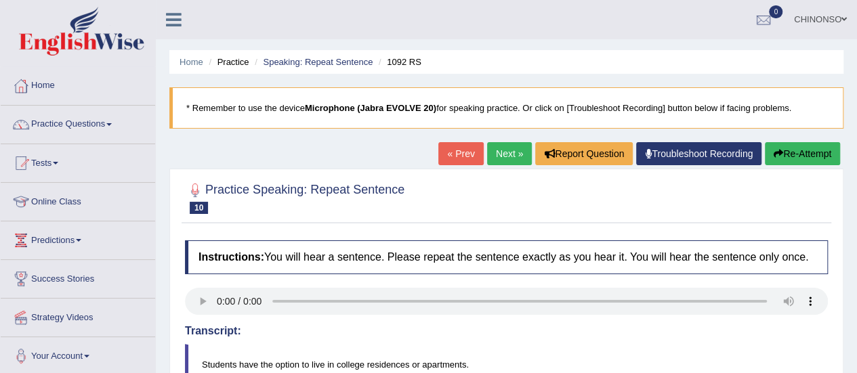
click at [504, 150] on link "Next »" at bounding box center [509, 153] width 45 height 23
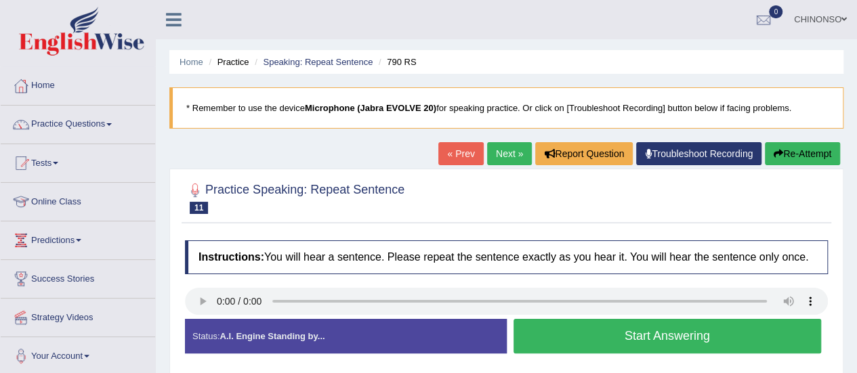
click at [593, 336] on button "Start Answering" at bounding box center [667, 336] width 308 height 35
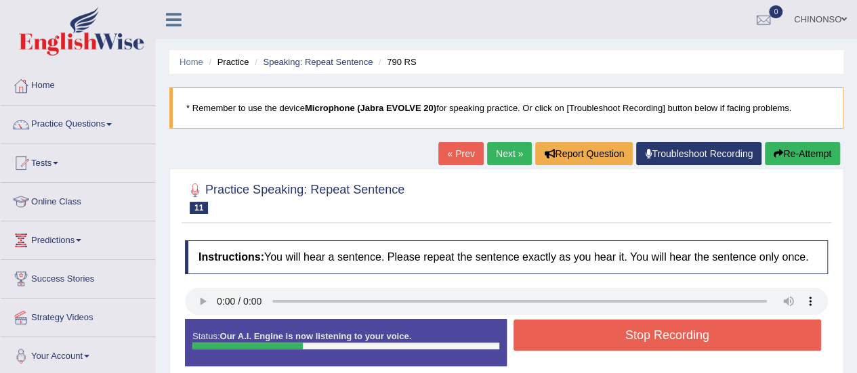
click at [593, 336] on button "Stop Recording" at bounding box center [667, 335] width 308 height 31
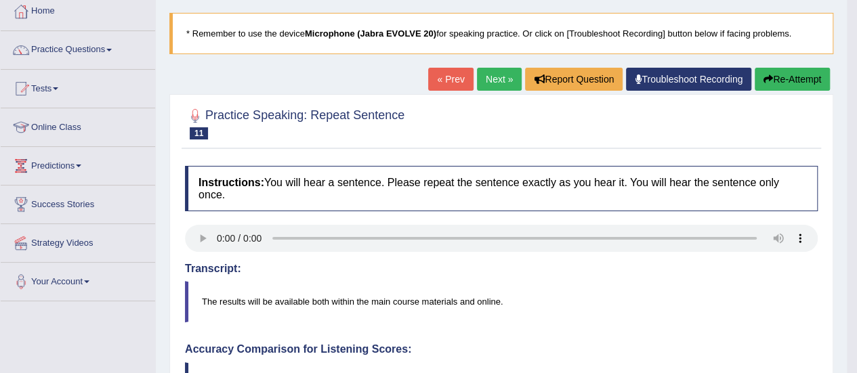
scroll to position [70, 0]
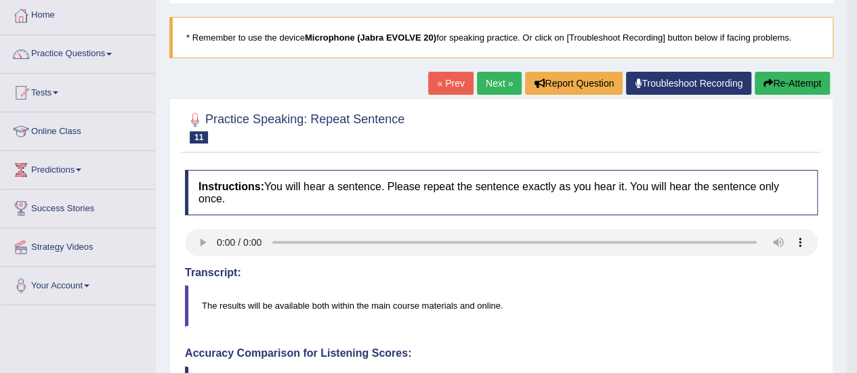
click at [496, 86] on link "Next »" at bounding box center [499, 83] width 45 height 23
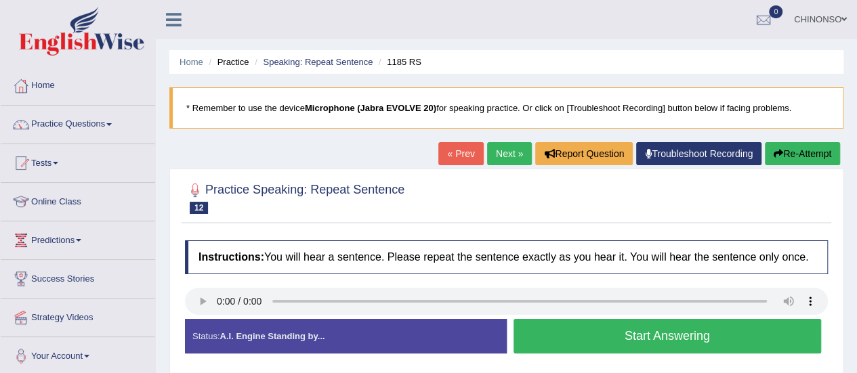
click at [700, 340] on button "Start Answering" at bounding box center [667, 336] width 308 height 35
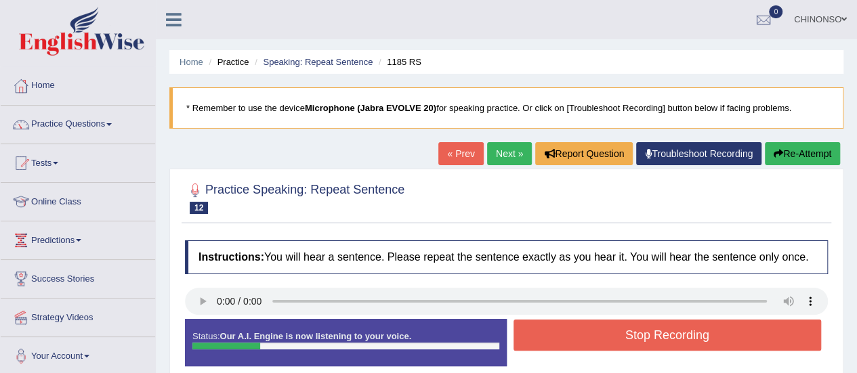
click at [784, 335] on button "Stop Recording" at bounding box center [667, 335] width 308 height 31
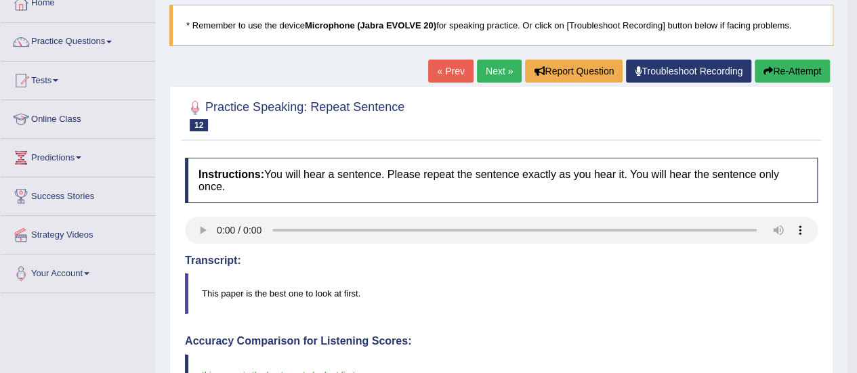
scroll to position [82, 0]
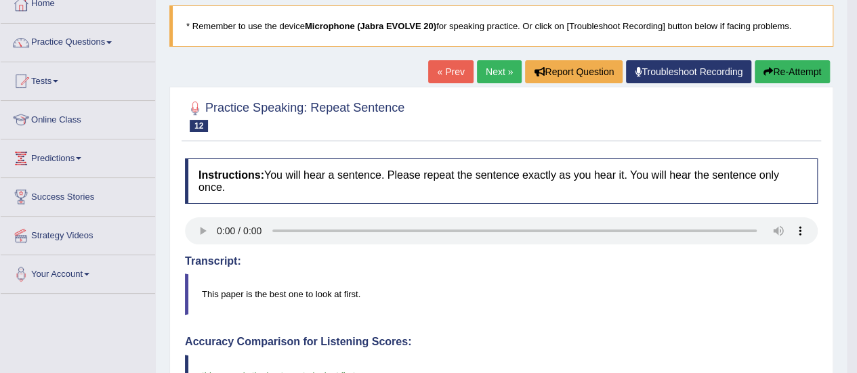
click at [496, 72] on link "Next »" at bounding box center [499, 71] width 45 height 23
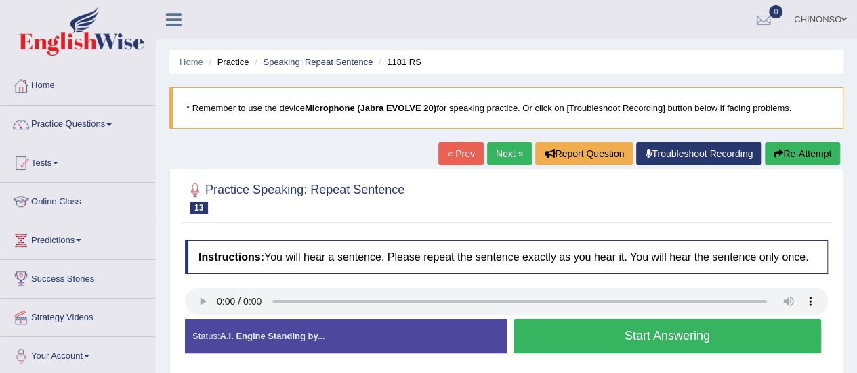
click at [194, 318] on div "Created with Highcharts 7.1.2 Too low Too high Time Pitch meter: 0 2.5 5 7.5 10" at bounding box center [342, 318] width 328 height 1
click at [203, 318] on div "Created with Highcharts 7.1.2 Too low Too high Time Pitch meter: 0 2.5 5 7.5 10" at bounding box center [342, 318] width 328 height 1
click at [709, 336] on button "Start Answering" at bounding box center [667, 336] width 308 height 35
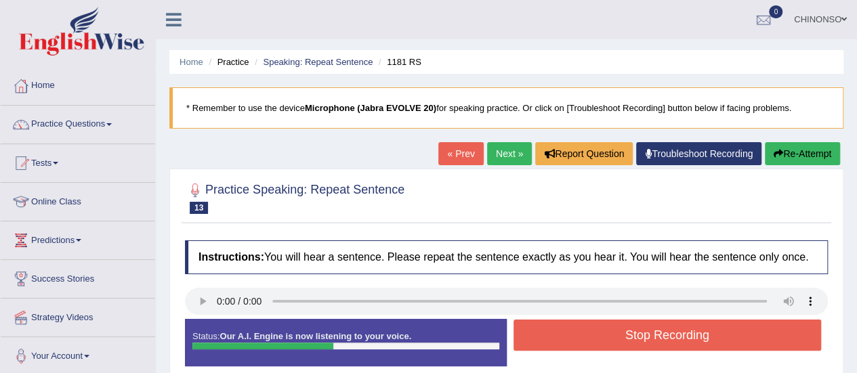
click at [709, 336] on button "Stop Recording" at bounding box center [667, 335] width 308 height 31
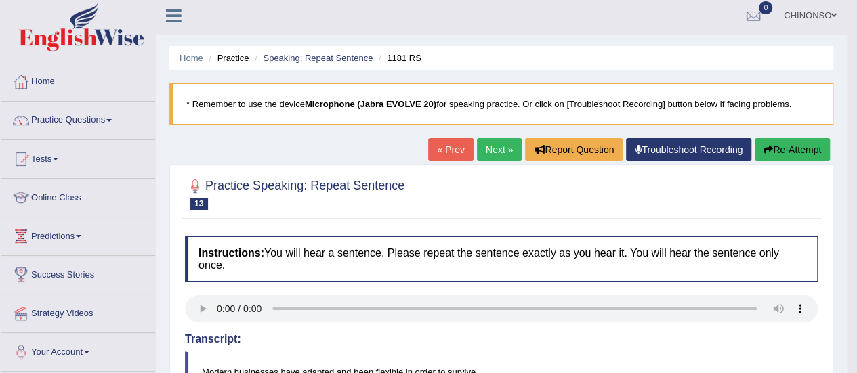
scroll to position [3, 0]
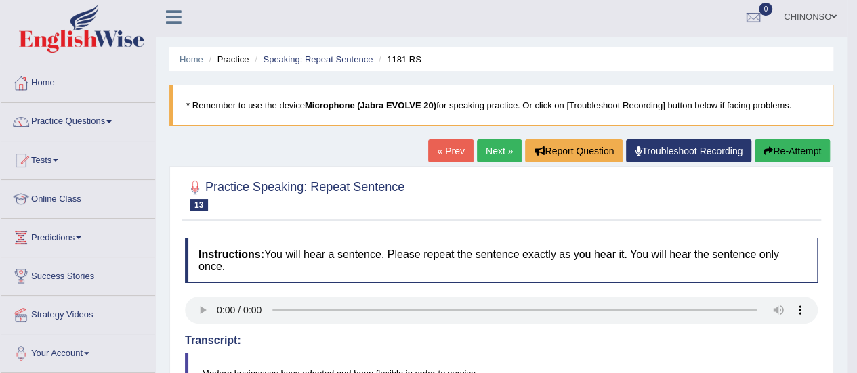
click at [494, 150] on link "Next »" at bounding box center [499, 151] width 45 height 23
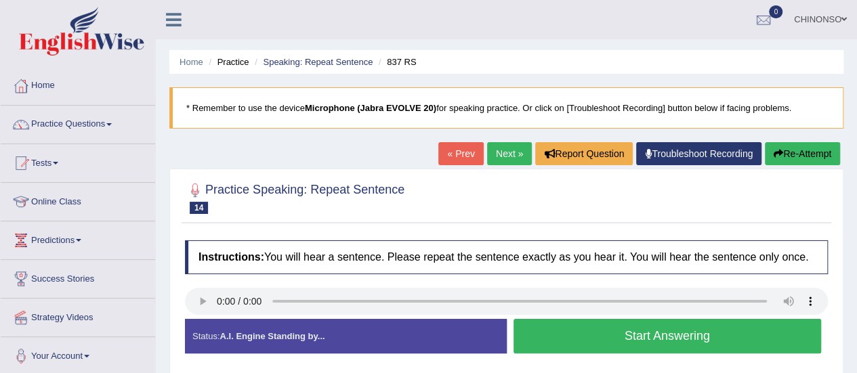
click at [715, 337] on button "Start Answering" at bounding box center [667, 336] width 308 height 35
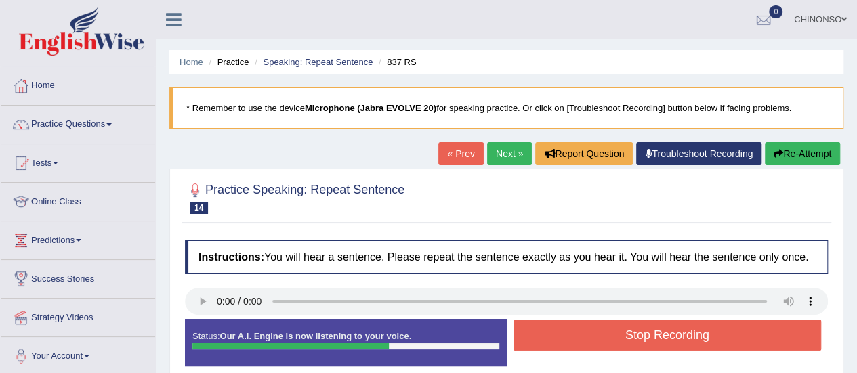
click at [715, 337] on button "Stop Recording" at bounding box center [667, 335] width 308 height 31
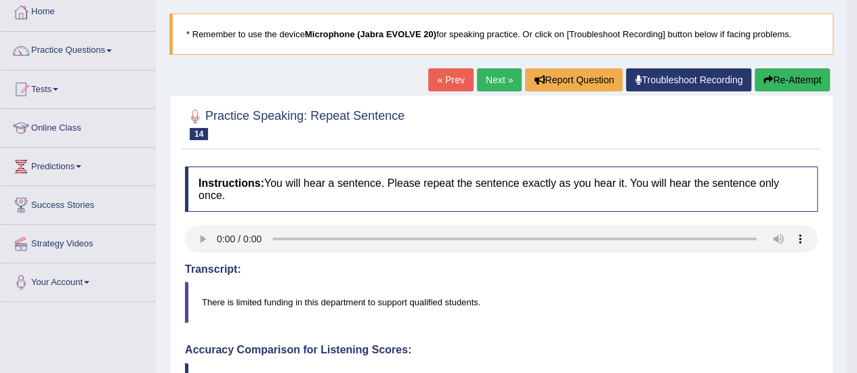
scroll to position [69, 0]
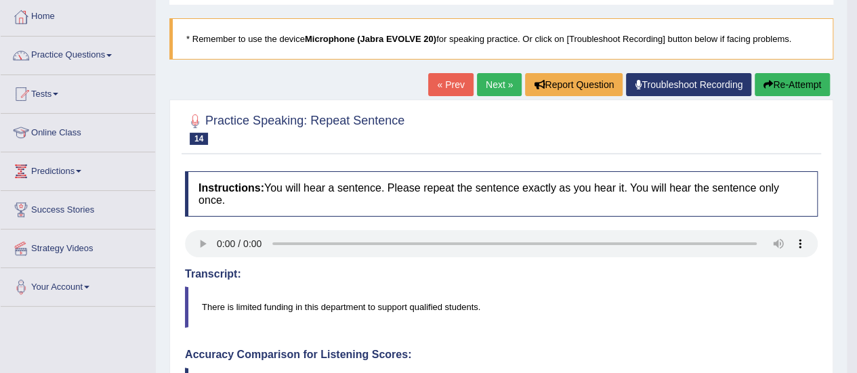
click at [494, 83] on link "Next »" at bounding box center [499, 84] width 45 height 23
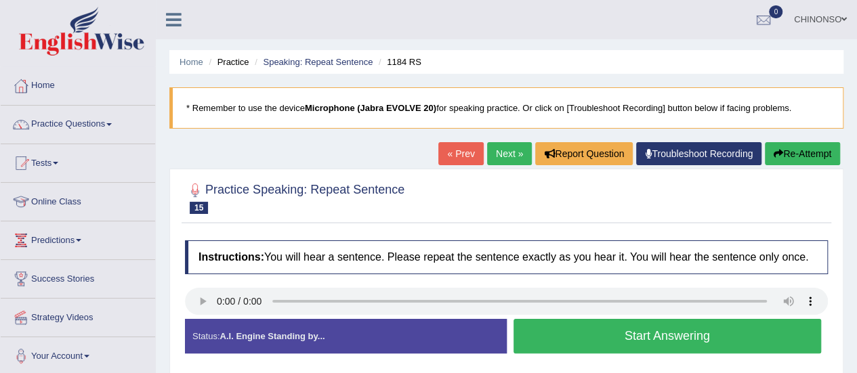
click at [205, 318] on div "Created with Highcharts 7.1.2 Too low Too high Time Pitch meter: 0 2.5 5 7.5 10" at bounding box center [342, 318] width 328 height 1
click at [723, 336] on button "Start Answering" at bounding box center [667, 336] width 308 height 35
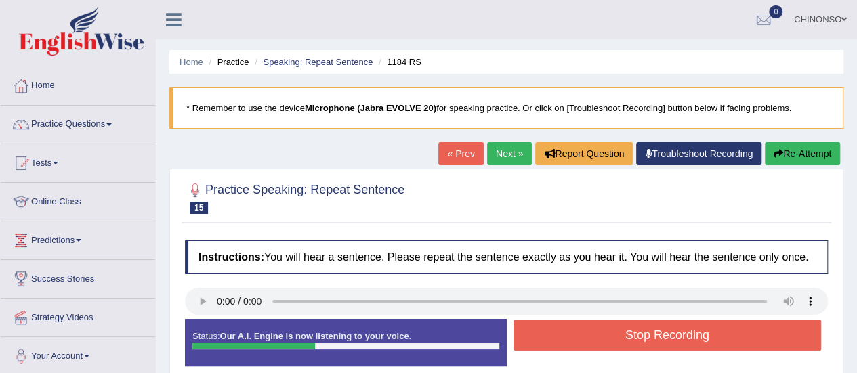
click at [715, 337] on button "Stop Recording" at bounding box center [667, 335] width 308 height 31
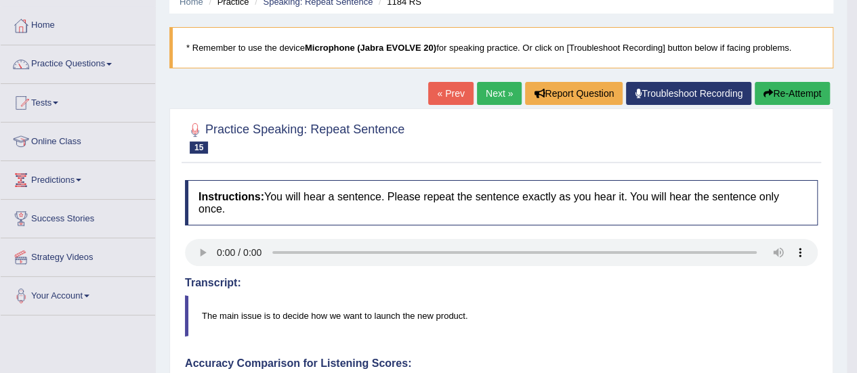
scroll to position [54, 0]
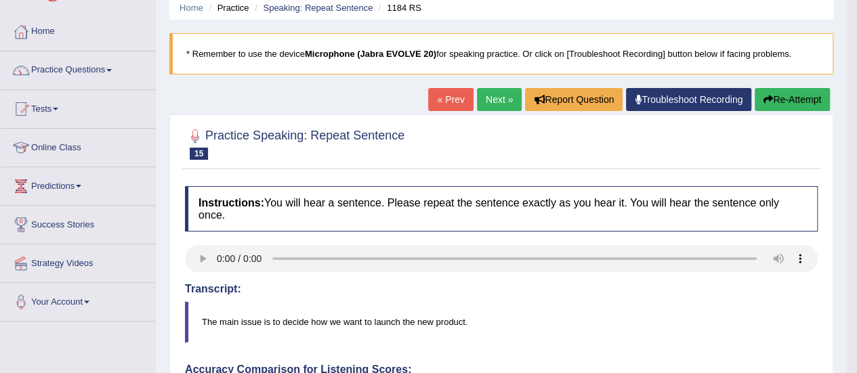
click at [496, 101] on link "Next »" at bounding box center [499, 99] width 45 height 23
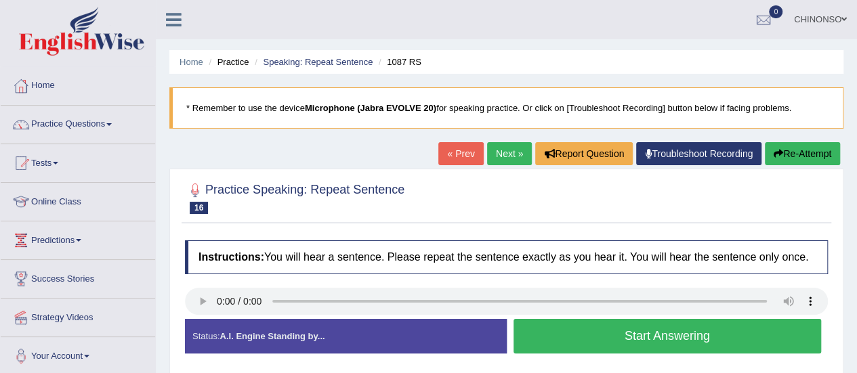
click at [727, 336] on button "Start Answering" at bounding box center [667, 336] width 308 height 35
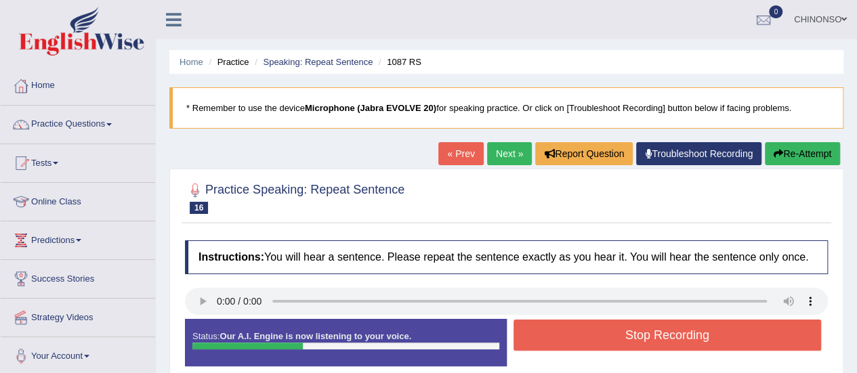
click at [727, 336] on button "Stop Recording" at bounding box center [667, 335] width 308 height 31
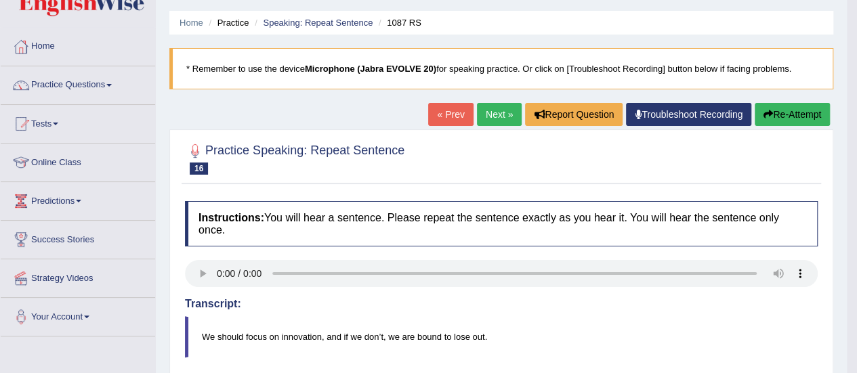
scroll to position [26, 0]
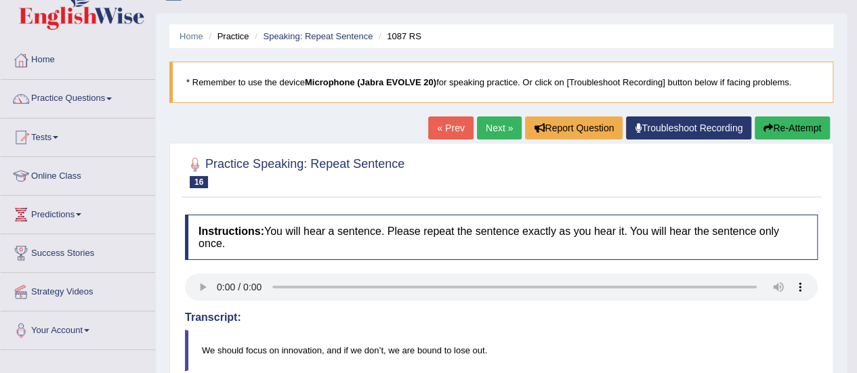
click at [506, 130] on link "Next »" at bounding box center [499, 127] width 45 height 23
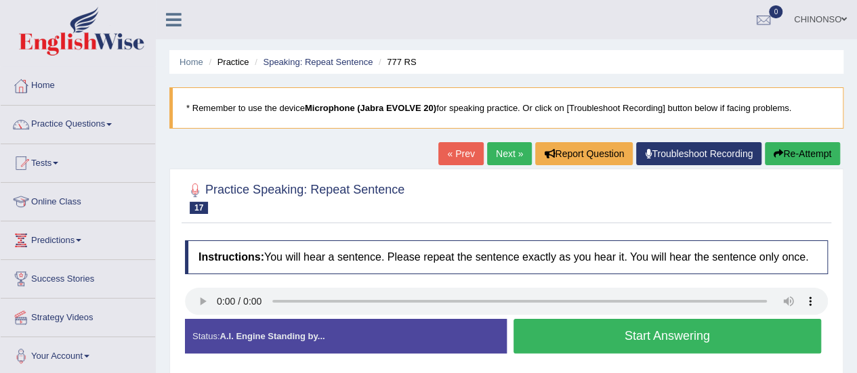
click at [205, 318] on div "Created with Highcharts 7.1.2 Too low Too high Time Pitch meter: 0 2.5 5 7.5 10" at bounding box center [342, 318] width 328 height 1
click at [711, 341] on button "Start Answering" at bounding box center [667, 336] width 308 height 35
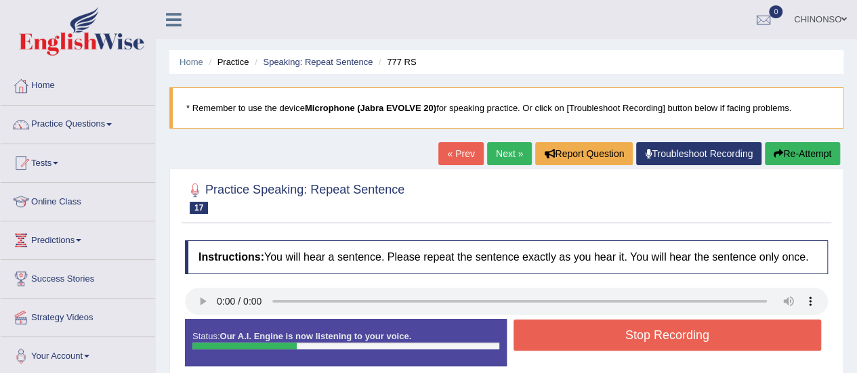
click at [711, 341] on button "Stop Recording" at bounding box center [667, 335] width 308 height 31
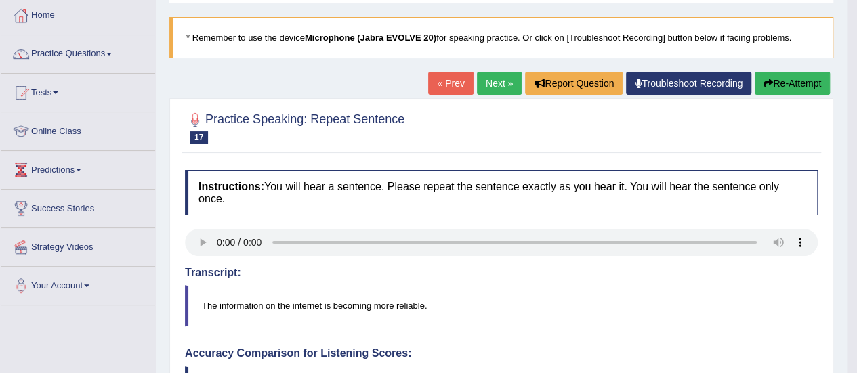
scroll to position [14, 0]
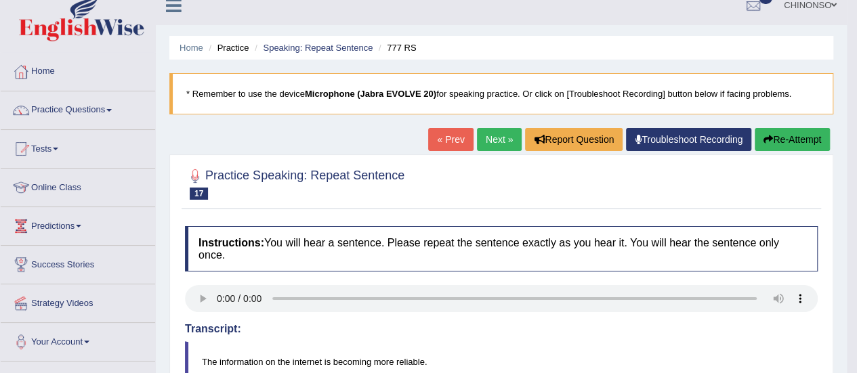
click at [499, 147] on link "Next »" at bounding box center [499, 139] width 45 height 23
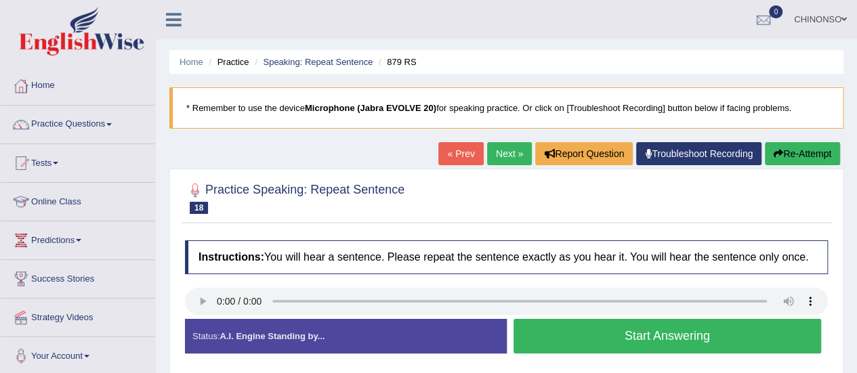
click at [721, 339] on button "Start Answering" at bounding box center [667, 336] width 308 height 35
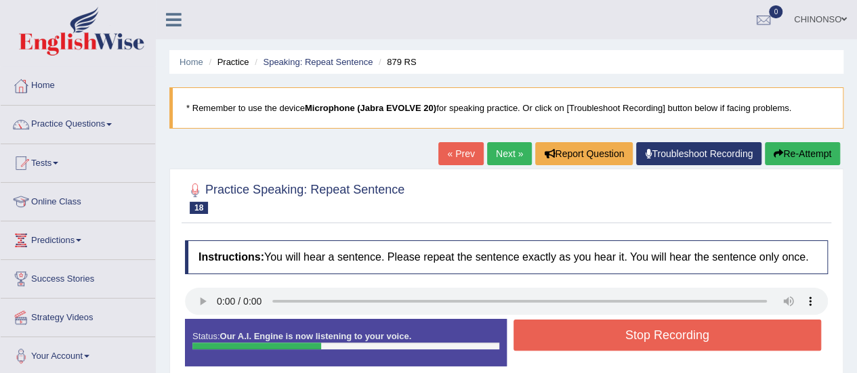
click at [721, 339] on button "Stop Recording" at bounding box center [667, 335] width 308 height 31
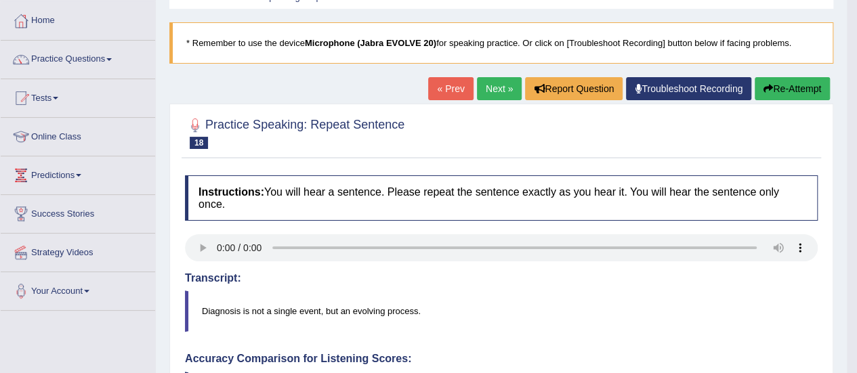
scroll to position [65, 0]
click at [499, 83] on link "Next »" at bounding box center [499, 88] width 45 height 23
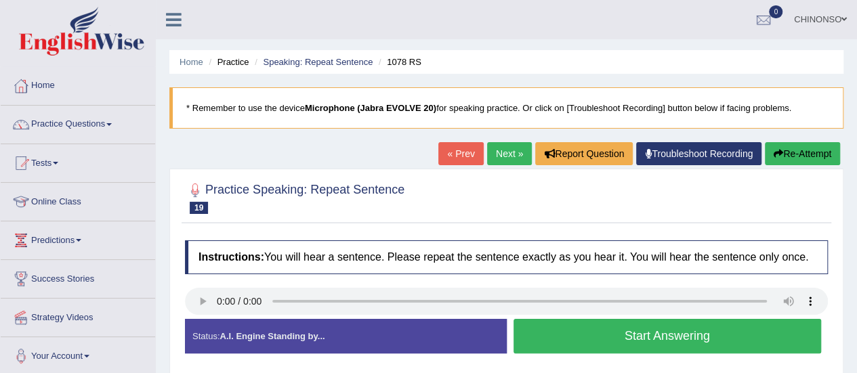
click at [720, 338] on button "Start Answering" at bounding box center [667, 336] width 308 height 35
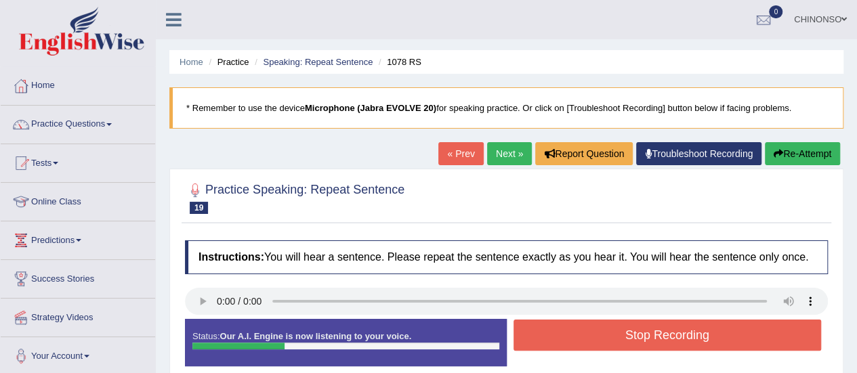
click at [714, 342] on button "Stop Recording" at bounding box center [667, 335] width 308 height 31
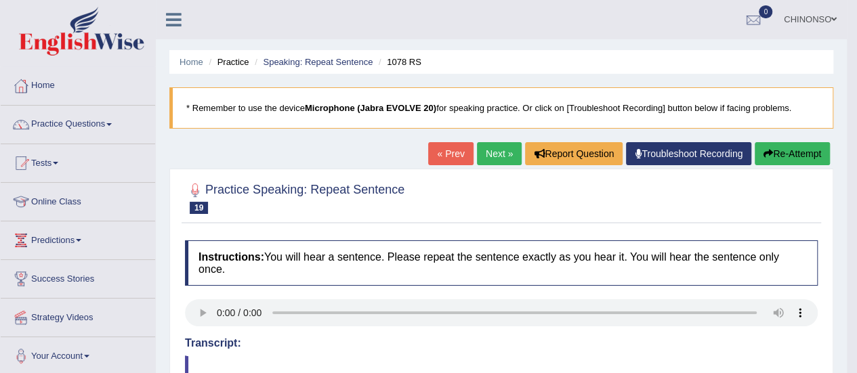
click at [496, 163] on link "Next »" at bounding box center [499, 153] width 45 height 23
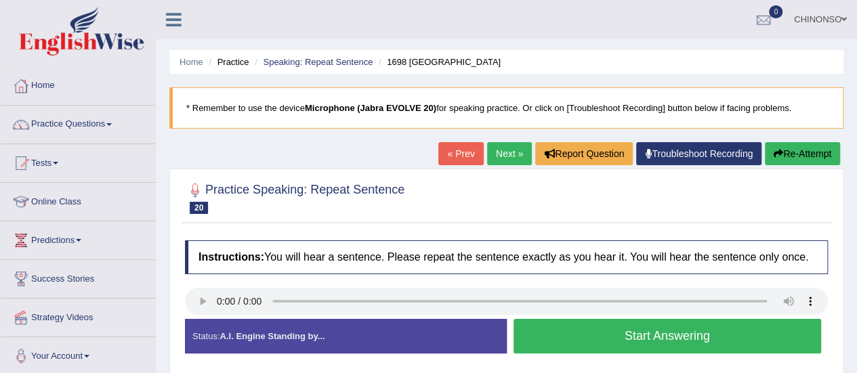
click at [736, 335] on button "Start Answering" at bounding box center [667, 336] width 308 height 35
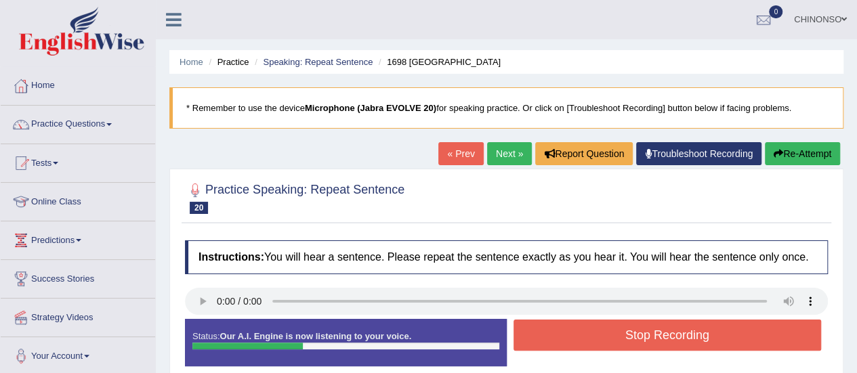
click at [724, 339] on button "Stop Recording" at bounding box center [667, 335] width 308 height 31
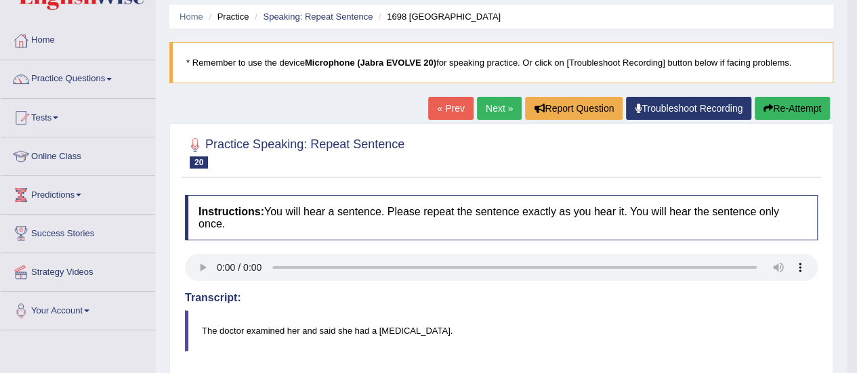
scroll to position [41, 0]
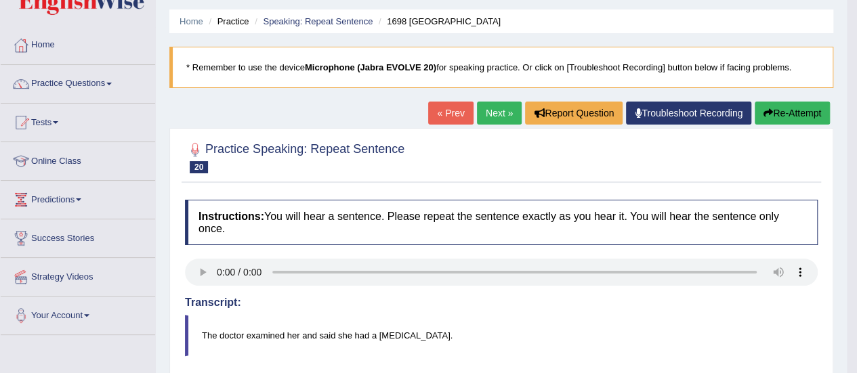
click at [496, 114] on link "Next »" at bounding box center [499, 113] width 45 height 23
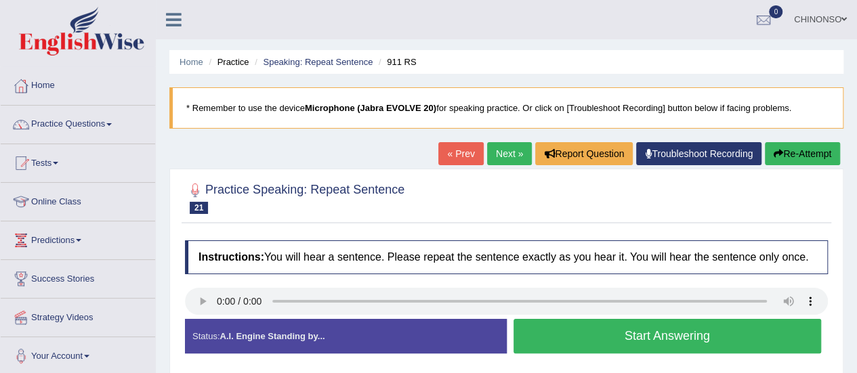
click at [204, 318] on div "Created with Highcharts 7.1.2 Too low Too high Time Pitch meter: 0 2.5 5 7.5 10" at bounding box center [342, 318] width 328 height 1
click at [715, 343] on button "Start Answering" at bounding box center [667, 336] width 308 height 35
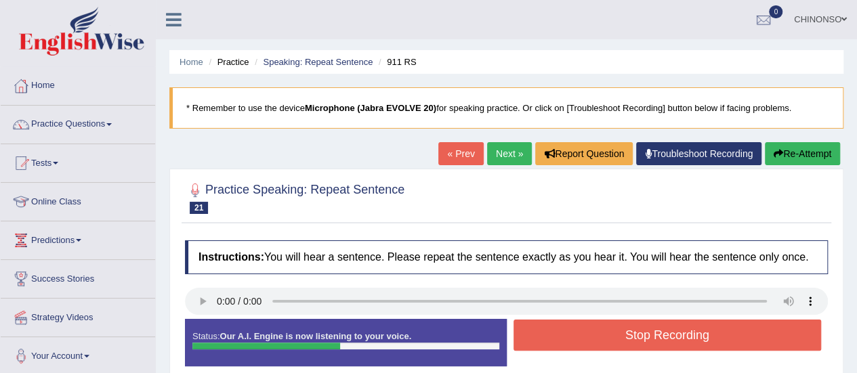
click at [728, 339] on button "Stop Recording" at bounding box center [667, 335] width 308 height 31
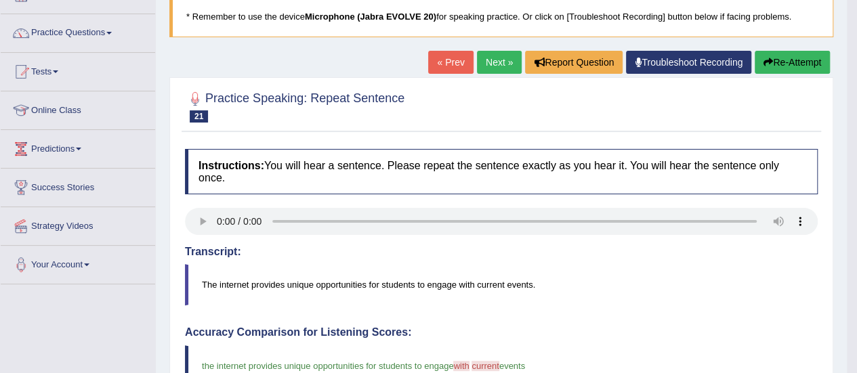
scroll to position [89, 0]
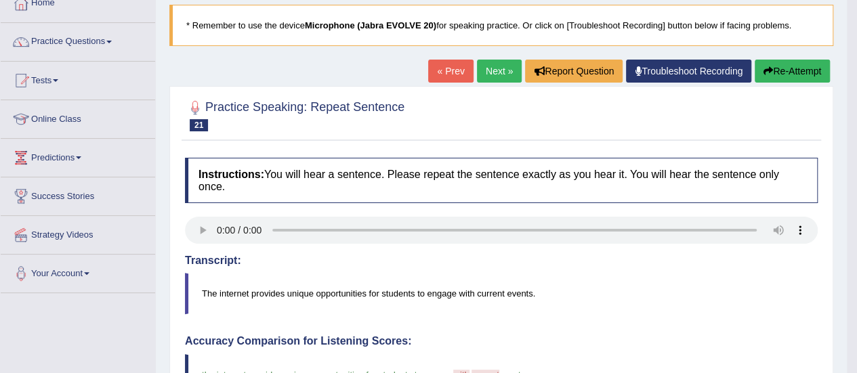
scroll to position [79, 0]
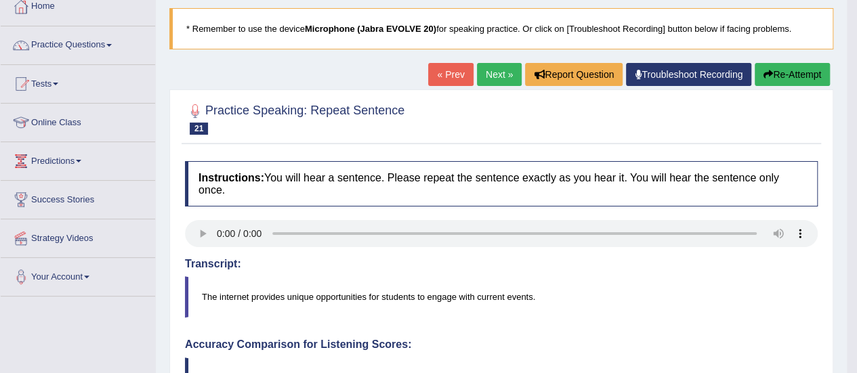
click at [806, 73] on button "Re-Attempt" at bounding box center [792, 74] width 75 height 23
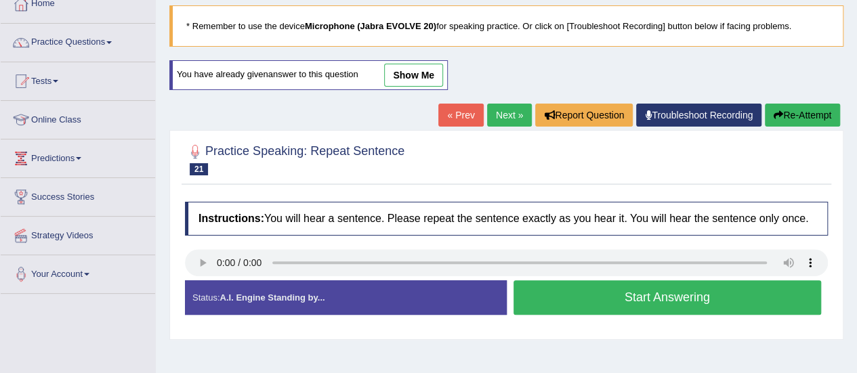
scroll to position [79, 0]
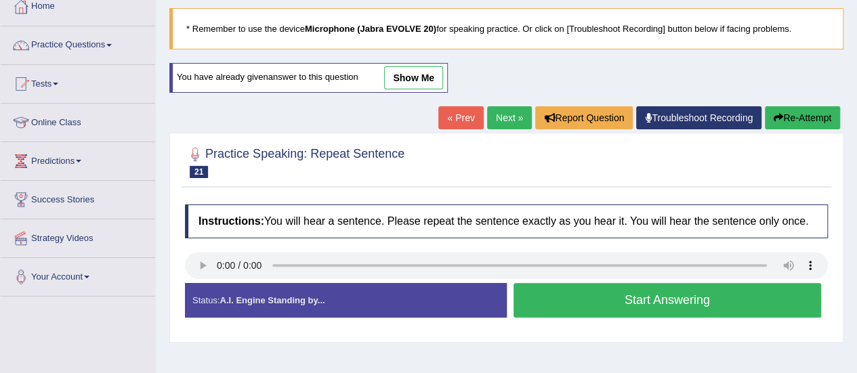
click at [719, 301] on button "Start Answering" at bounding box center [667, 300] width 308 height 35
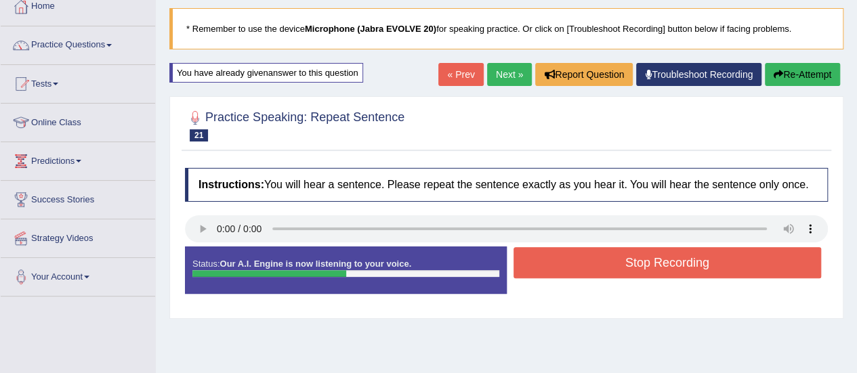
click at [731, 260] on button "Stop Recording" at bounding box center [667, 262] width 308 height 31
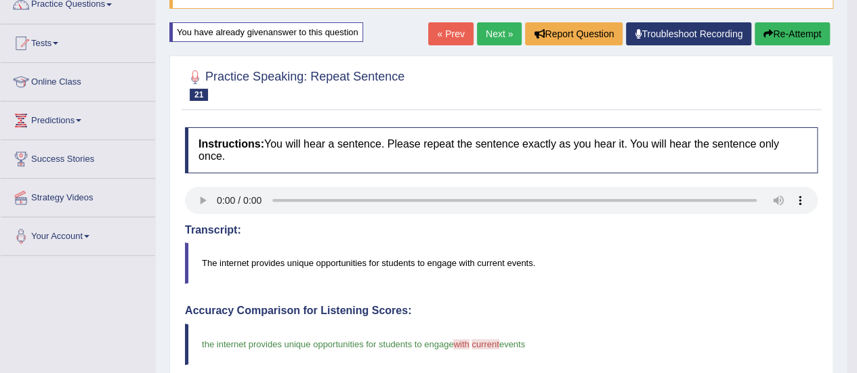
scroll to position [119, 0]
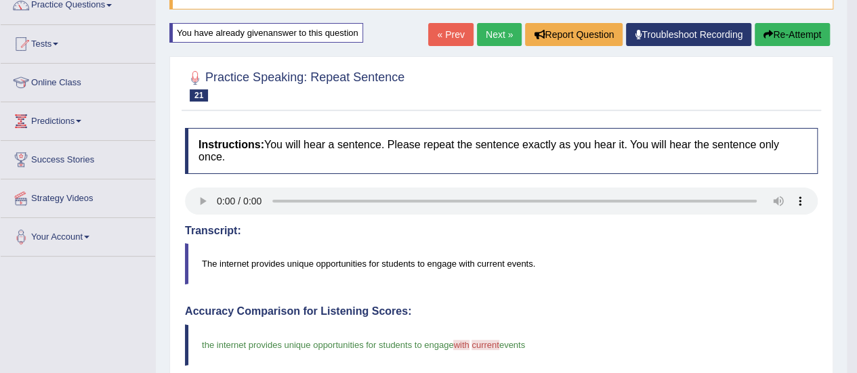
click at [502, 42] on link "Next »" at bounding box center [499, 34] width 45 height 23
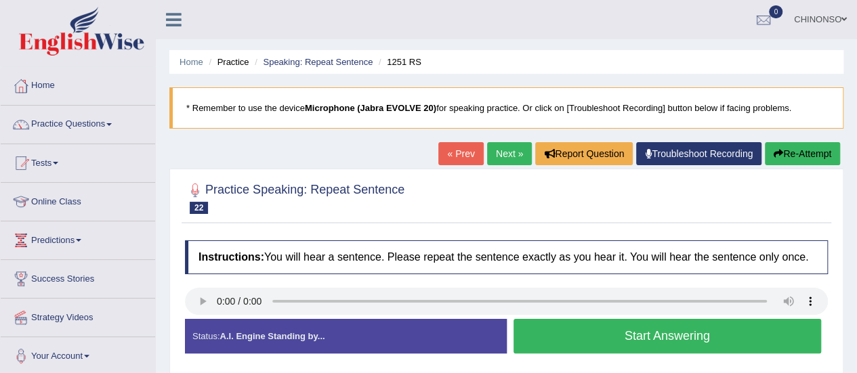
click at [207, 318] on div "Created with Highcharts 7.1.2 Too low Too high Time Pitch meter: 0 2.5 5 7.5 10" at bounding box center [342, 318] width 328 height 1
click at [723, 340] on button "Start Answering" at bounding box center [667, 336] width 308 height 35
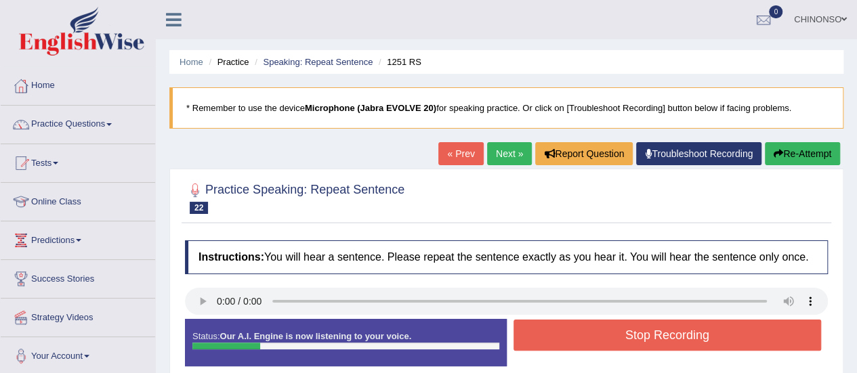
click at [732, 335] on button "Stop Recording" at bounding box center [667, 335] width 308 height 31
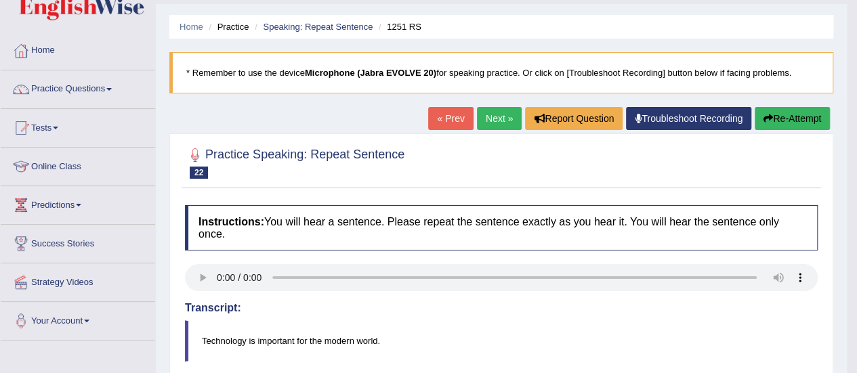
scroll to position [31, 0]
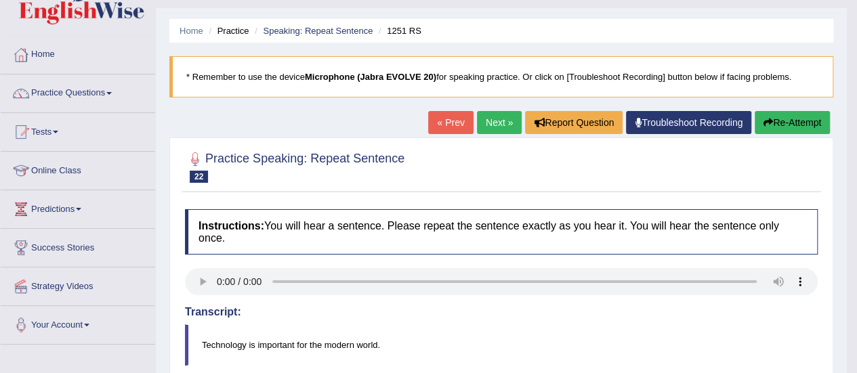
click at [495, 125] on link "Next »" at bounding box center [499, 122] width 45 height 23
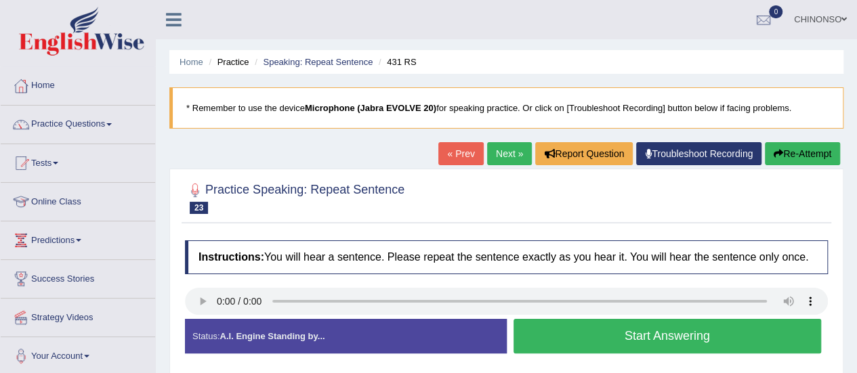
click at [627, 357] on div "Stop Recording" at bounding box center [668, 357] width 322 height 1
click at [193, 318] on div "Created with Highcharts 7.1.2 Too low Too high Time Pitch meter: 0 2.5 5 7.5 10" at bounding box center [342, 318] width 328 height 1
click at [200, 318] on div "Created with Highcharts 7.1.2 Too low Too high Time Pitch meter: 0 2.5 5 7.5 10" at bounding box center [342, 318] width 328 height 1
click at [708, 337] on button "Start Answering" at bounding box center [667, 336] width 308 height 35
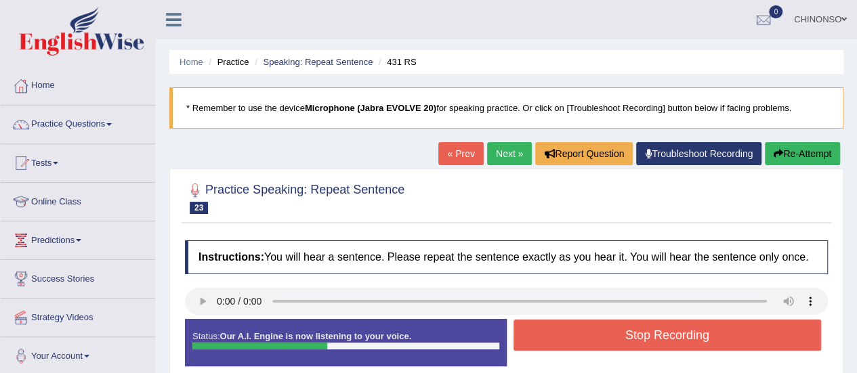
click at [708, 337] on button "Stop Recording" at bounding box center [667, 335] width 308 height 31
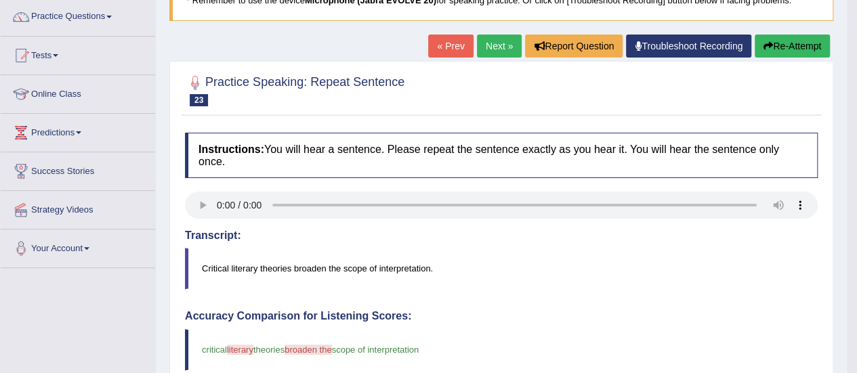
scroll to position [107, 0]
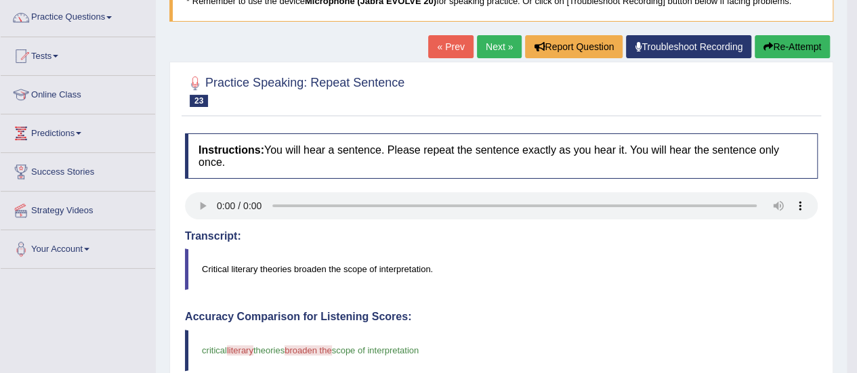
click at [496, 47] on link "Next »" at bounding box center [499, 46] width 45 height 23
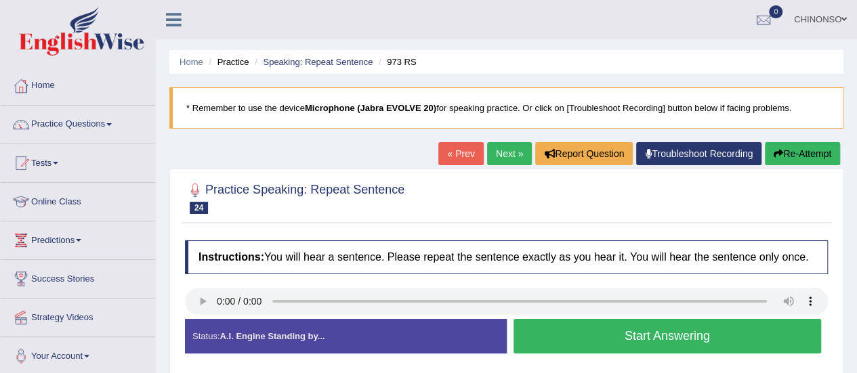
click at [508, 160] on link "Next »" at bounding box center [509, 153] width 45 height 23
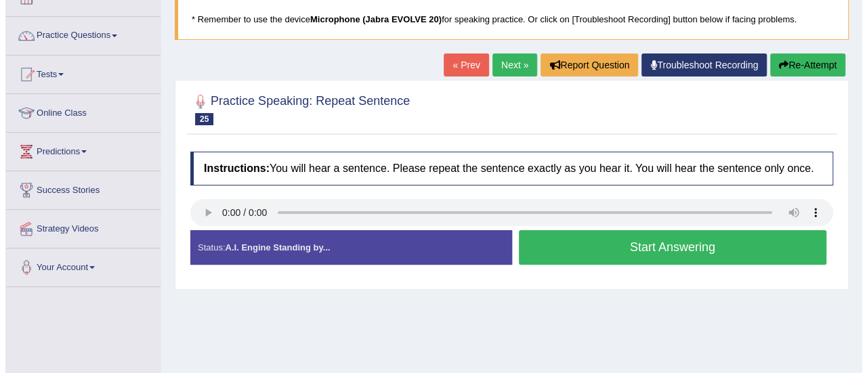
scroll to position [89, 0]
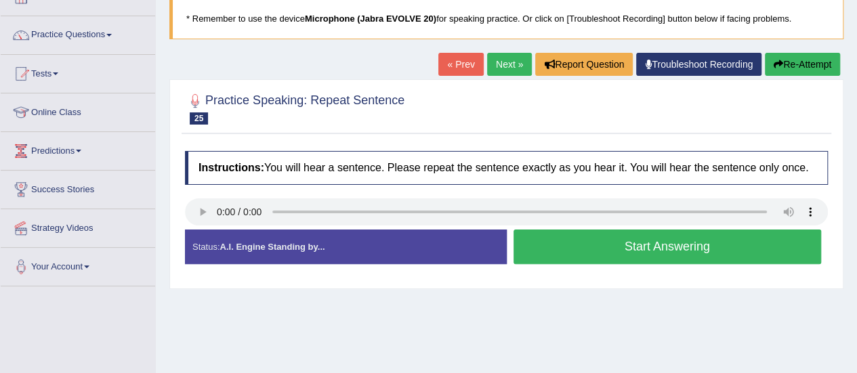
click at [719, 255] on button "Start Answering" at bounding box center [667, 247] width 308 height 35
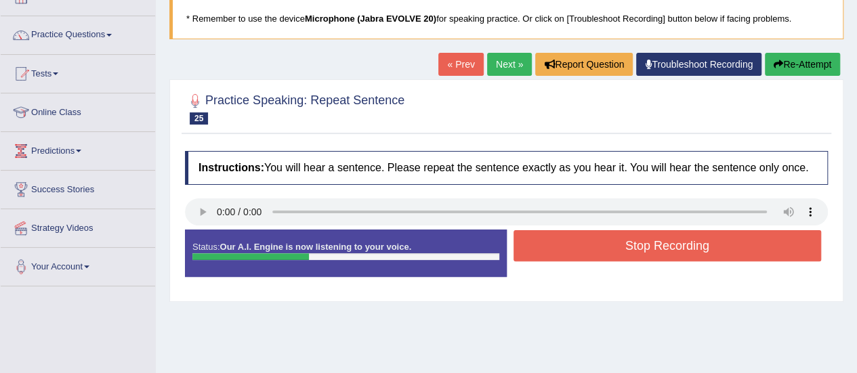
click at [715, 246] on button "Stop Recording" at bounding box center [667, 245] width 308 height 31
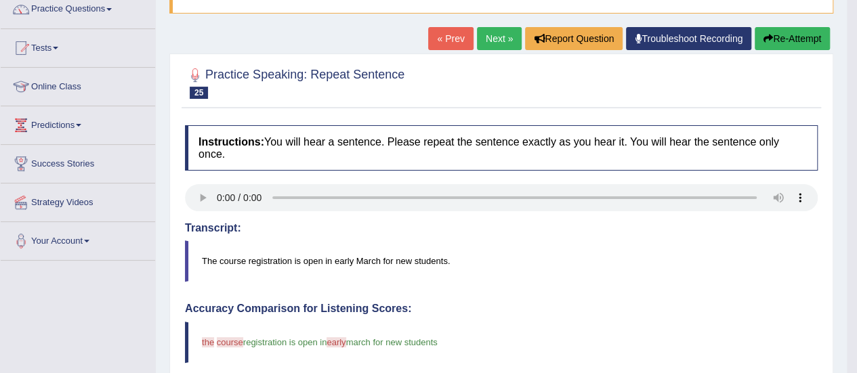
scroll to position [112, 0]
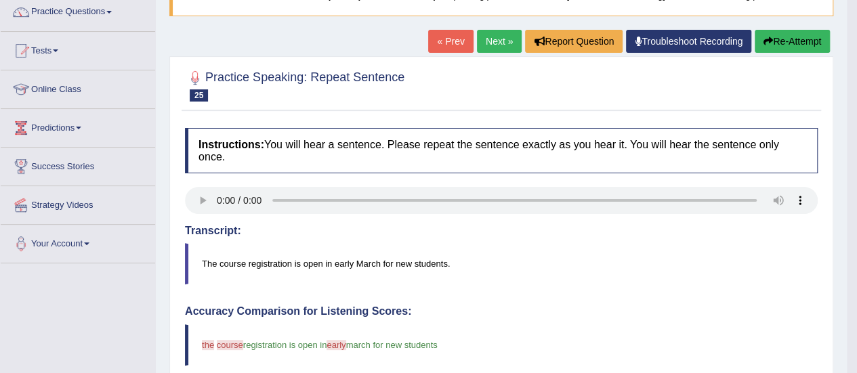
click at [495, 39] on link "Next »" at bounding box center [499, 41] width 45 height 23
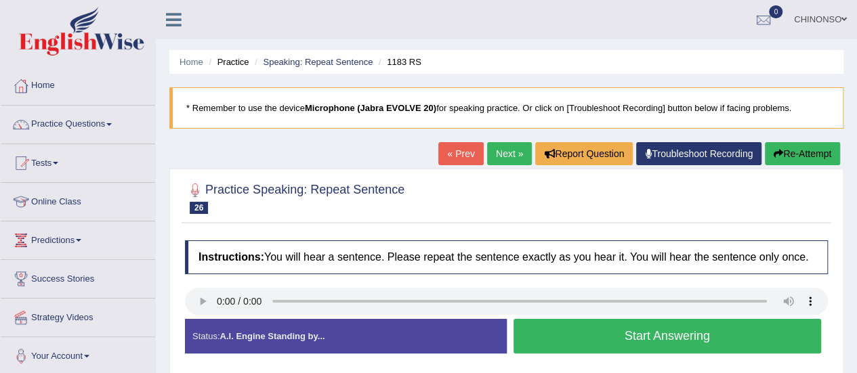
click at [594, 334] on button "Start Answering" at bounding box center [667, 336] width 308 height 35
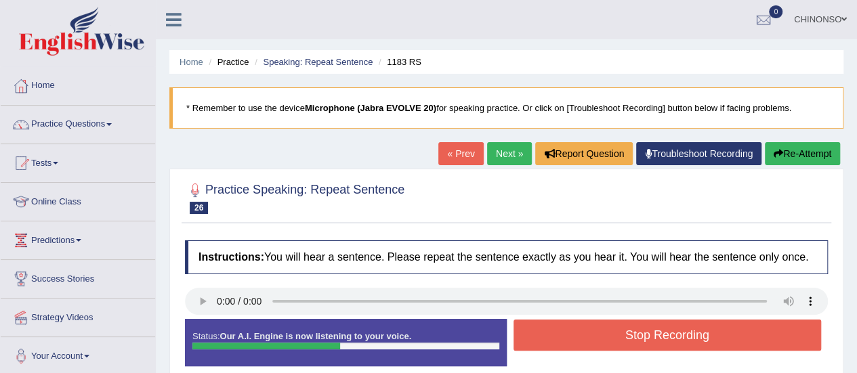
click at [594, 334] on button "Stop Recording" at bounding box center [667, 335] width 308 height 31
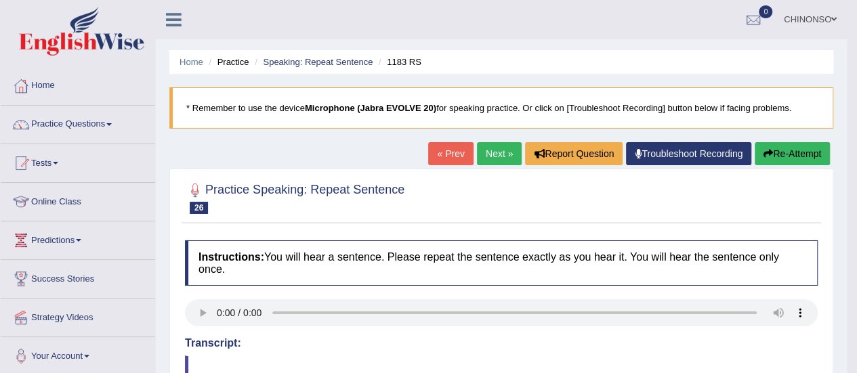
click at [488, 151] on link "Next »" at bounding box center [499, 153] width 45 height 23
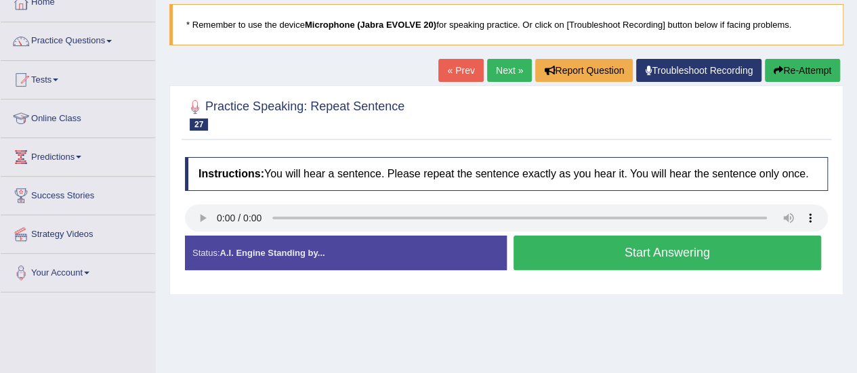
scroll to position [84, 0]
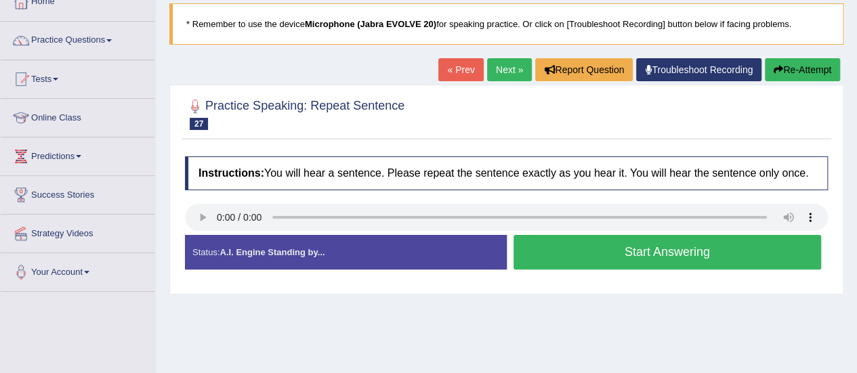
click at [564, 246] on button "Start Answering" at bounding box center [667, 252] width 308 height 35
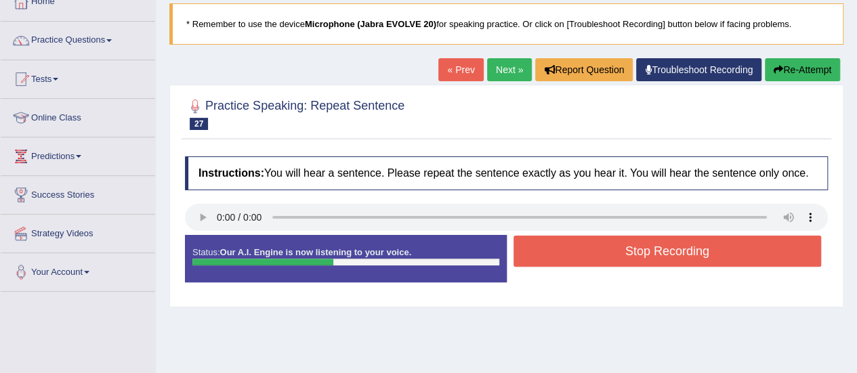
click at [564, 246] on button "Stop Recording" at bounding box center [667, 251] width 308 height 31
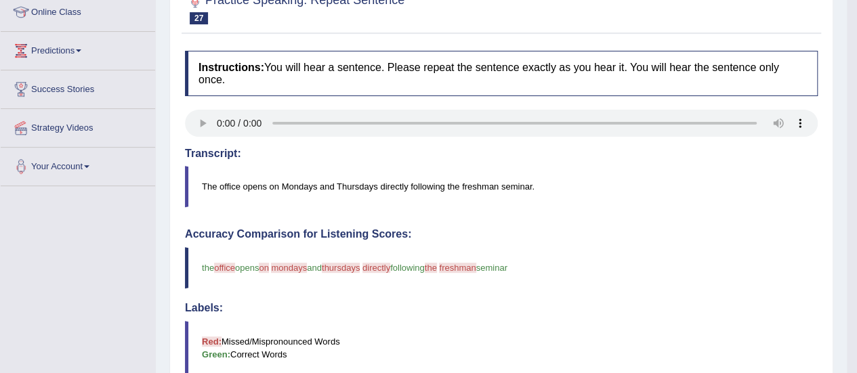
scroll to position [0, 0]
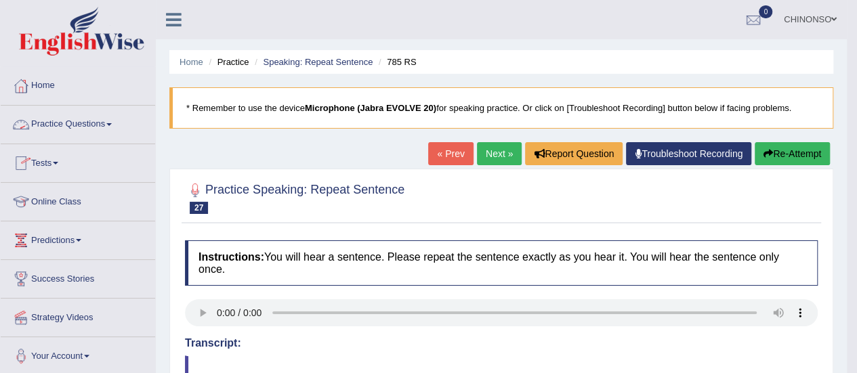
click at [72, 119] on link "Practice Questions" at bounding box center [78, 123] width 154 height 34
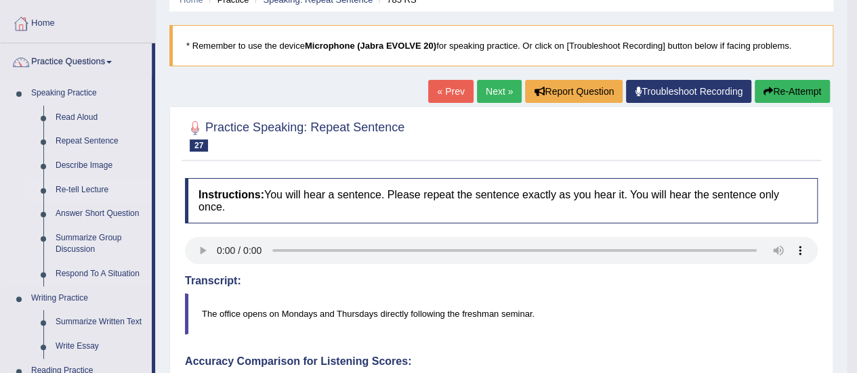
scroll to position [64, 0]
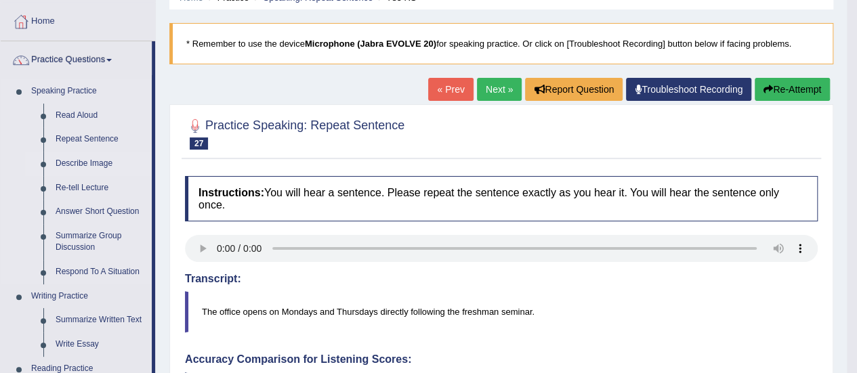
click at [74, 164] on link "Describe Image" at bounding box center [100, 164] width 102 height 24
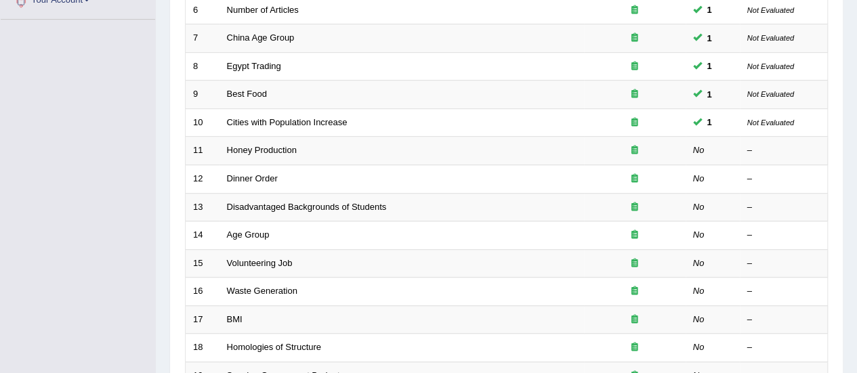
scroll to position [410, 0]
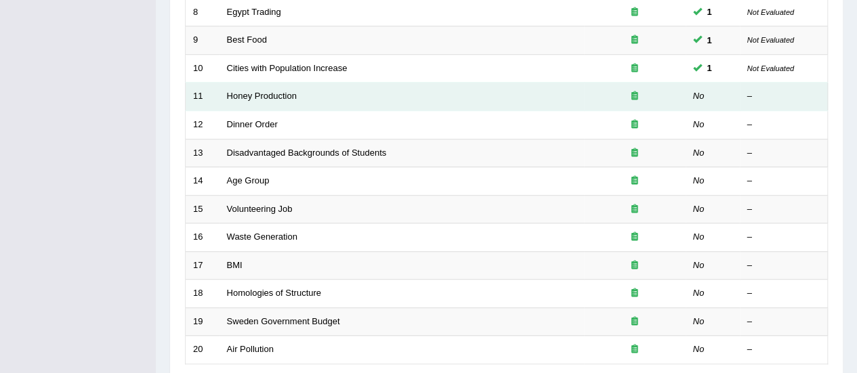
click at [278, 98] on td "Honey Production" at bounding box center [401, 97] width 364 height 28
click at [275, 93] on link "Honey Production" at bounding box center [262, 96] width 70 height 10
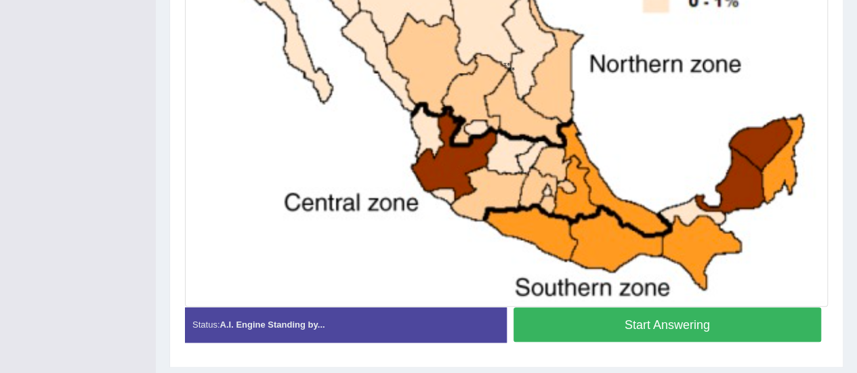
scroll to position [482, 0]
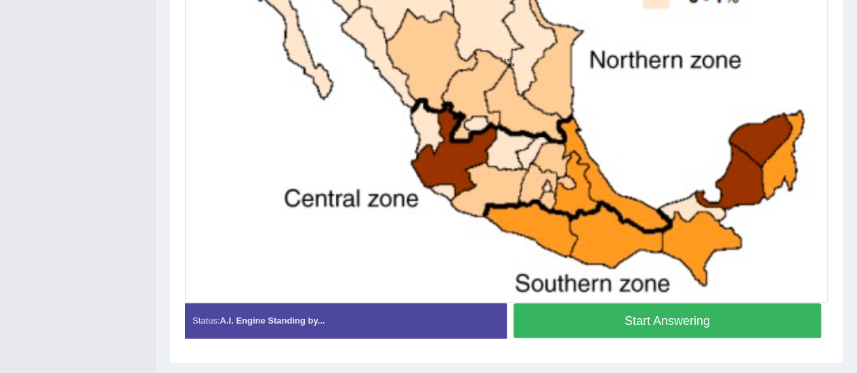
click at [699, 316] on button "Start Answering" at bounding box center [667, 320] width 308 height 35
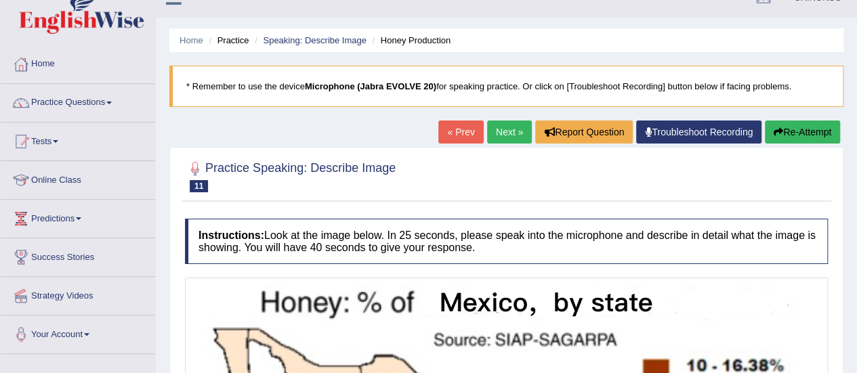
scroll to position [22, 0]
click at [499, 131] on link "Next »" at bounding box center [509, 132] width 45 height 23
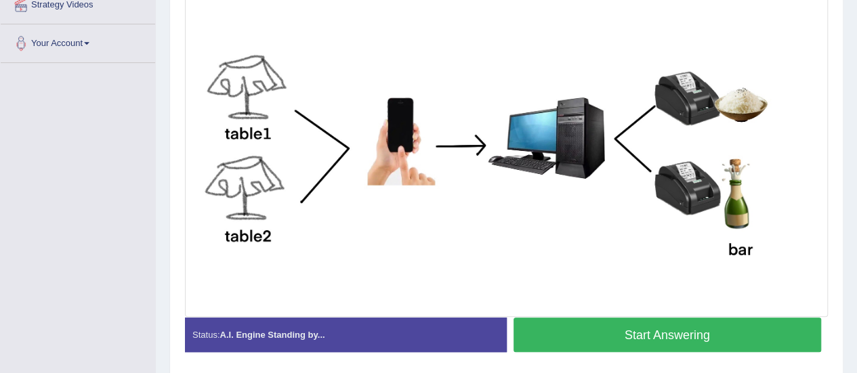
scroll to position [314, 0]
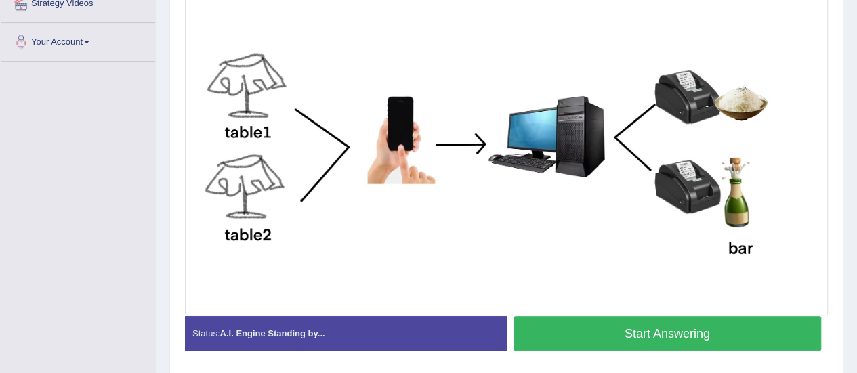
click at [639, 331] on button "Start Answering" at bounding box center [667, 333] width 308 height 35
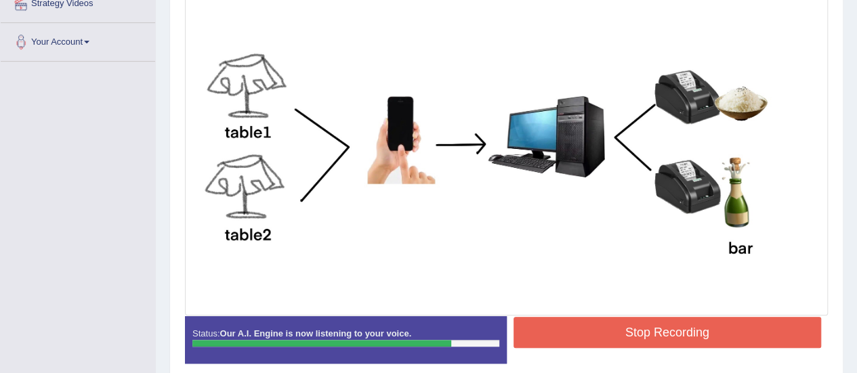
click at [639, 331] on button "Stop Recording" at bounding box center [667, 332] width 308 height 31
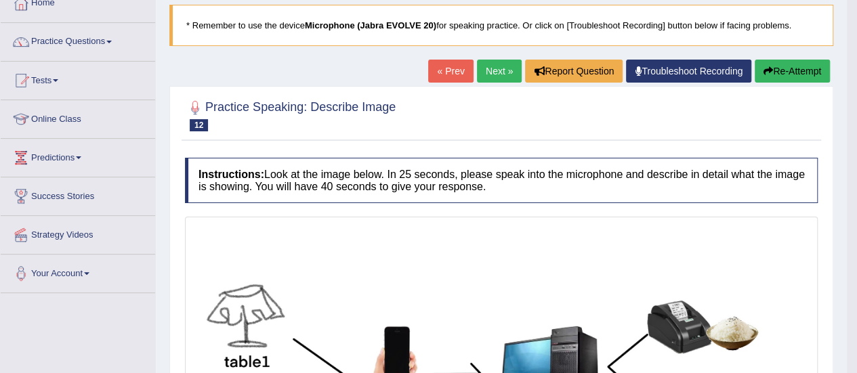
scroll to position [0, 0]
